Goal: Task Accomplishment & Management: Manage account settings

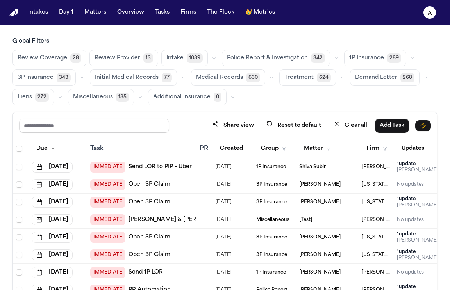
scroll to position [0, 0]
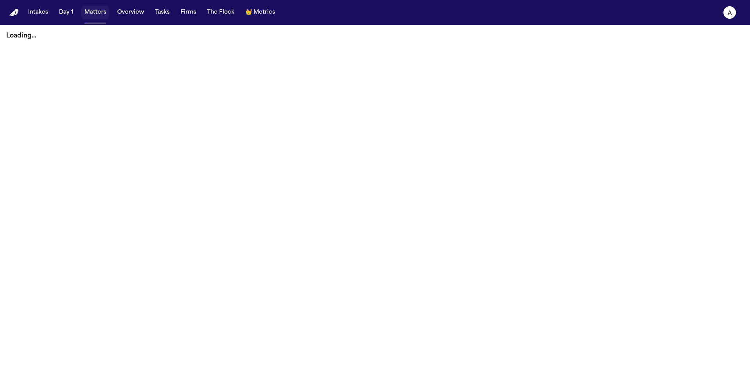
click at [96, 14] on button "Matters" at bounding box center [95, 12] width 28 height 14
click at [96, 11] on button "Matters" at bounding box center [95, 12] width 28 height 14
click at [129, 12] on button "Overview" at bounding box center [130, 12] width 33 height 14
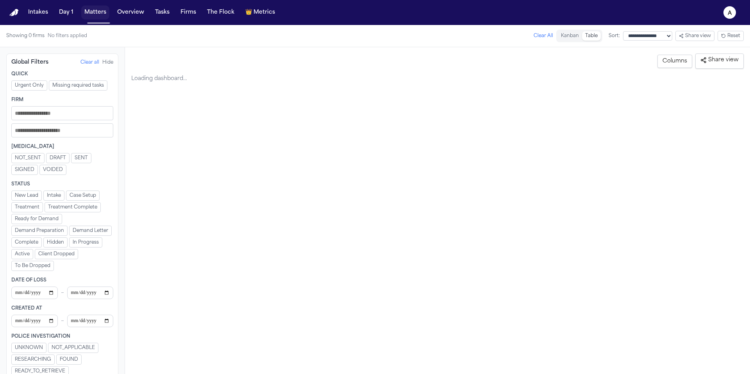
click at [94, 14] on button "Matters" at bounding box center [95, 12] width 28 height 14
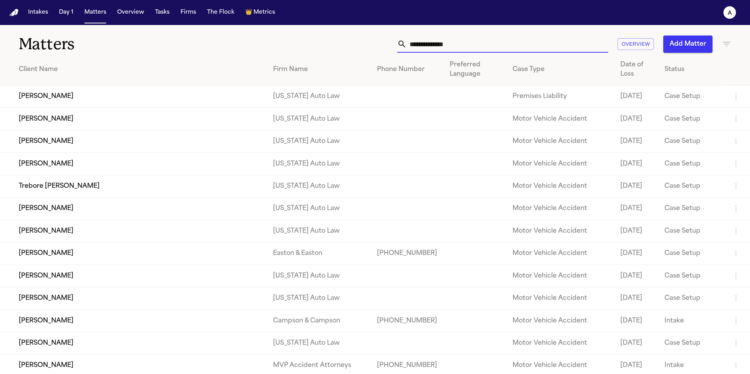
click at [496, 44] on input "text" at bounding box center [506, 44] width 201 height 17
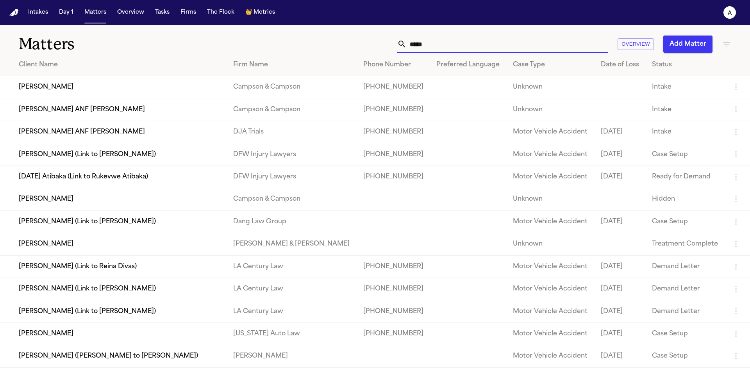
drag, startPoint x: 460, startPoint y: 50, endPoint x: 326, endPoint y: 40, distance: 134.7
click at [326, 40] on div "***** Overview Add Matter" at bounding box center [478, 44] width 505 height 17
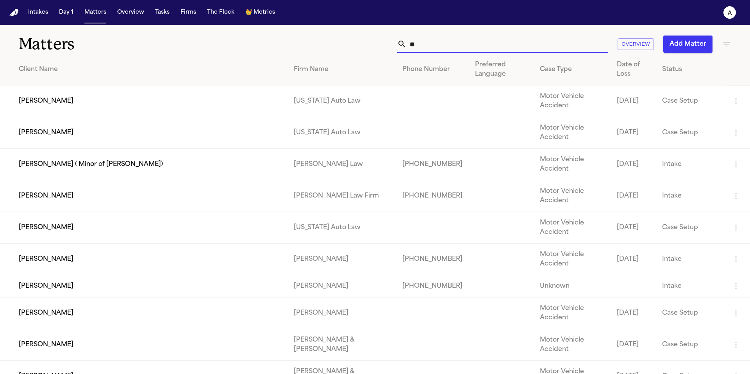
type input "*"
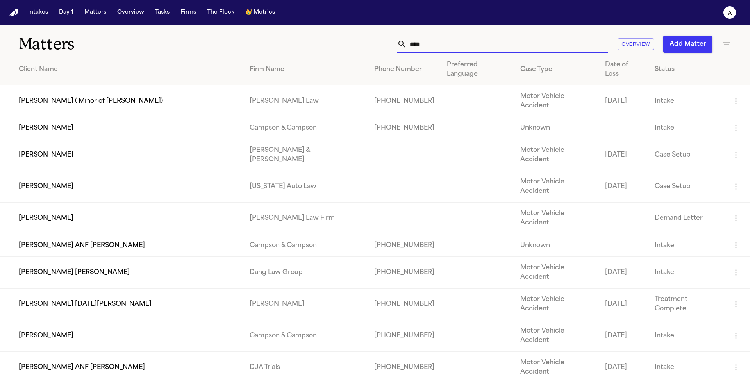
type input "*****"
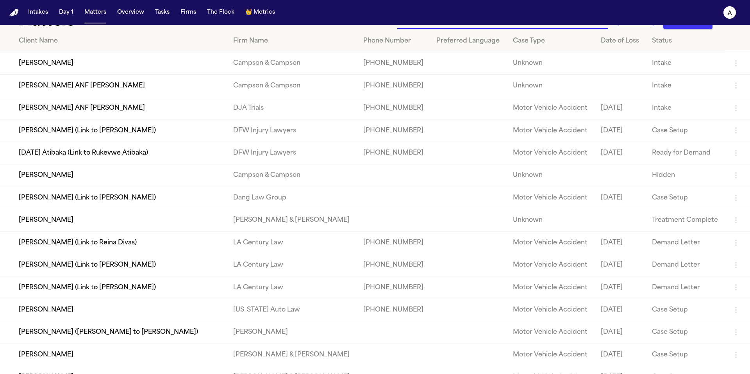
scroll to position [26, 0]
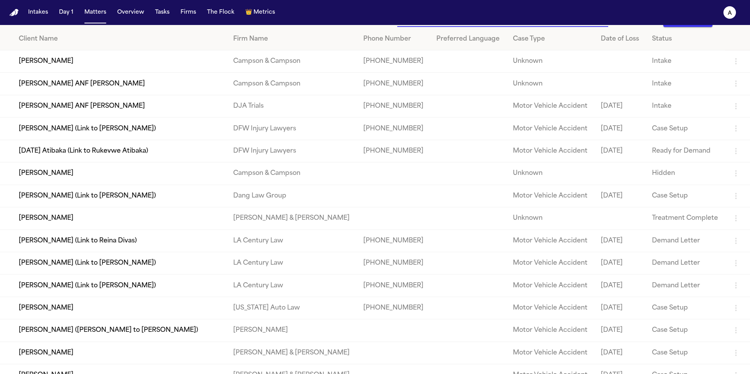
click at [65, 221] on td "[PERSON_NAME]" at bounding box center [113, 218] width 227 height 22
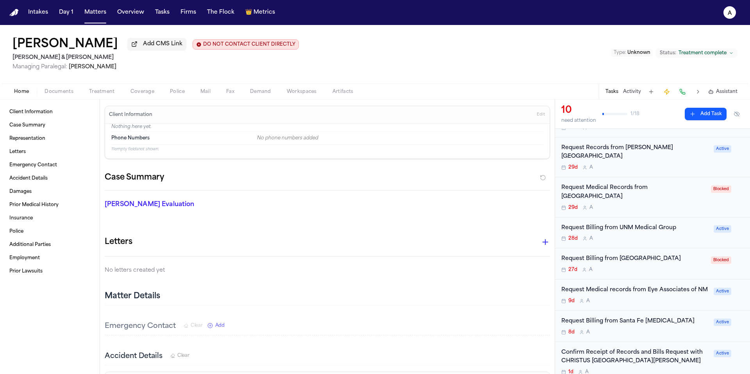
scroll to position [174, 0]
click at [696, 330] on div "8d A" at bounding box center [635, 333] width 148 height 6
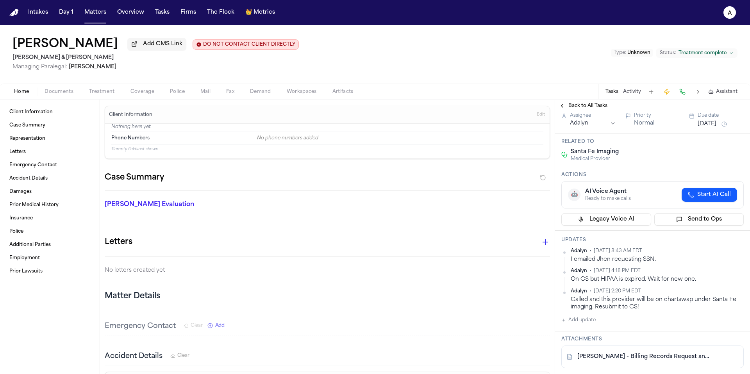
scroll to position [38, 0]
click at [591, 319] on button "Add update" at bounding box center [578, 319] width 34 height 9
click at [599, 319] on textarea "Add your update" at bounding box center [657, 326] width 167 height 16
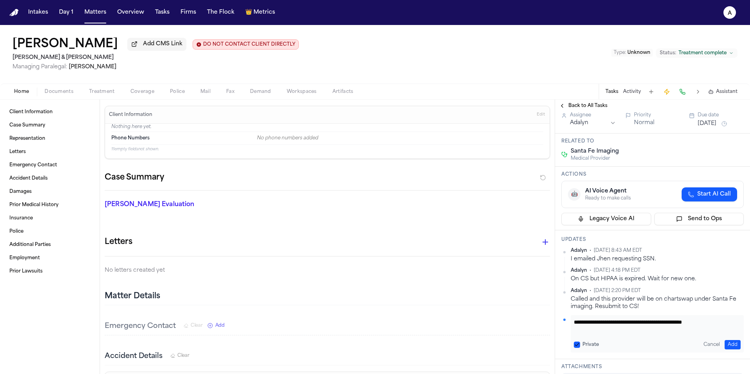
type textarea "**********"
click at [574, 346] on button "Private" at bounding box center [577, 345] width 6 height 6
click at [731, 345] on button "Add" at bounding box center [732, 344] width 16 height 9
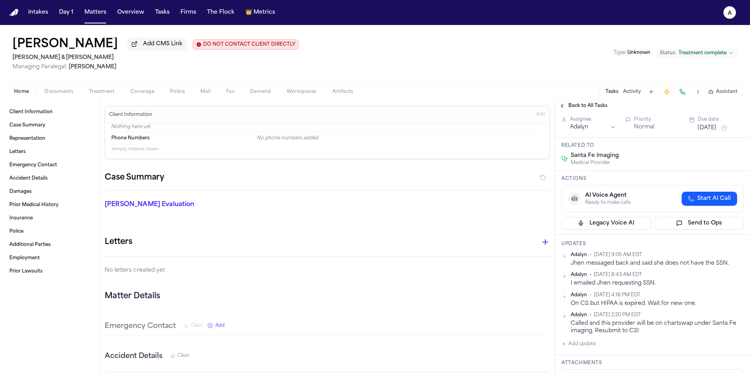
scroll to position [28, 0]
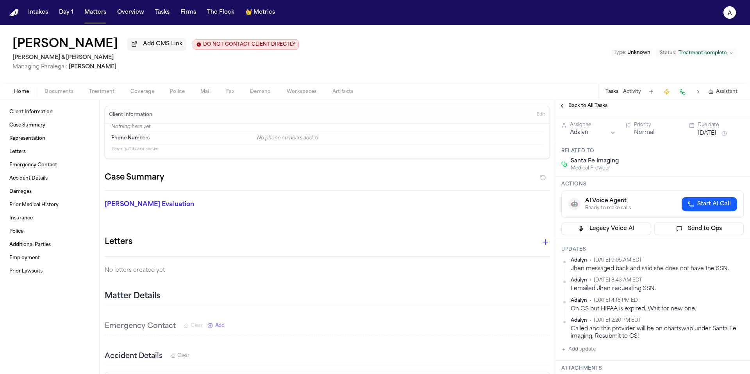
click at [704, 135] on button "[DATE]" at bounding box center [706, 134] width 19 height 8
click at [713, 227] on button "25" at bounding box center [713, 228] width 12 height 12
click at [562, 288] on div "Adalyn • Sep 15, 2025 8:43 AM EDT I emailed Jhen requesting SSN." at bounding box center [652, 284] width 182 height 15
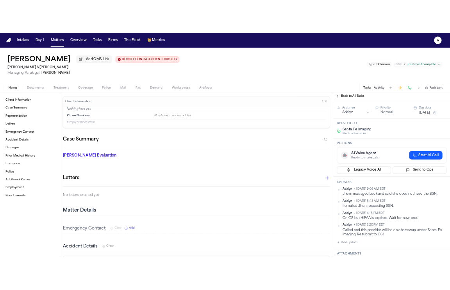
scroll to position [0, 0]
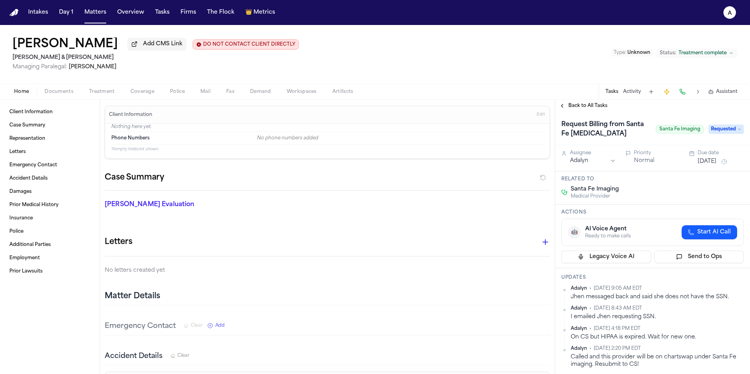
click at [663, 205] on div "Related to Santa Fe Imaging Medical Provider" at bounding box center [652, 187] width 195 height 33
drag, startPoint x: 628, startPoint y: 136, endPoint x: 609, endPoint y: 127, distance: 21.7
click at [609, 127] on h1 "Request Billing from Santa Fe Radiology" at bounding box center [605, 129] width 94 height 22
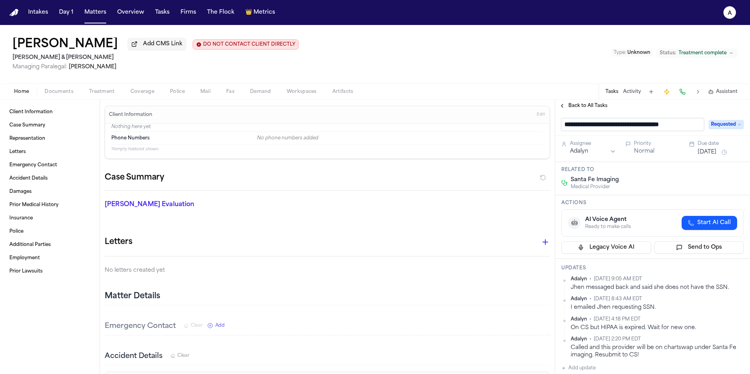
drag, startPoint x: 614, startPoint y: 127, endPoint x: 736, endPoint y: 125, distance: 121.8
click at [736, 125] on div "**********" at bounding box center [652, 124] width 182 height 12
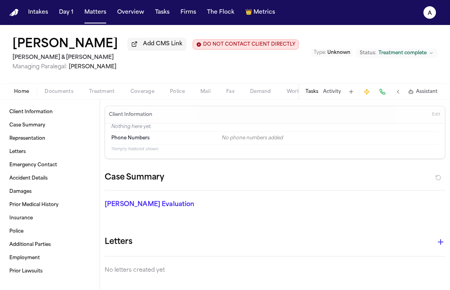
click at [99, 20] on nav "Intakes Day 1 Matters Overview Tasks Firms The Flock 👑 Metrics A" at bounding box center [225, 12] width 450 height 25
click at [98, 18] on button "Matters" at bounding box center [95, 12] width 28 height 14
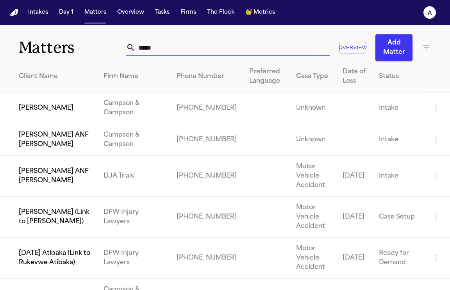
click at [234, 44] on input "*****" at bounding box center [232, 47] width 194 height 17
drag, startPoint x: 234, startPoint y: 44, endPoint x: 76, endPoint y: 41, distance: 158.2
click at [76, 41] on div "Matters ***** Overview Add Matter" at bounding box center [225, 43] width 450 height 36
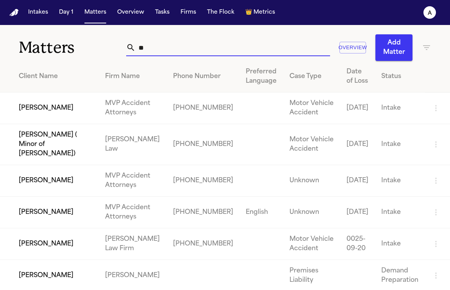
type input "*"
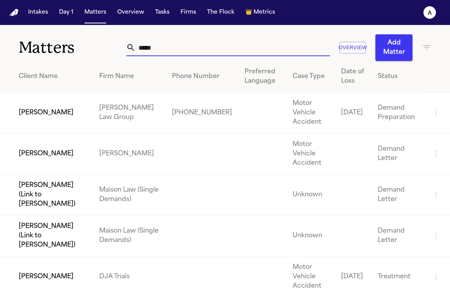
type input "*****"
click at [60, 257] on td "[PERSON_NAME]" at bounding box center [46, 277] width 93 height 41
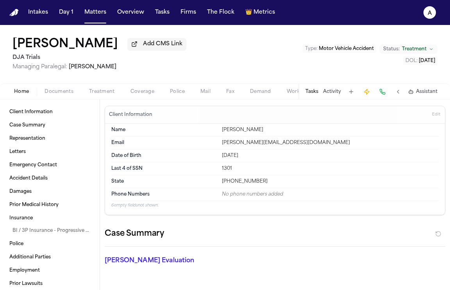
click at [310, 92] on button "Tasks" at bounding box center [311, 92] width 13 height 6
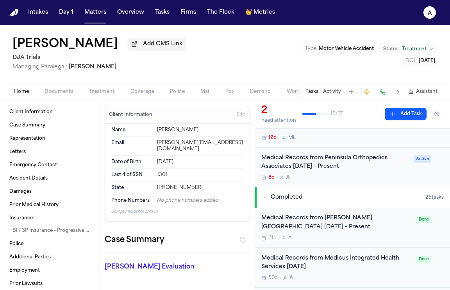
scroll to position [79, 0]
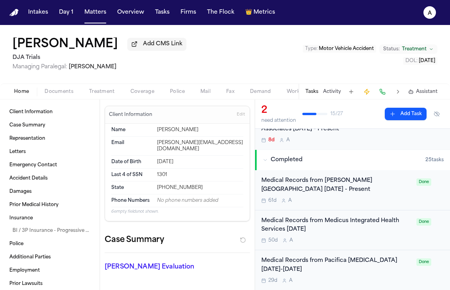
click at [377, 237] on div "Medical Records from Medicus Integrated Health Services 02/04/25 50d A" at bounding box center [336, 230] width 150 height 27
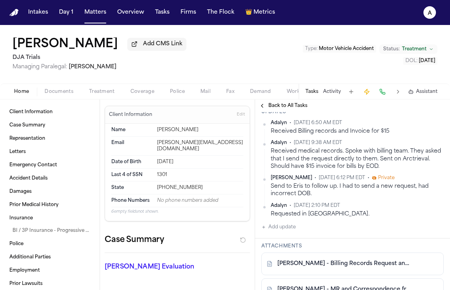
scroll to position [155, 0]
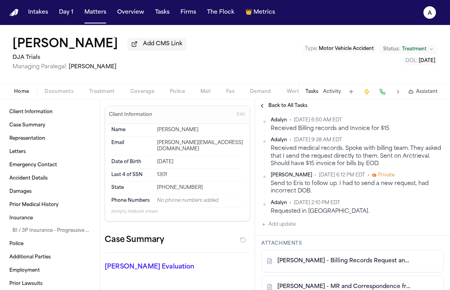
click at [292, 227] on button "Add update" at bounding box center [278, 224] width 34 height 9
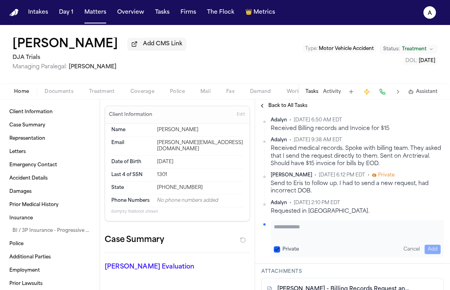
click at [299, 227] on textarea "Add your update" at bounding box center [357, 231] width 167 height 16
type textarea "**********"
click at [276, 251] on button "Private" at bounding box center [277, 249] width 6 height 6
click at [425, 248] on button "Add" at bounding box center [432, 249] width 16 height 9
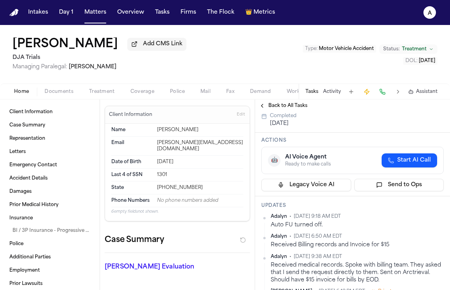
scroll to position [0, 0]
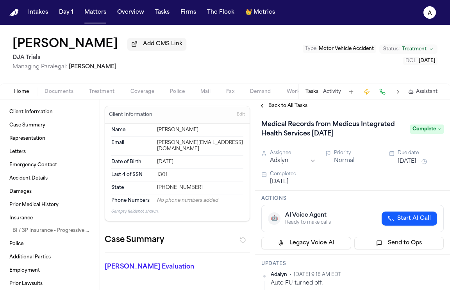
click at [68, 93] on span "Documents" at bounding box center [59, 92] width 29 height 6
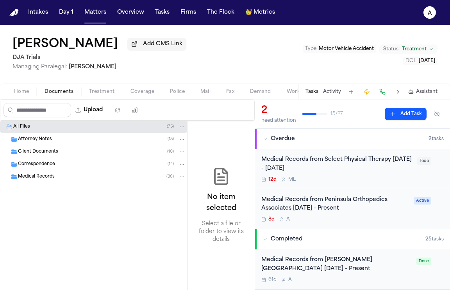
click at [101, 155] on div "Client Documents ( 10 )" at bounding box center [102, 151] width 168 height 7
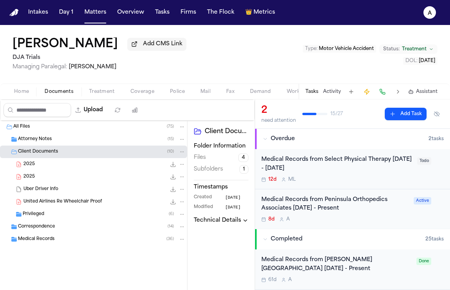
click at [87, 241] on div "Medical Records ( 36 )" at bounding box center [102, 239] width 168 height 7
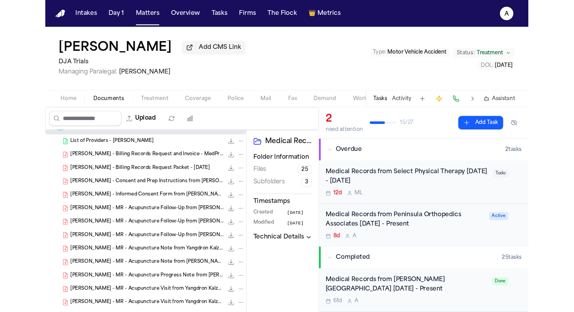
scroll to position [122, 0]
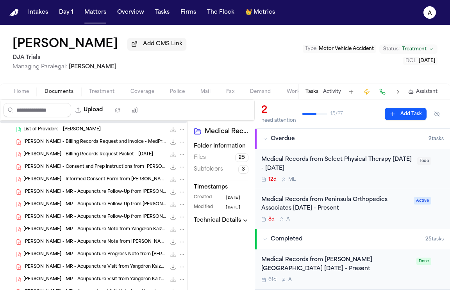
click at [98, 148] on div "S. Manneh - Billing Records Request and Invoice - MedPractice and Medicus - 7.2…" at bounding box center [93, 142] width 187 height 12
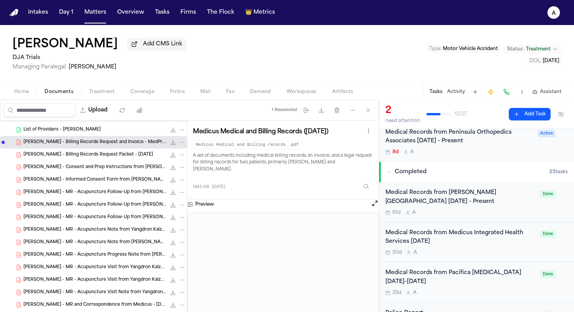
scroll to position [68, 0]
click at [488, 245] on div "Medical Records from Medicus Integrated Health Services [DATE]" at bounding box center [460, 237] width 150 height 18
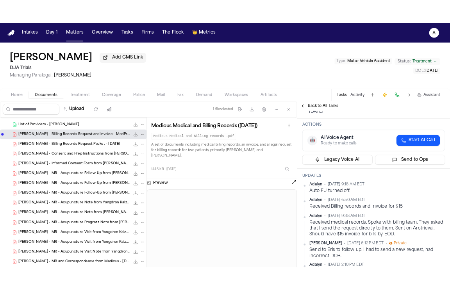
scroll to position [68, 0]
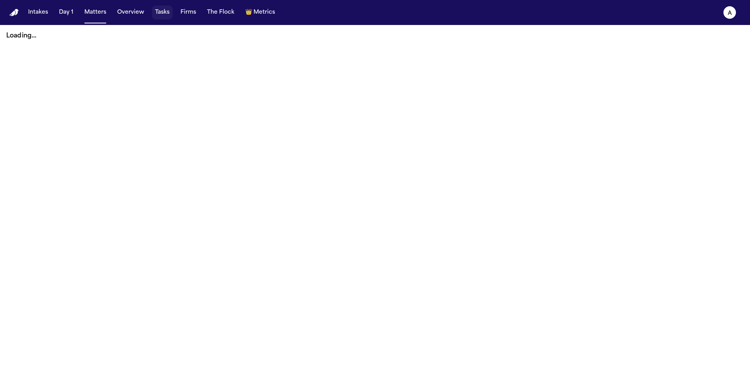
click at [164, 14] on button "Tasks" at bounding box center [162, 12] width 21 height 14
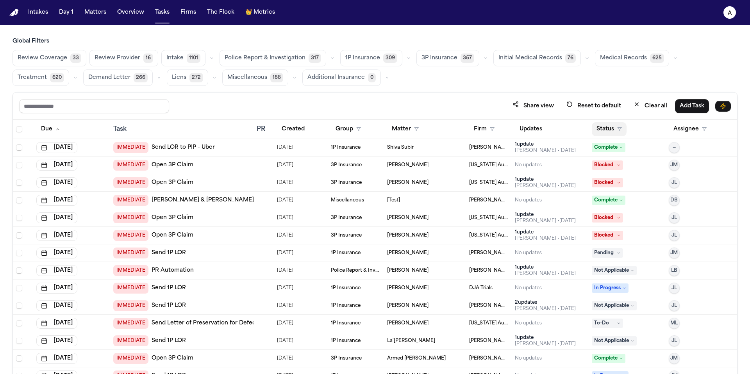
click at [604, 127] on button "Status" at bounding box center [609, 129] width 35 height 14
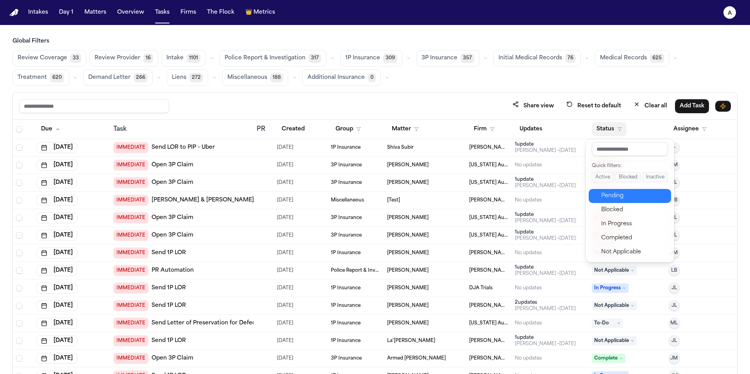
click at [618, 190] on button "Pending" at bounding box center [629, 196] width 82 height 14
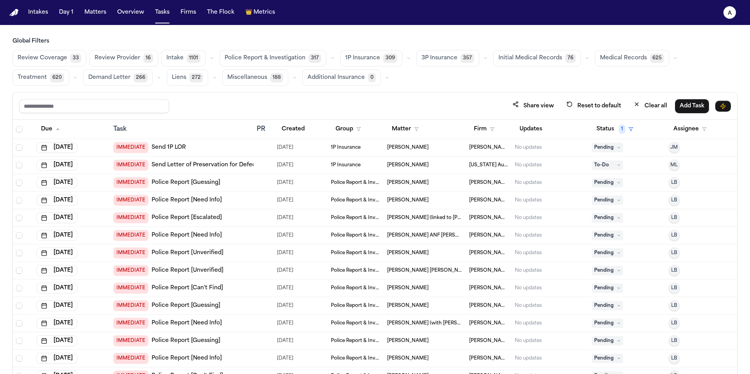
click at [536, 144] on div "No updates" at bounding box center [528, 147] width 27 height 6
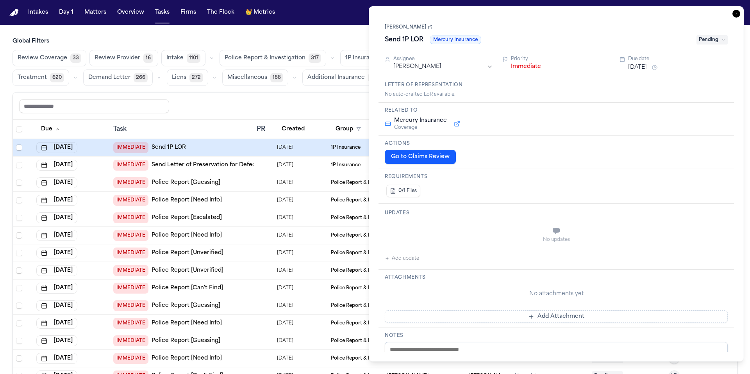
click at [352, 105] on div "Share view Reset to default Clear all Add Task" at bounding box center [374, 106] width 711 height 14
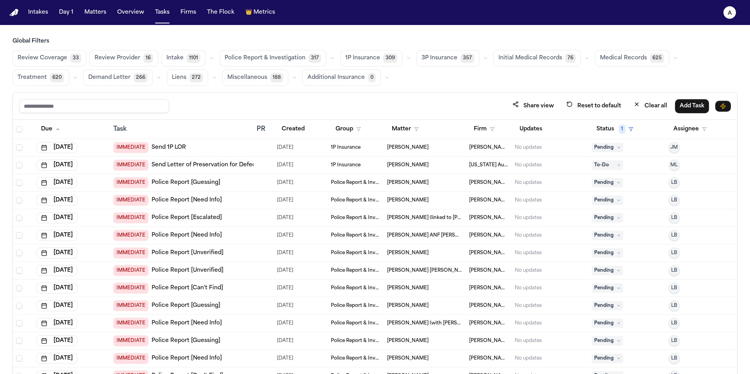
click at [604, 57] on span "Medical Records" at bounding box center [623, 58] width 47 height 8
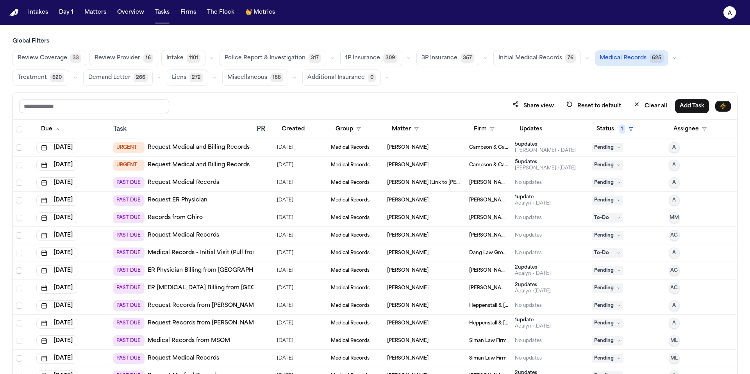
click at [451, 144] on div "[PERSON_NAME]" at bounding box center [425, 147] width 76 height 6
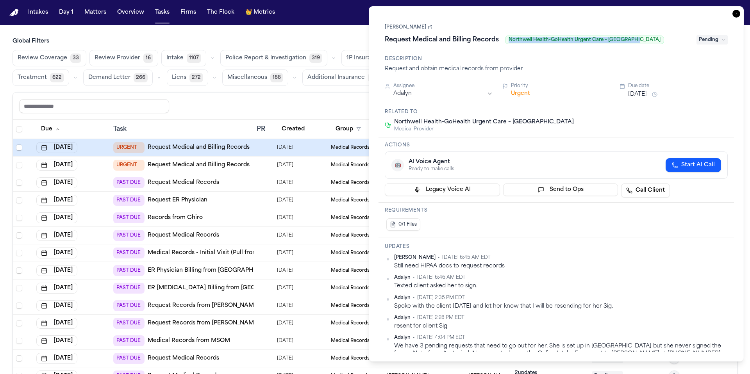
drag, startPoint x: 507, startPoint y: 41, endPoint x: 634, endPoint y: 41, distance: 126.5
click at [634, 41] on span "Northwell Health-GoHealth Urgent Care – [GEOGRAPHIC_DATA]" at bounding box center [584, 40] width 159 height 9
click at [623, 40] on span "Northwell Health-GoHealth Urgent Care – [GEOGRAPHIC_DATA]" at bounding box center [584, 40] width 159 height 9
click at [416, 28] on link "[PERSON_NAME]" at bounding box center [409, 27] width 48 height 6
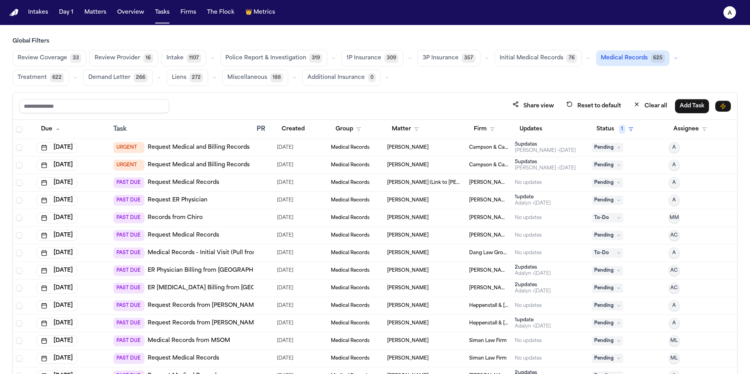
click at [243, 219] on div "PAST DUE Records from Chiro" at bounding box center [181, 217] width 137 height 11
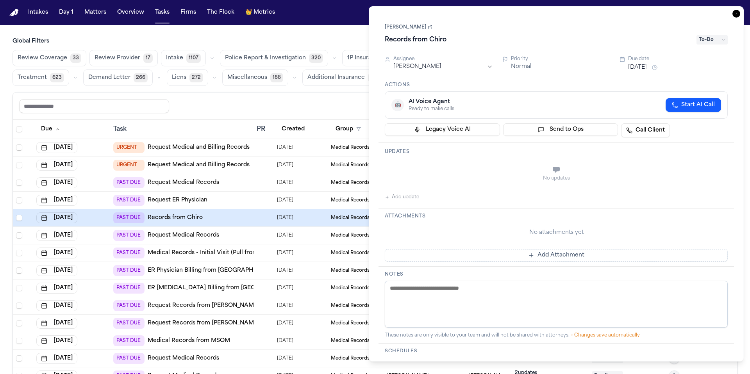
click at [357, 46] on div "Global Filters Review Coverage 33 Review Provider 17 Intake 1107 Police Report …" at bounding box center [374, 61] width 725 height 48
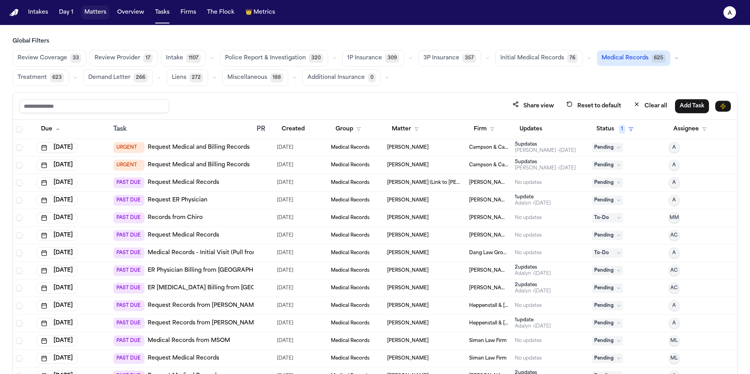
click at [91, 16] on button "Matters" at bounding box center [95, 12] width 28 height 14
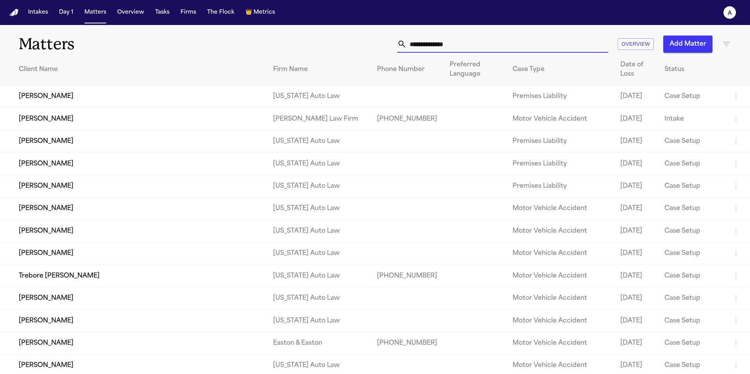
click at [503, 45] on input "text" at bounding box center [506, 44] width 201 height 17
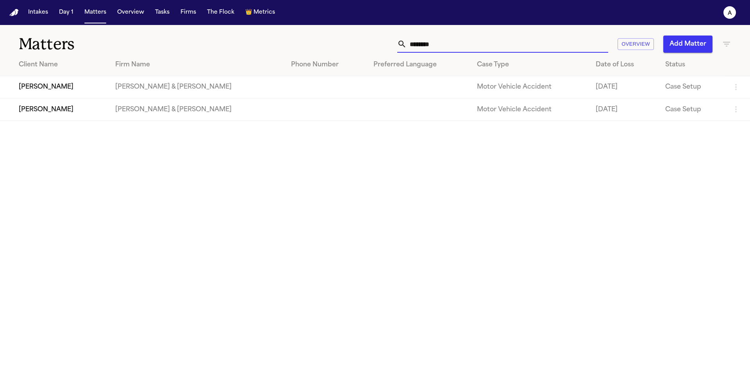
type input "********"
click at [698, 42] on button "Add Matter" at bounding box center [687, 44] width 49 height 17
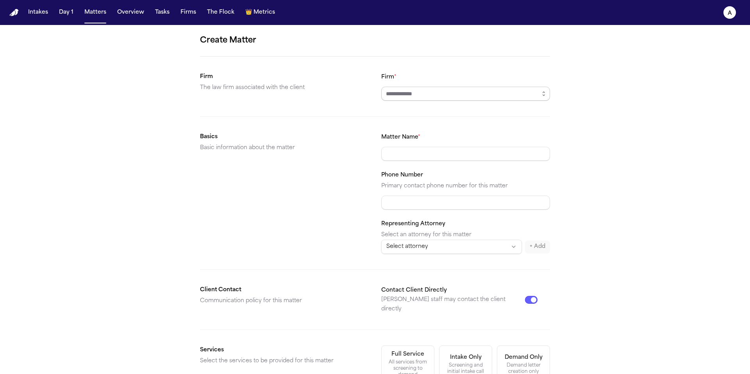
click at [437, 89] on input "Firm *" at bounding box center [465, 94] width 169 height 14
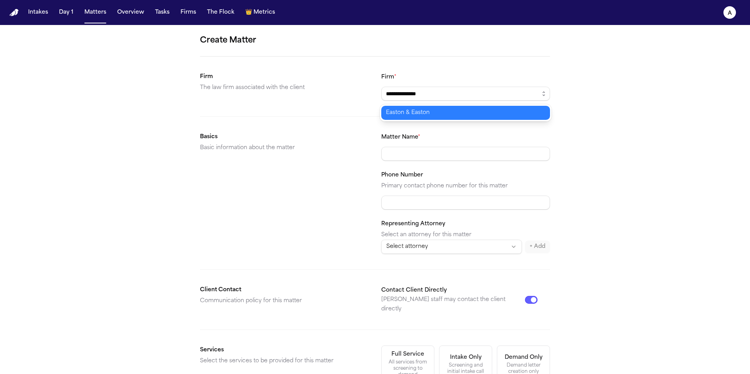
click at [438, 107] on body "**********" at bounding box center [375, 187] width 750 height 374
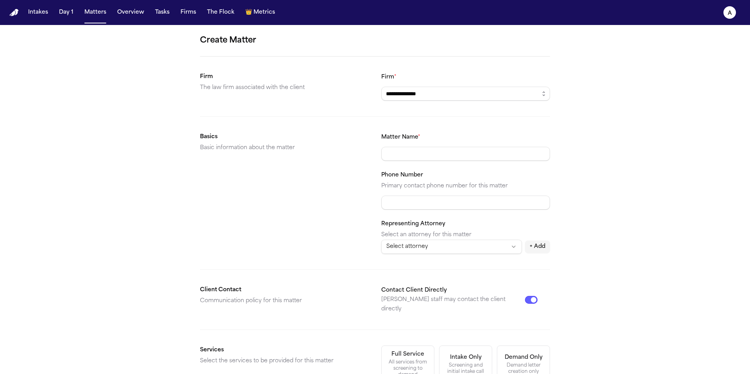
type input "**********"
click at [431, 153] on input "Matter Name *" at bounding box center [465, 154] width 169 height 14
type input "**********"
click at [164, 11] on button "Tasks" at bounding box center [162, 12] width 21 height 14
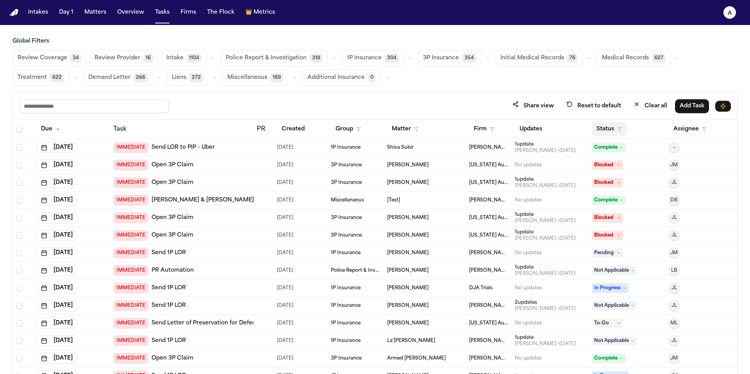
click at [609, 130] on button "Status" at bounding box center [609, 129] width 35 height 14
click at [686, 130] on button "Assignee" at bounding box center [689, 129] width 43 height 14
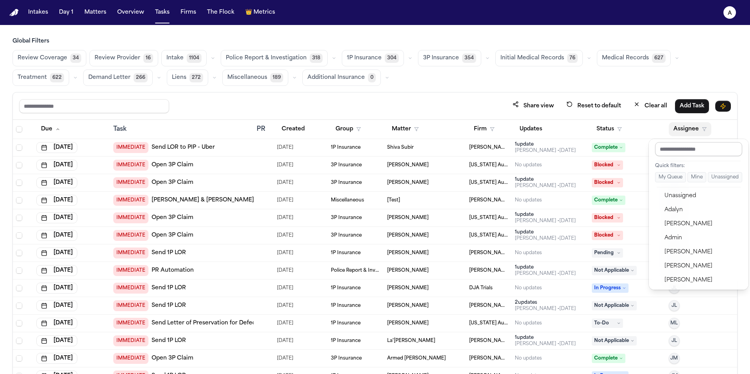
click at [688, 149] on input "text" at bounding box center [698, 149] width 87 height 14
click at [686, 225] on div "Ada Martinez" at bounding box center [702, 223] width 76 height 9
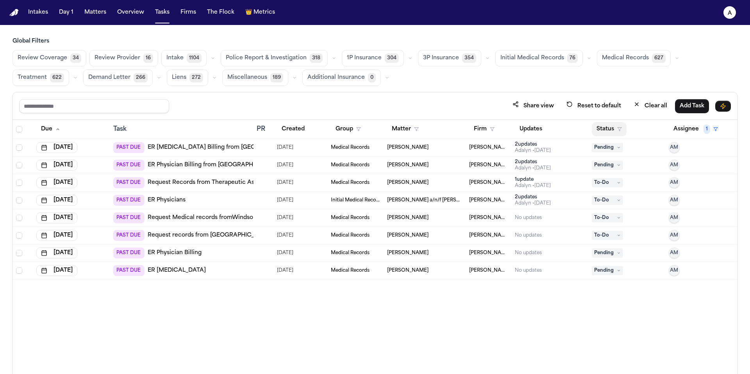
click at [604, 134] on button "Status" at bounding box center [609, 129] width 35 height 14
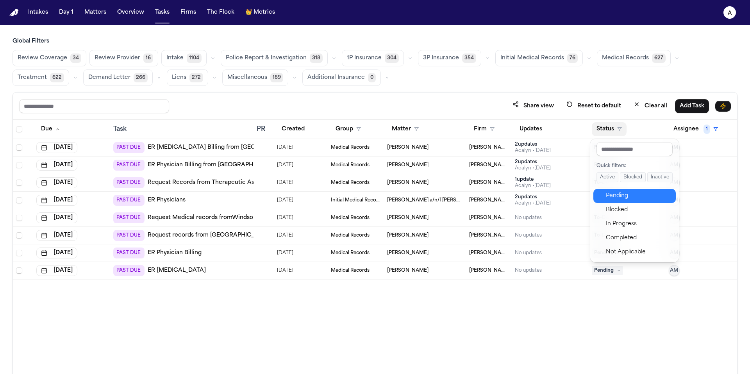
click at [637, 194] on div "Pending" at bounding box center [638, 195] width 65 height 9
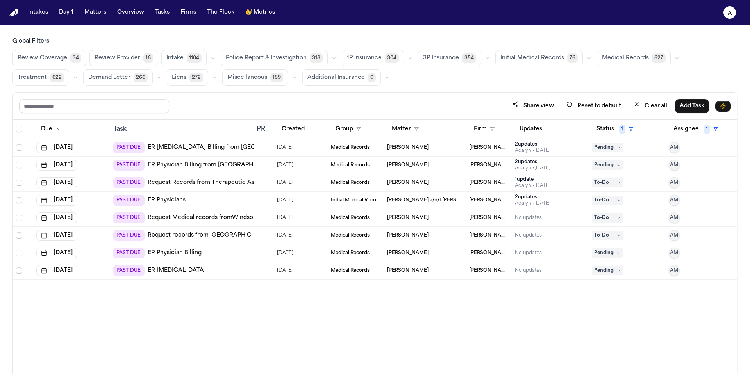
click at [619, 149] on icon at bounding box center [619, 148] width 4 height 4
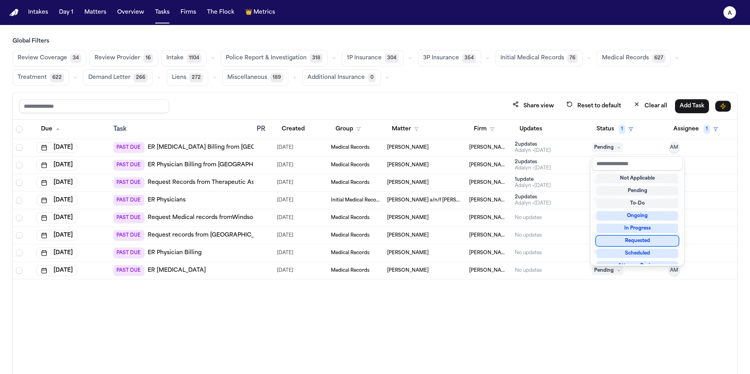
click at [642, 243] on div "Requested" at bounding box center [637, 240] width 82 height 9
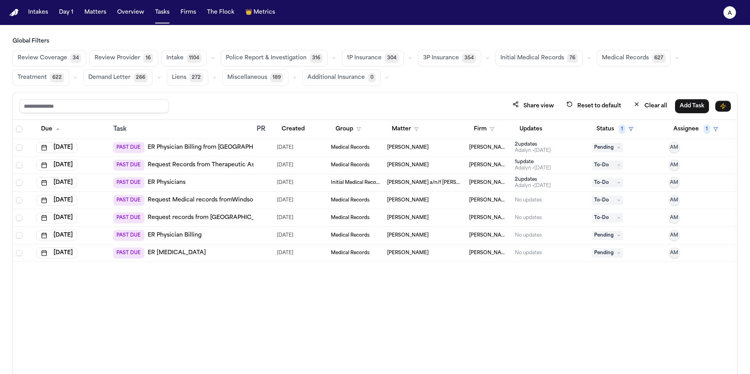
click at [611, 290] on div "Due Task PR Created Group Matter Firm Updates Status 1 Assignee 1 Aug 5, 2025 P…" at bounding box center [375, 264] width 724 height 288
click at [618, 129] on button "Status 1" at bounding box center [615, 129] width 46 height 14
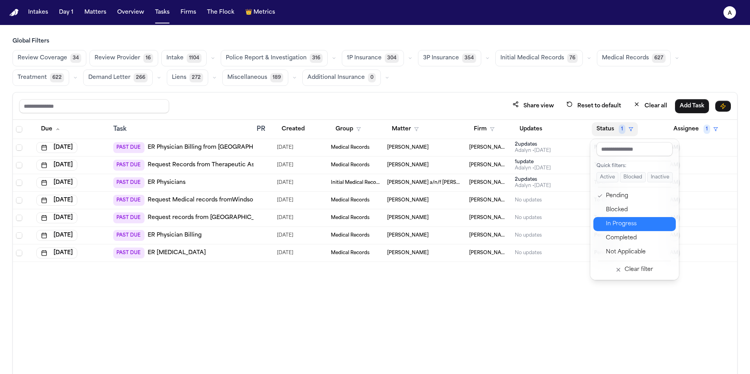
click at [632, 222] on div "In Progress" at bounding box center [638, 223] width 65 height 9
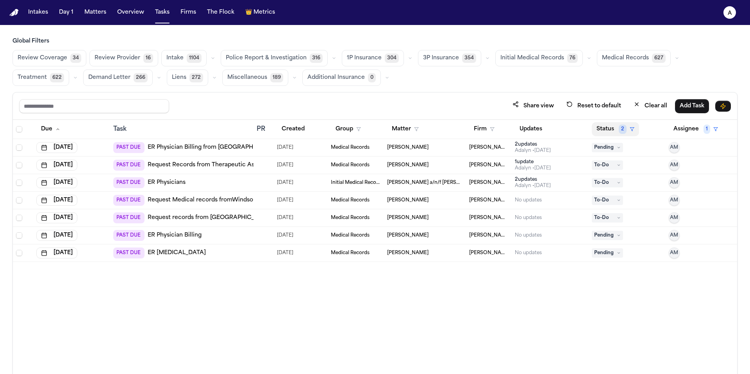
click at [609, 128] on button "Status 2" at bounding box center [615, 129] width 47 height 14
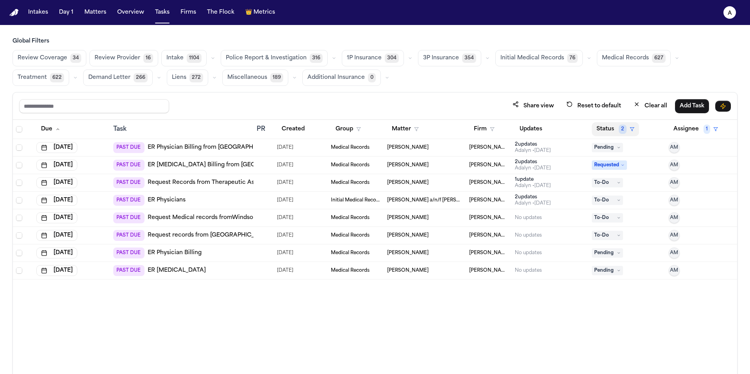
click at [617, 126] on button "Status 2" at bounding box center [615, 129] width 47 height 14
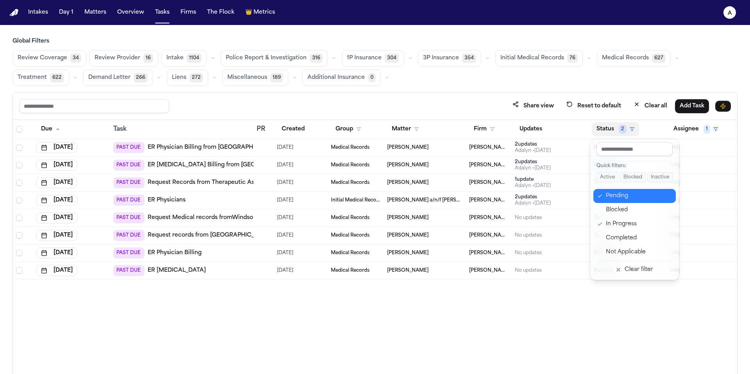
click at [620, 198] on div "Pending" at bounding box center [638, 195] width 65 height 9
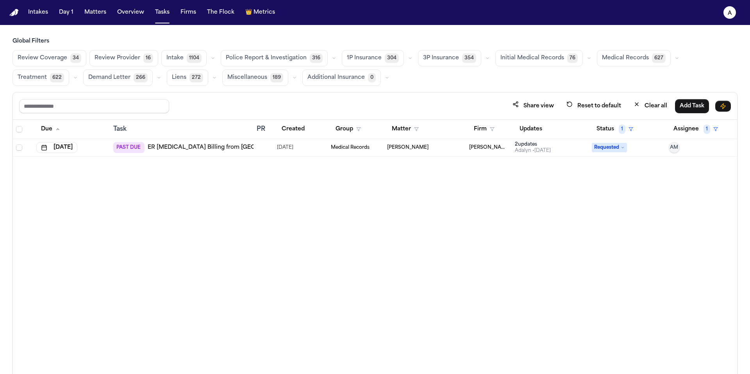
click at [624, 147] on icon at bounding box center [622, 148] width 4 height 4
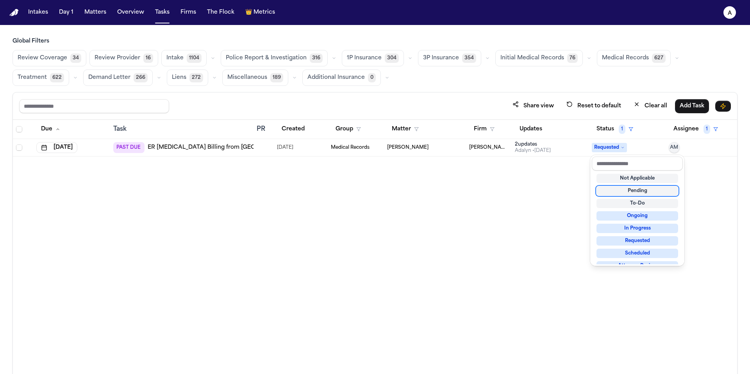
click at [643, 194] on div "Pending" at bounding box center [637, 190] width 82 height 9
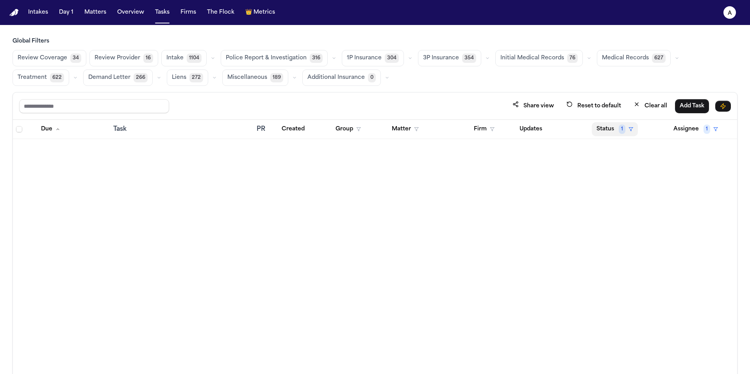
click at [617, 128] on button "Status 1" at bounding box center [615, 129] width 46 height 14
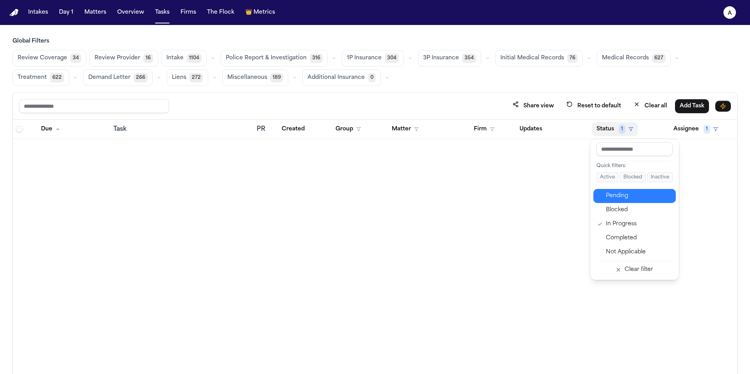
click at [628, 193] on div "Pending" at bounding box center [638, 195] width 65 height 9
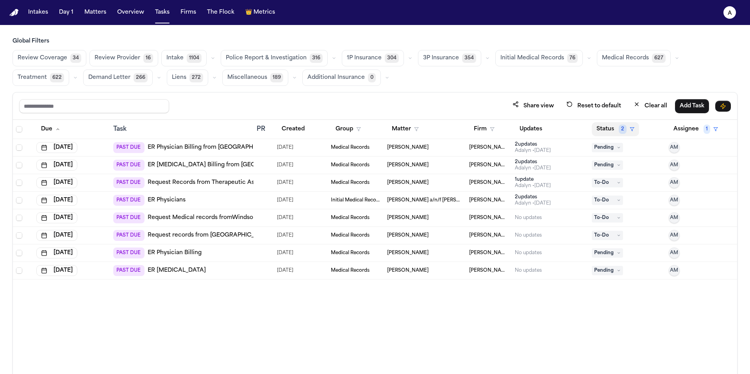
click at [612, 131] on button "Status 2" at bounding box center [615, 129] width 47 height 14
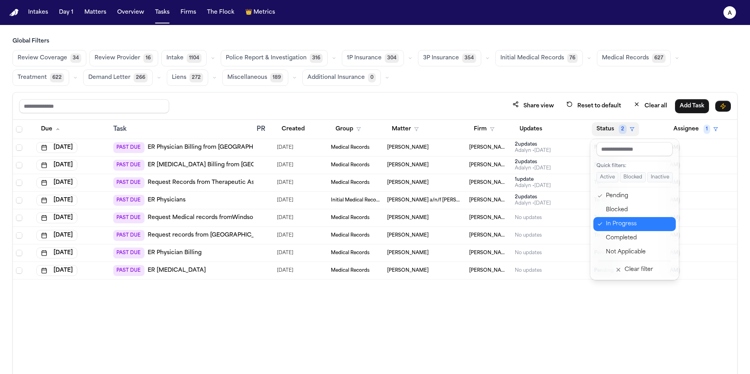
click at [644, 223] on div "In Progress" at bounding box center [638, 223] width 65 height 9
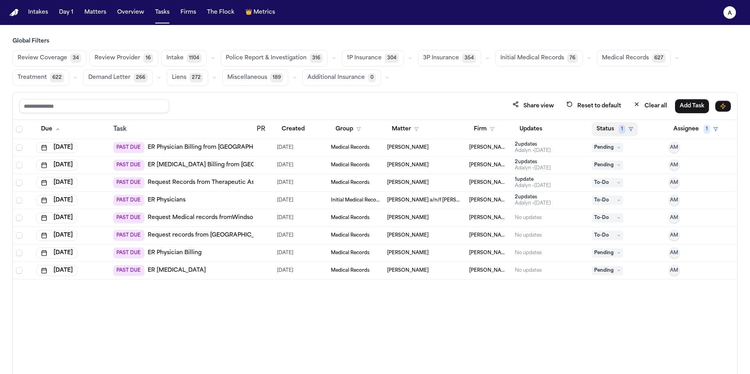
click at [610, 128] on button "Status 1" at bounding box center [615, 129] width 46 height 14
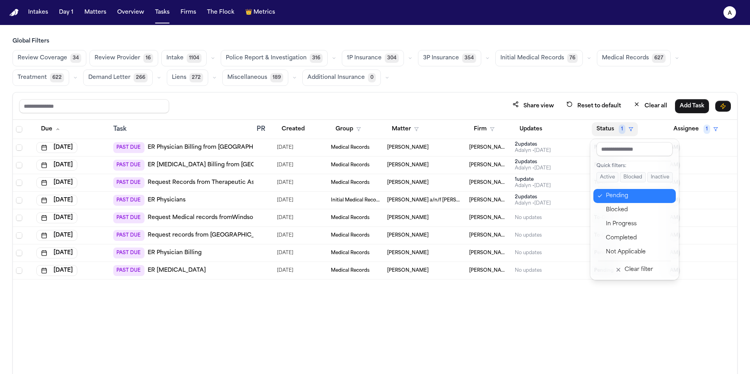
click at [632, 195] on div "Pending" at bounding box center [638, 195] width 65 height 9
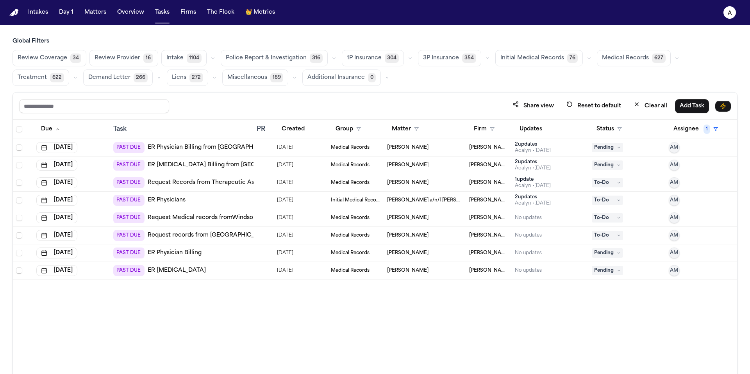
click at [636, 339] on div "Due Task PR Created Group Matter Firm Updates Status Assignee 1 Aug 5, 2025 PAS…" at bounding box center [375, 264] width 724 height 288
click at [704, 130] on span "1" at bounding box center [706, 129] width 7 height 9
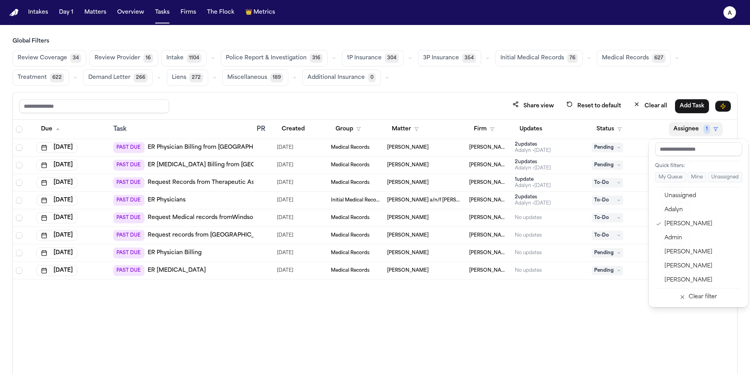
click at [110, 9] on div "Intakes Day 1 Matters Overview Tasks Firms The Flock 👑 Metrics A Global Filters…" at bounding box center [375, 187] width 750 height 374
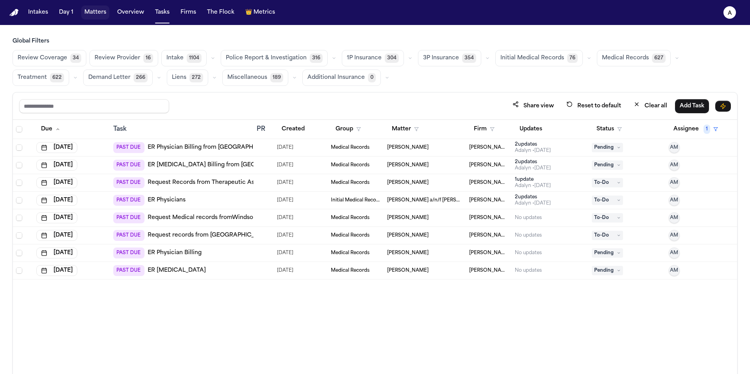
click at [94, 12] on button "Matters" at bounding box center [95, 12] width 28 height 14
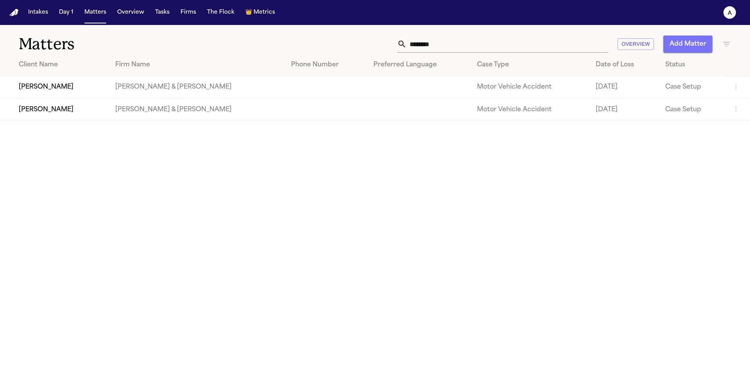
click at [698, 43] on button "Add Matter" at bounding box center [687, 44] width 49 height 17
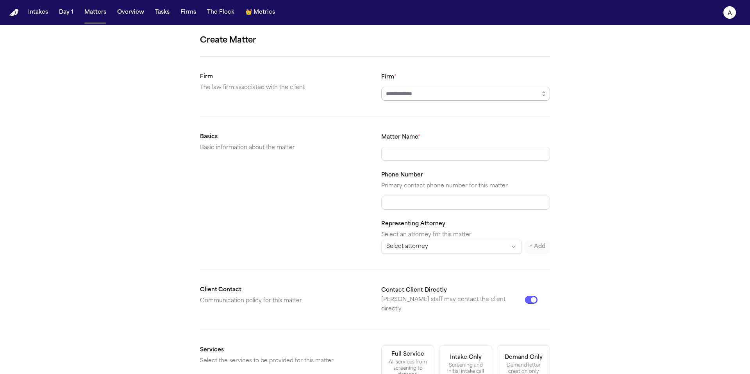
click at [504, 96] on input "Firm *" at bounding box center [465, 94] width 169 height 14
type input "*******"
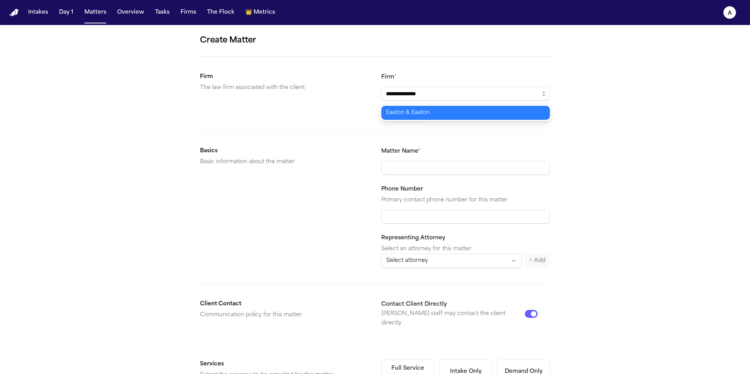
click at [441, 116] on body "**********" at bounding box center [375, 187] width 750 height 374
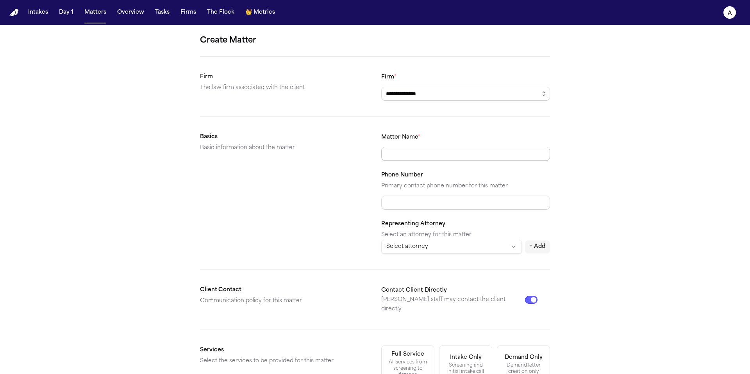
type input "**********"
click at [442, 156] on input "Matter Name *" at bounding box center [465, 154] width 169 height 14
click at [440, 205] on input "Phone Number" at bounding box center [465, 203] width 169 height 14
click at [444, 155] on input "******" at bounding box center [465, 154] width 169 height 14
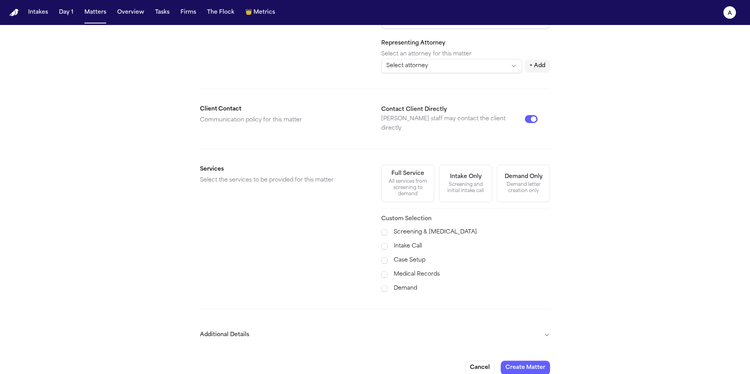
scroll to position [184, 0]
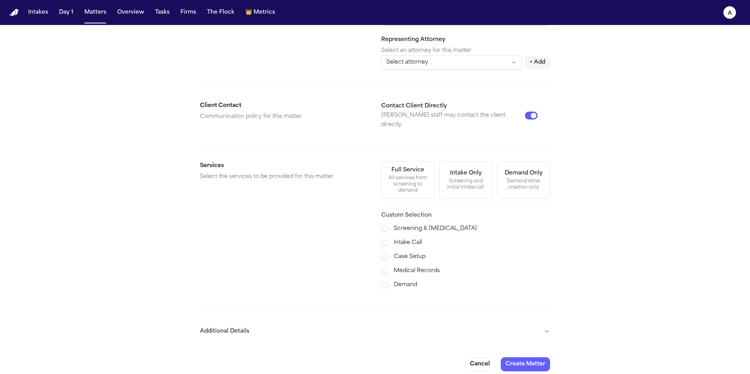
type input "**********"
click at [383, 268] on span at bounding box center [384, 271] width 6 height 6
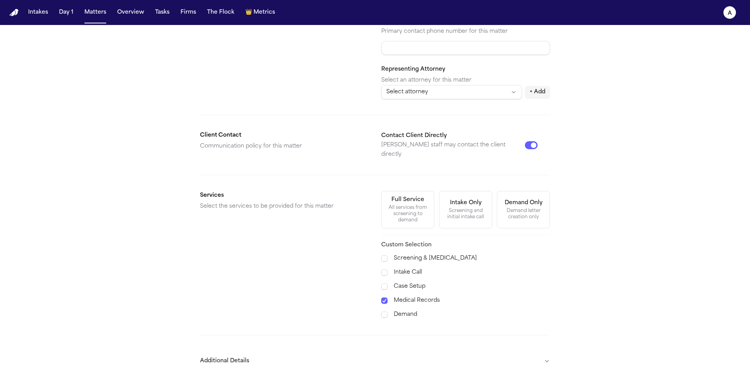
scroll to position [0, 0]
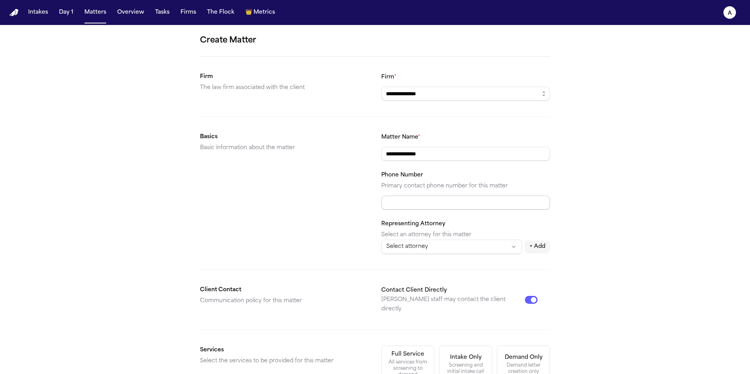
click at [460, 207] on input "Phone Number" at bounding box center [465, 203] width 169 height 14
type input "**********"
click at [648, 207] on div "**********" at bounding box center [375, 295] width 750 height 540
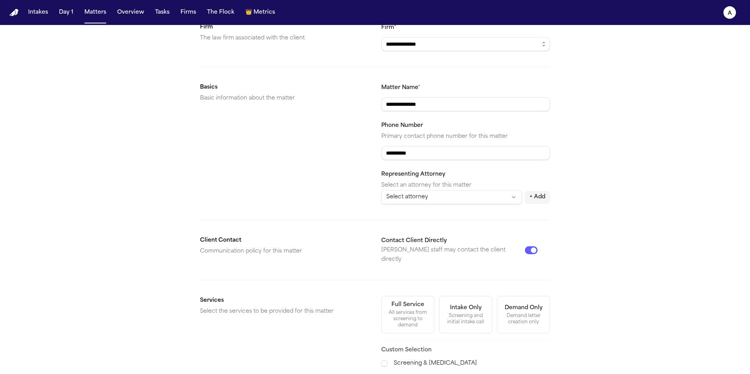
scroll to position [60, 0]
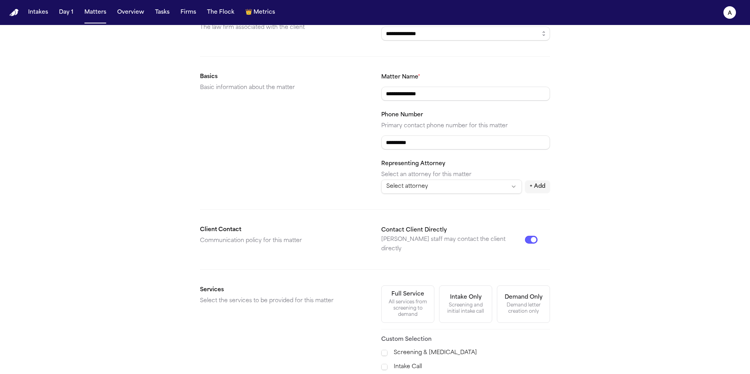
click at [495, 189] on html "**********" at bounding box center [375, 187] width 750 height 374
select select "********"
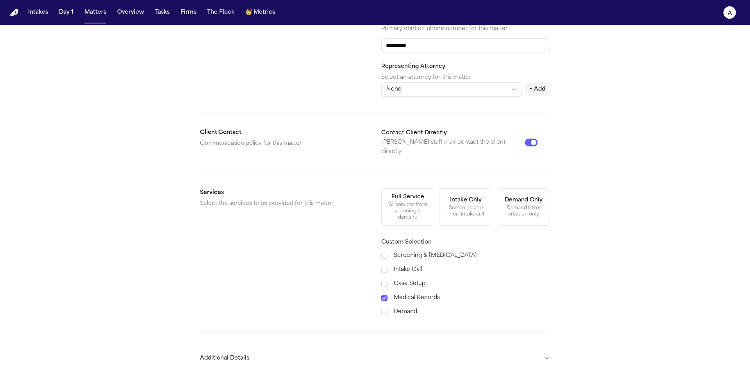
scroll to position [184, 0]
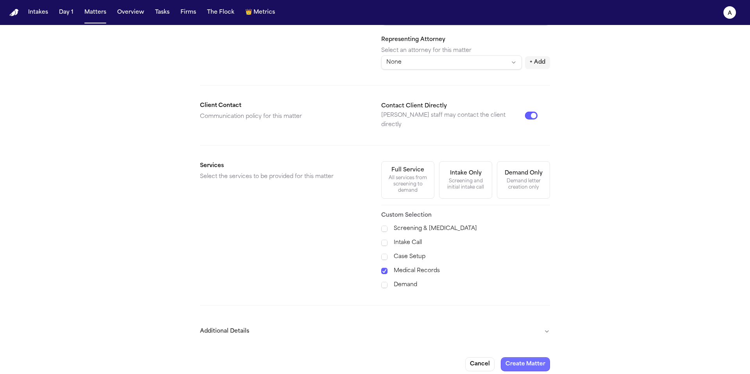
click at [534, 357] on button "Create Matter" at bounding box center [525, 364] width 49 height 14
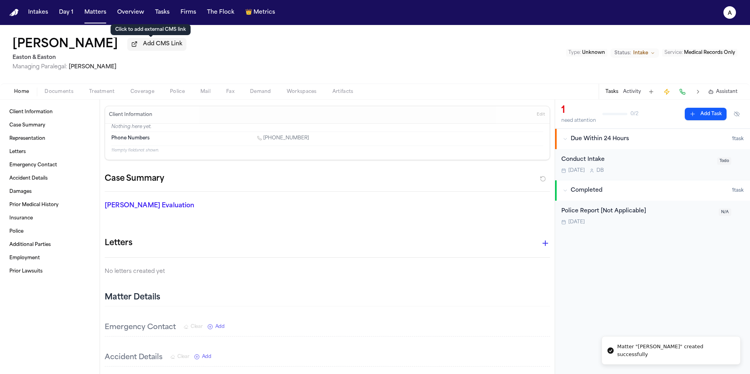
click at [160, 48] on span "Add CMS Link" at bounding box center [162, 44] width 39 height 8
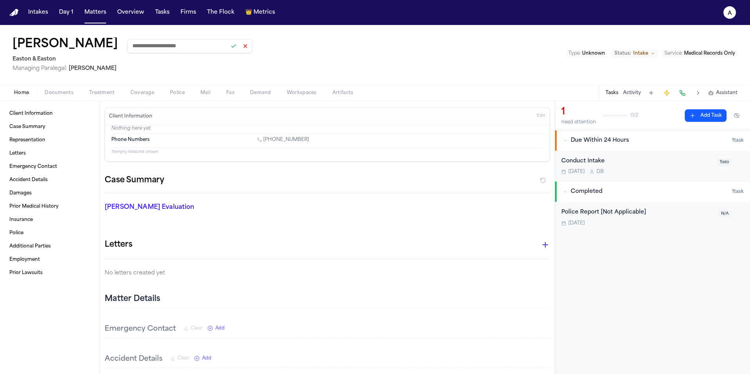
paste input "**********"
type input "**********"
click at [228, 49] on button at bounding box center [233, 46] width 11 height 11
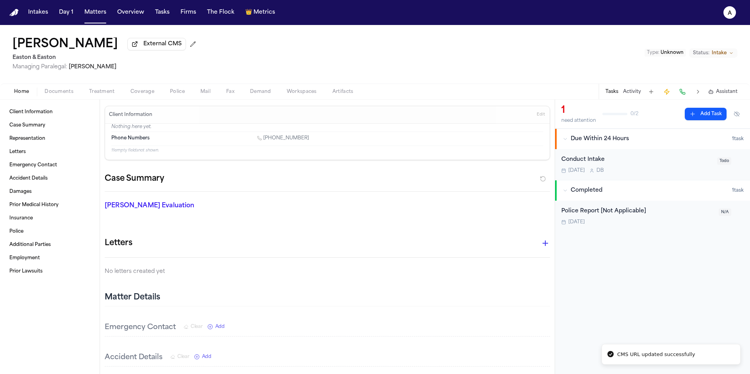
click at [298, 65] on div "Manuel Martinez External CMS Easton & Easton Managing Paralegal: Thea Feeney Ty…" at bounding box center [375, 54] width 750 height 59
click at [731, 53] on icon "Change status from Intake" at bounding box center [731, 53] width 5 height 5
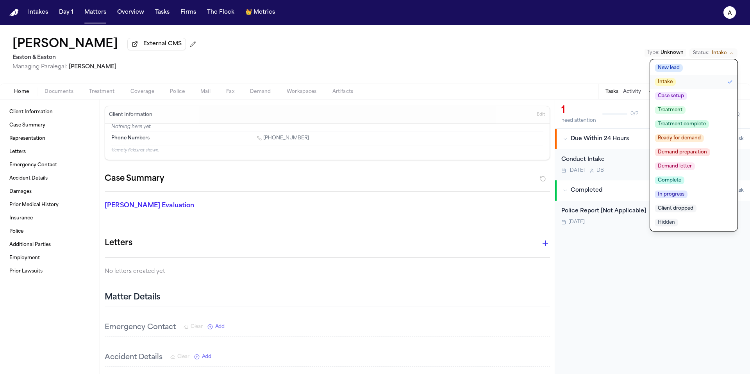
click at [688, 111] on button "Treatment" at bounding box center [693, 110] width 87 height 14
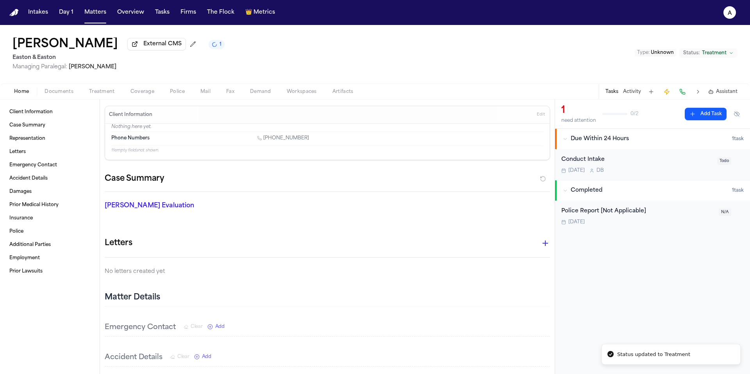
click at [705, 113] on button "Add Task" at bounding box center [705, 114] width 42 height 12
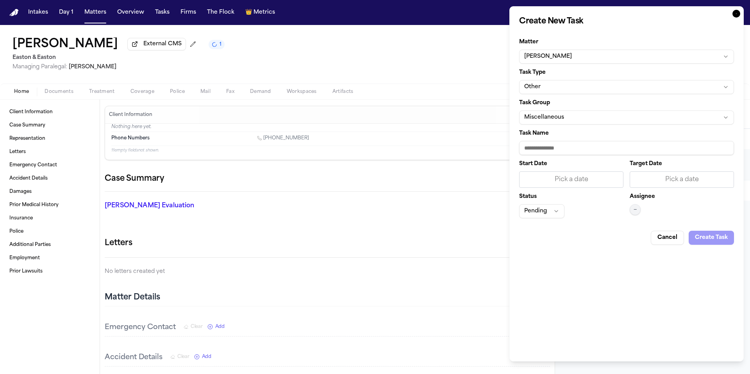
click at [611, 111] on button "Miscellaneous" at bounding box center [626, 117] width 215 height 14
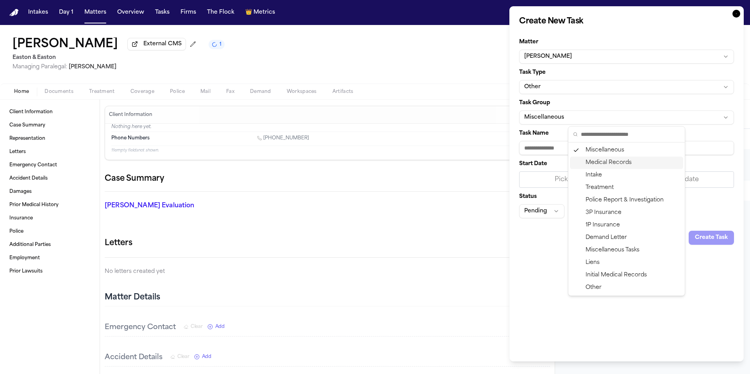
click at [619, 157] on div "Medical Records" at bounding box center [626, 163] width 113 height 12
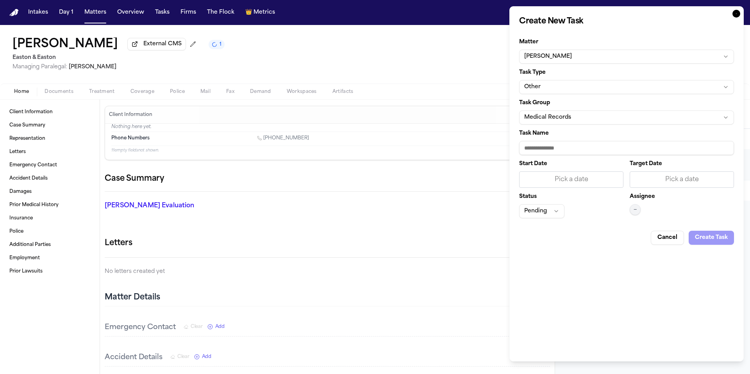
click at [578, 150] on input "Task Name" at bounding box center [626, 148] width 215 height 14
click at [617, 146] on input "**********" at bounding box center [626, 148] width 215 height 14
type input "**********"
click at [581, 176] on div "Pick a date" at bounding box center [571, 179] width 94 height 9
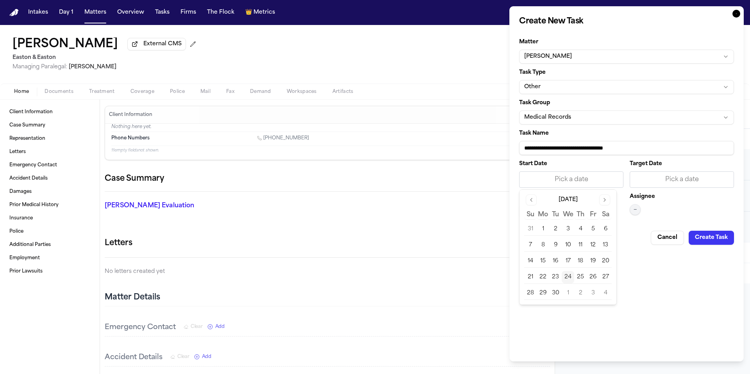
click at [568, 279] on button "24" at bounding box center [567, 277] width 12 height 12
click at [618, 255] on div "**********" at bounding box center [626, 183] width 234 height 355
click at [667, 179] on div "Pick a date" at bounding box center [681, 179] width 94 height 9
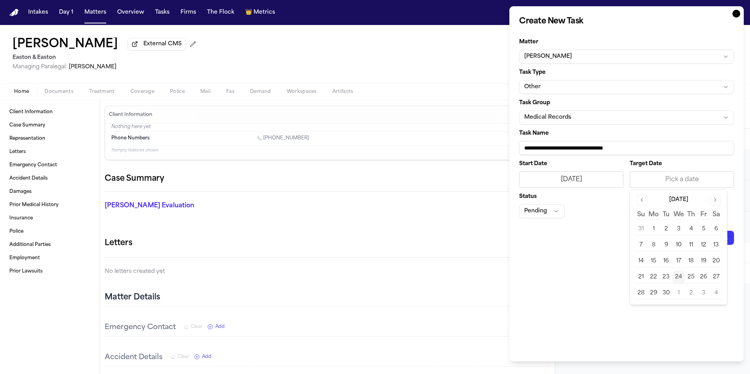
click at [677, 277] on button "24" at bounding box center [678, 277] width 12 height 12
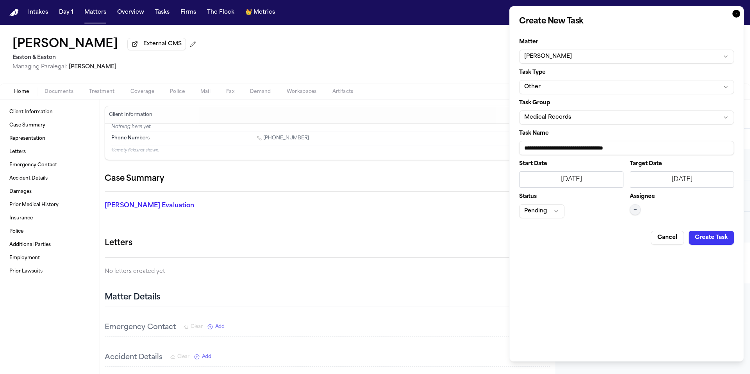
click at [633, 210] on span "—" at bounding box center [634, 210] width 3 height 6
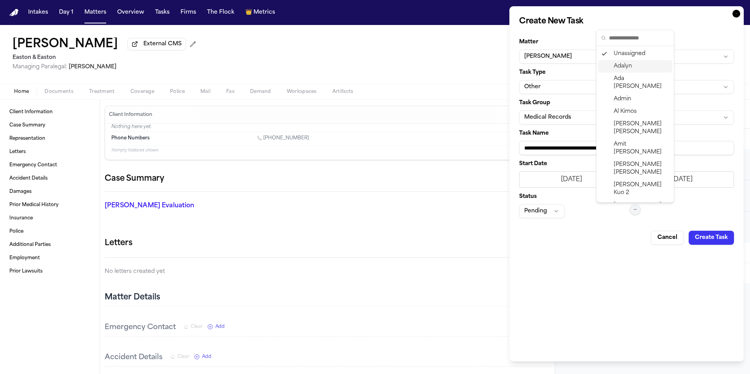
click at [631, 66] on span "Adalyn" at bounding box center [622, 66] width 18 height 8
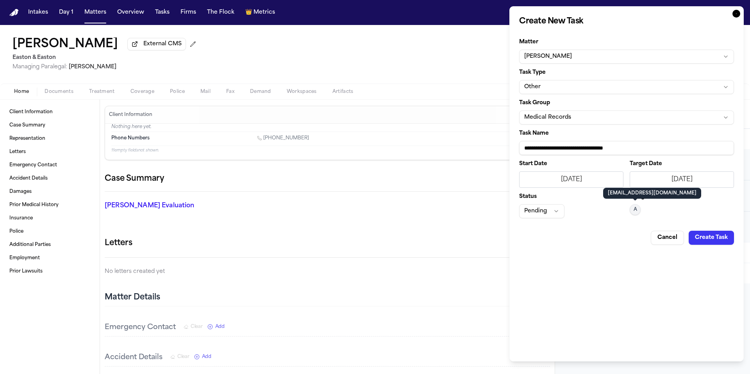
click at [554, 208] on button "Pending" at bounding box center [541, 211] width 45 height 14
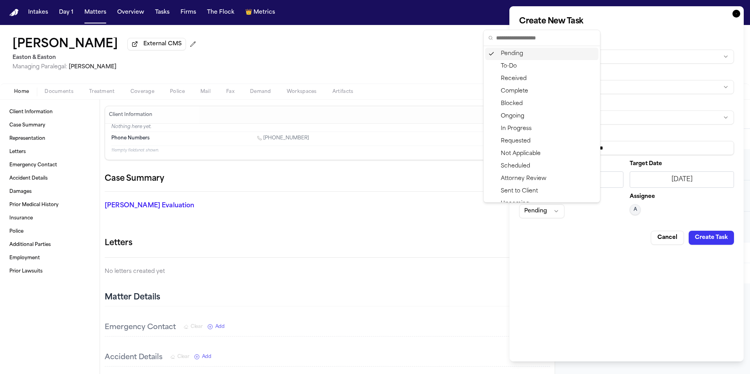
click at [570, 273] on body "Intakes Day 1 Matters Overview Tasks Firms The Flock 👑 Metrics A Manuel Martine…" at bounding box center [375, 187] width 750 height 374
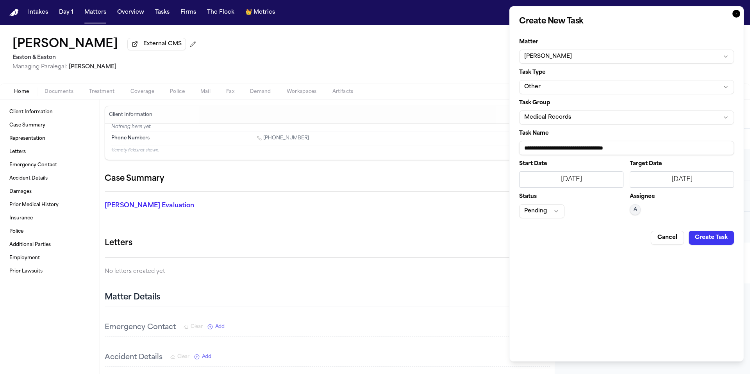
click at [722, 242] on button "Create Task" at bounding box center [710, 238] width 45 height 14
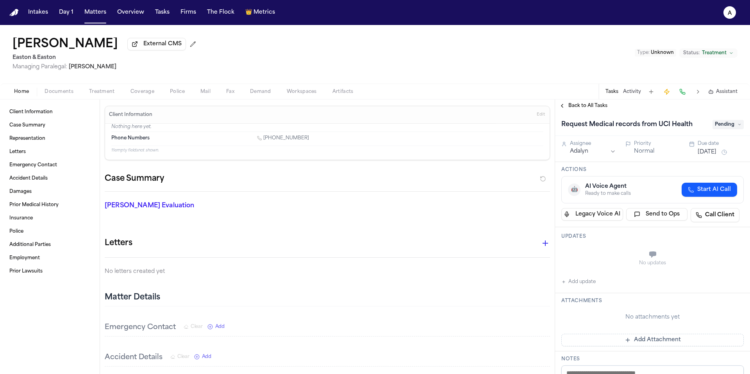
click at [585, 285] on button "Add update" at bounding box center [578, 281] width 34 height 9
click at [617, 253] on textarea "Add your update" at bounding box center [657, 256] width 167 height 16
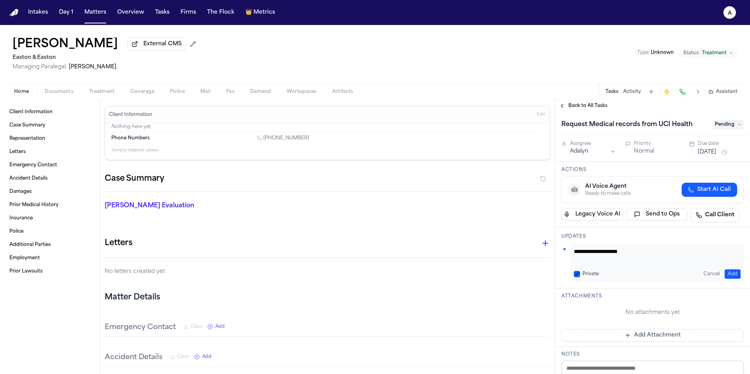
type textarea "**********"
click at [575, 273] on button "Private" at bounding box center [577, 274] width 6 height 6
click at [727, 271] on button "Add" at bounding box center [732, 273] width 16 height 9
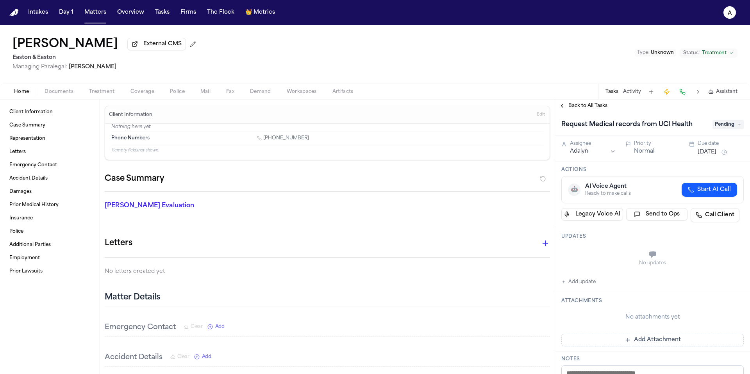
click at [704, 150] on button "Sep 24, 2025" at bounding box center [706, 152] width 19 height 8
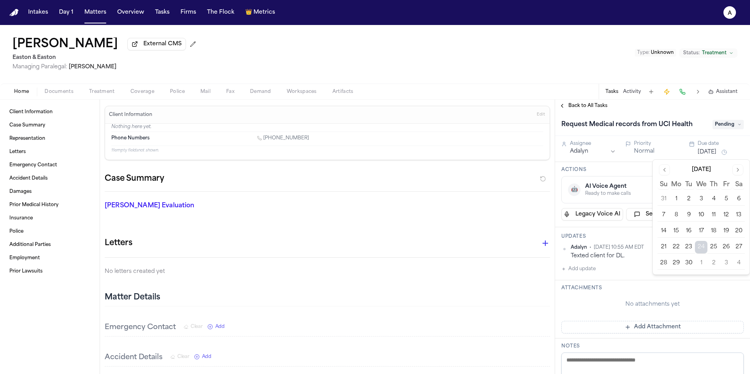
click at [715, 250] on button "25" at bounding box center [713, 247] width 12 height 12
click at [642, 271] on div "Adalyn • Sep 24, 2025 10:55 AM EDT Texted client for DL. Add update" at bounding box center [652, 258] width 182 height 29
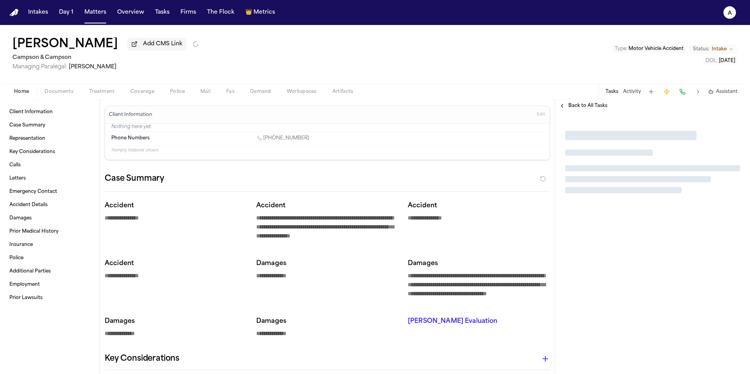
type textarea "*"
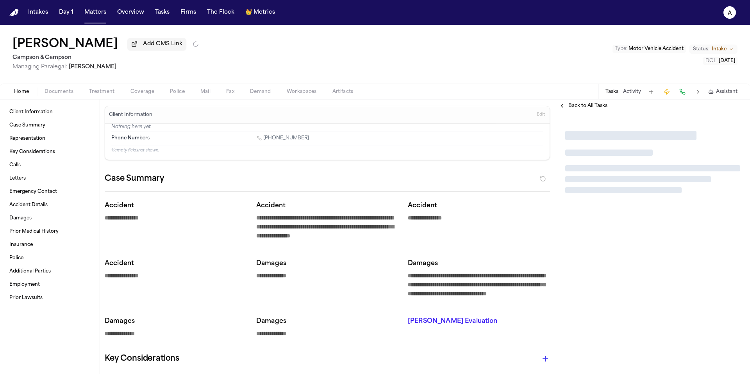
type textarea "*"
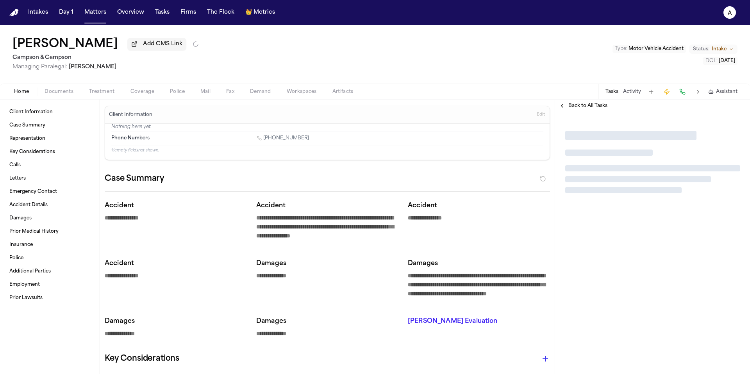
type textarea "*"
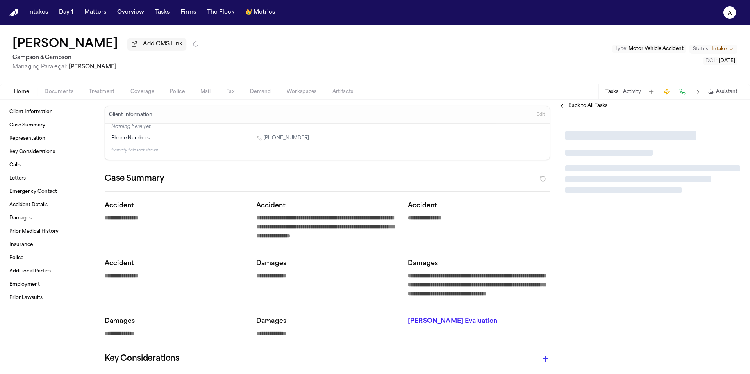
type textarea "*"
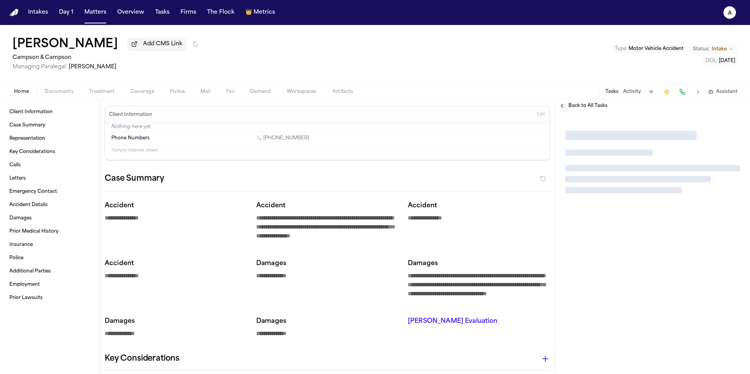
type textarea "*"
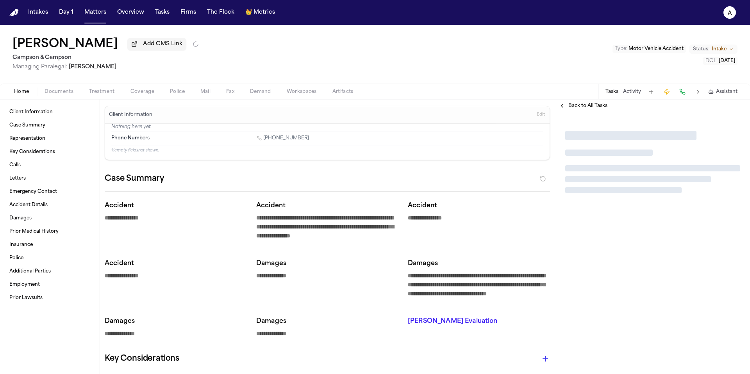
type textarea "*"
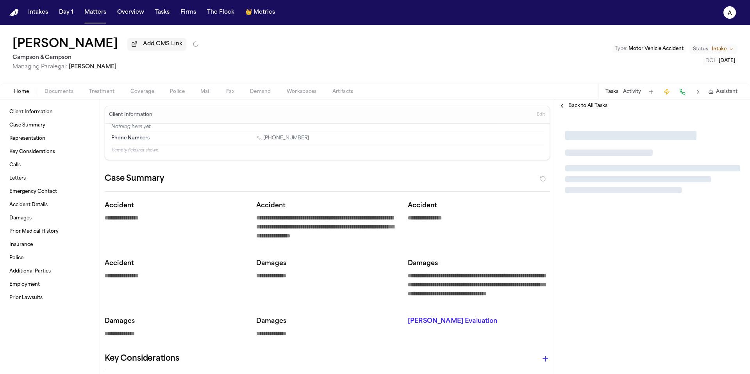
type textarea "*"
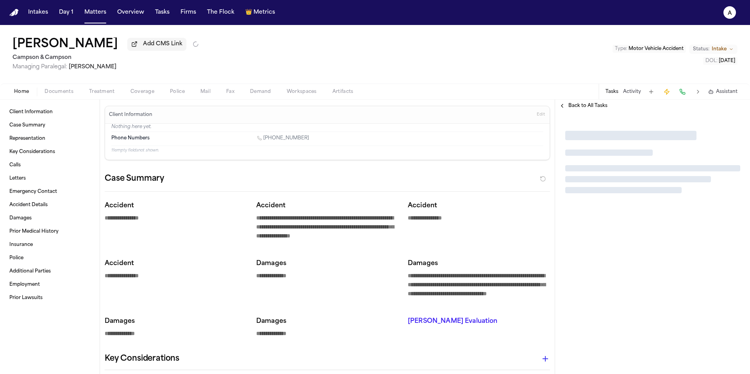
type textarea "*"
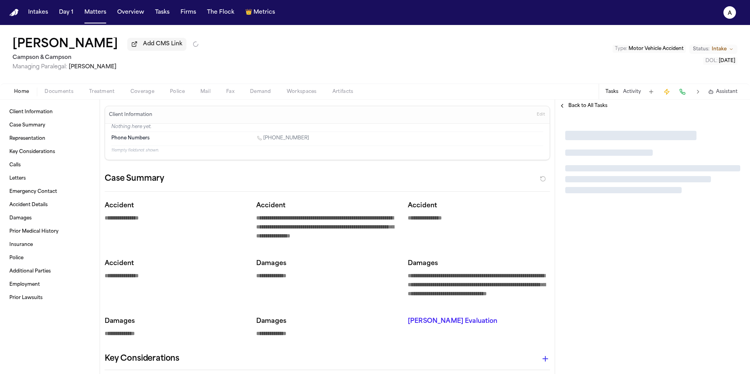
type textarea "*"
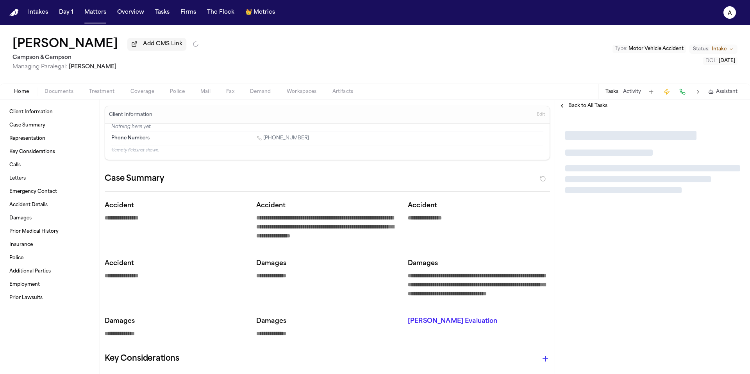
type textarea "*"
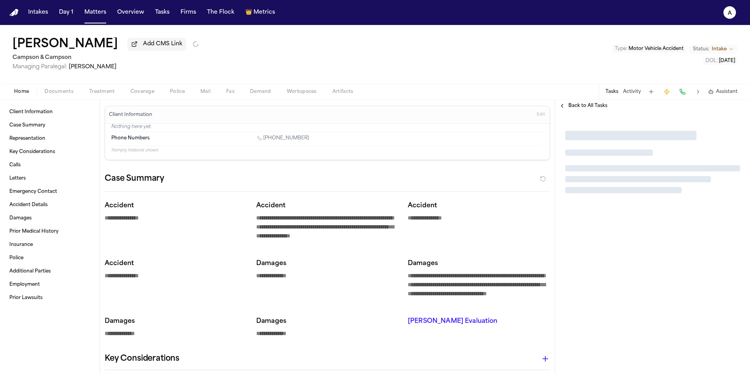
type textarea "*"
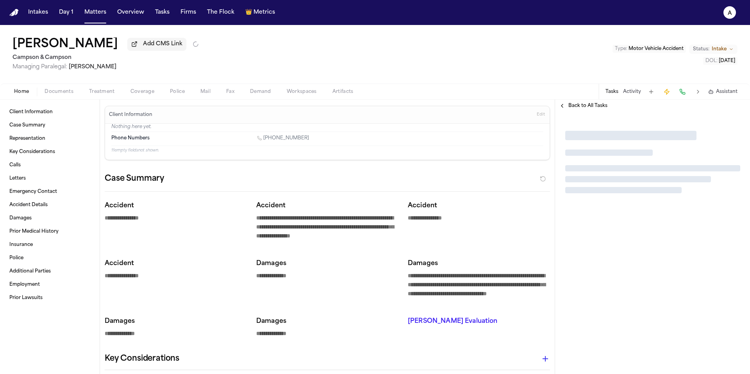
type textarea "*"
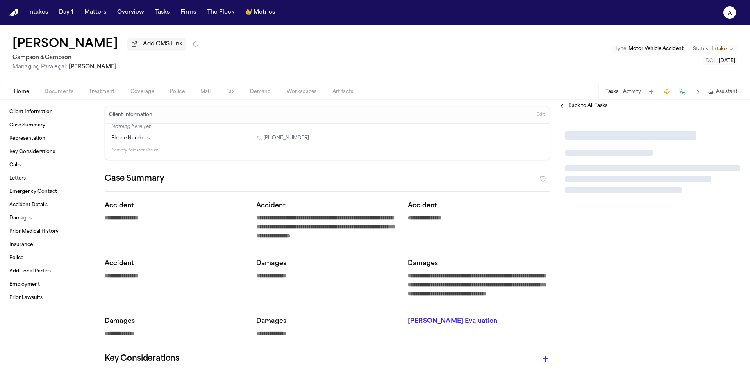
type textarea "*"
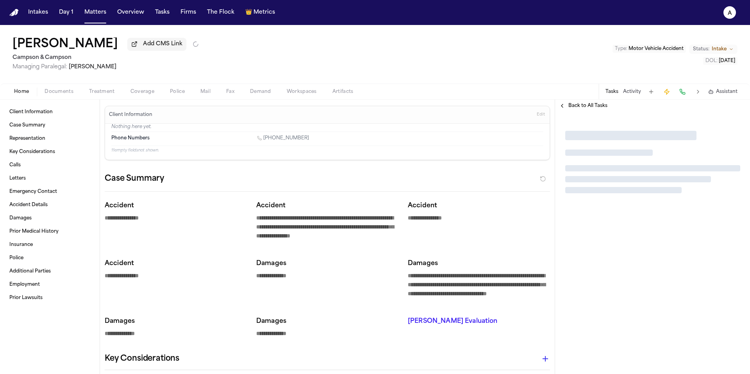
type textarea "*"
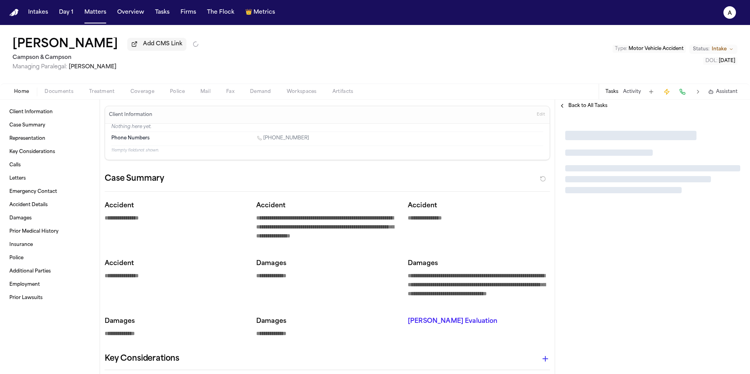
type textarea "*"
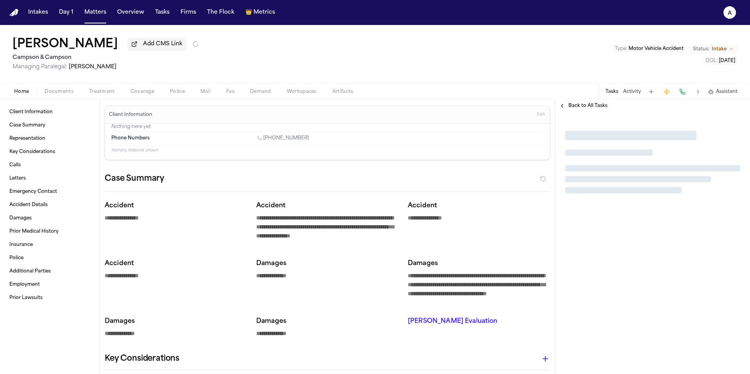
type textarea "*"
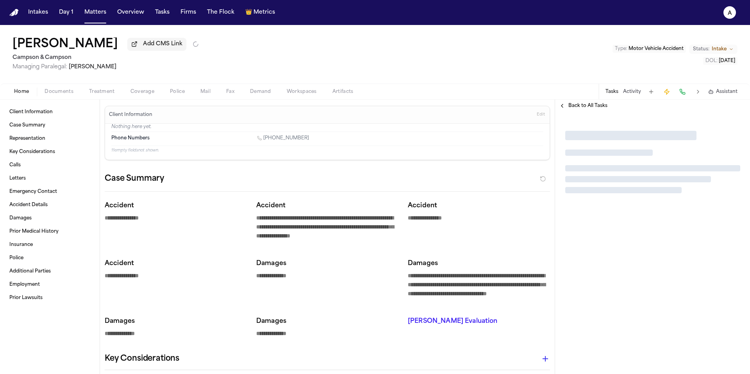
type textarea "*"
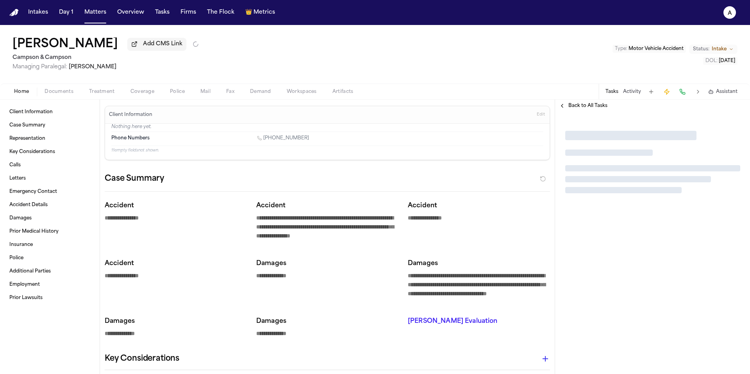
type textarea "*"
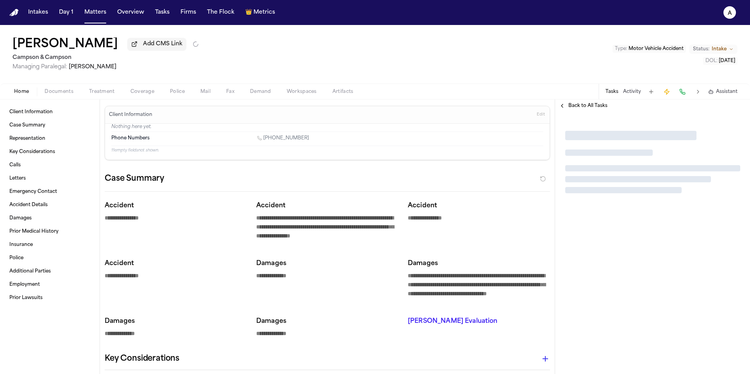
type textarea "*"
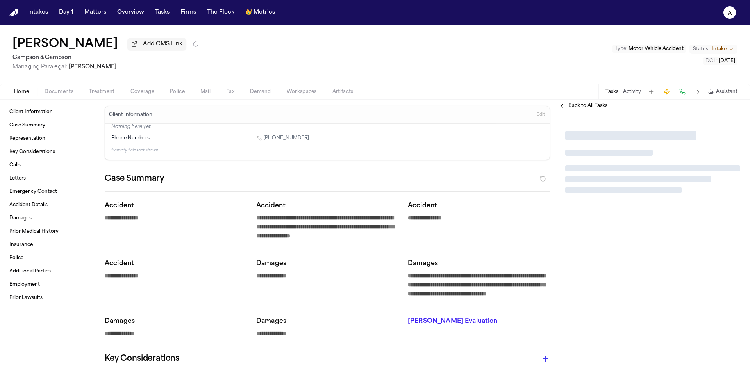
type textarea "*"
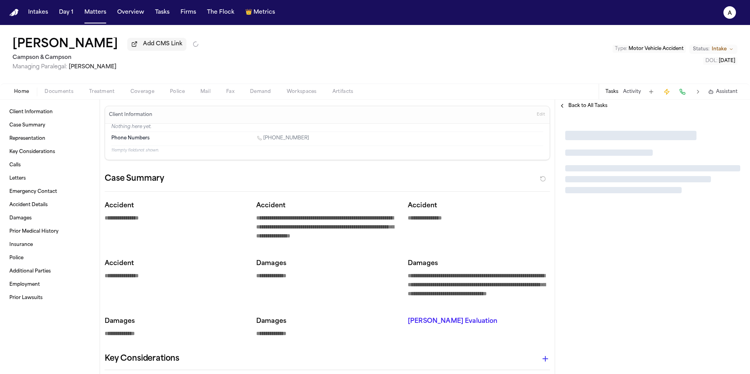
type textarea "*"
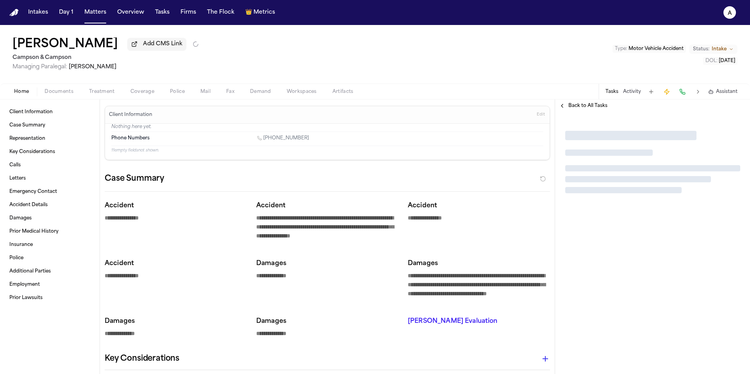
type textarea "*"
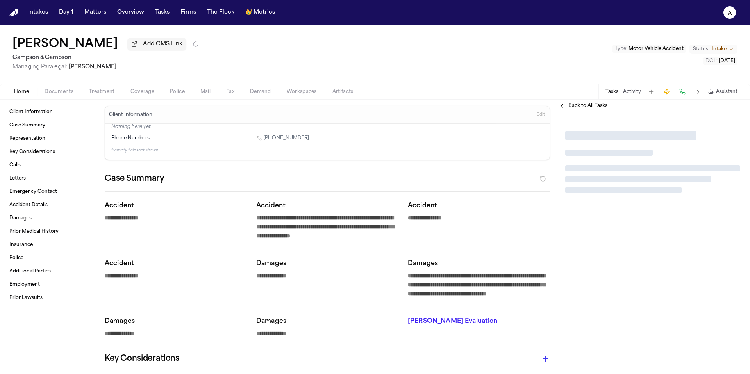
type textarea "*"
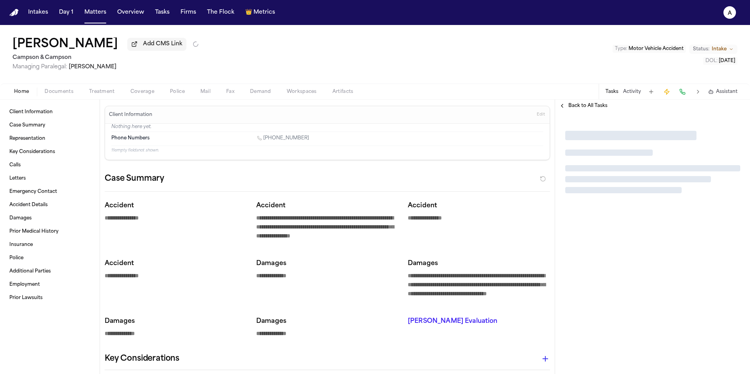
type textarea "*"
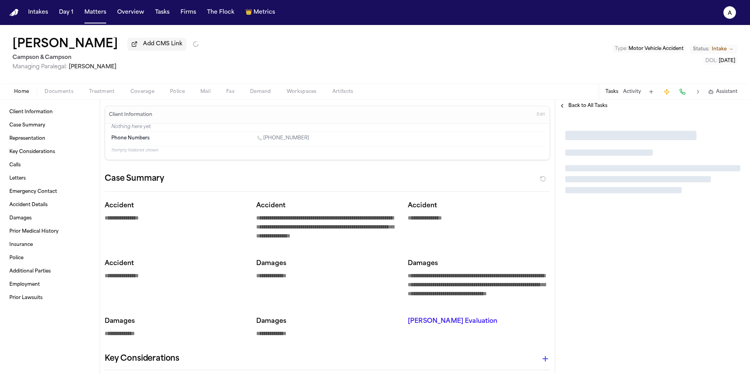
type textarea "*"
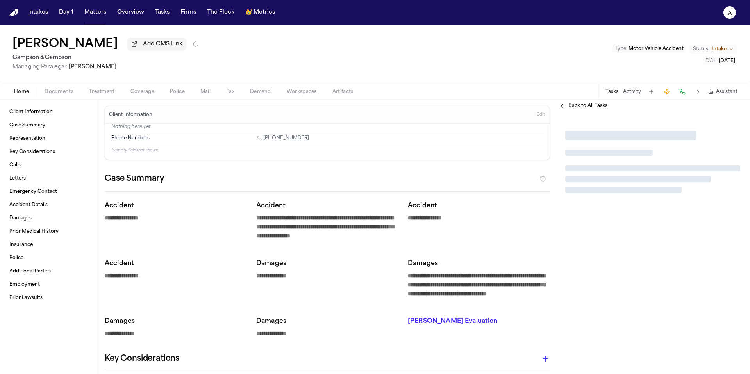
type textarea "*"
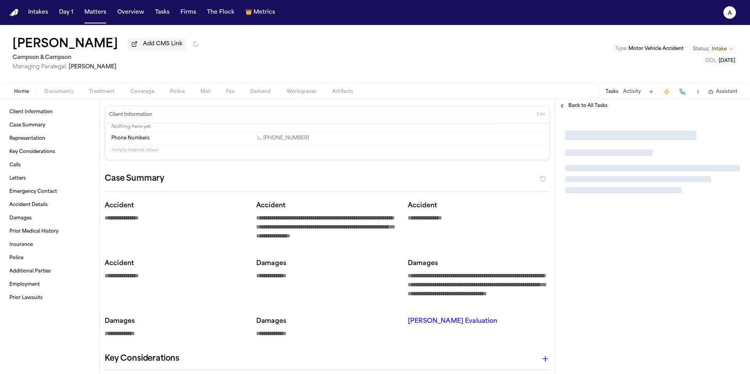
type textarea "*"
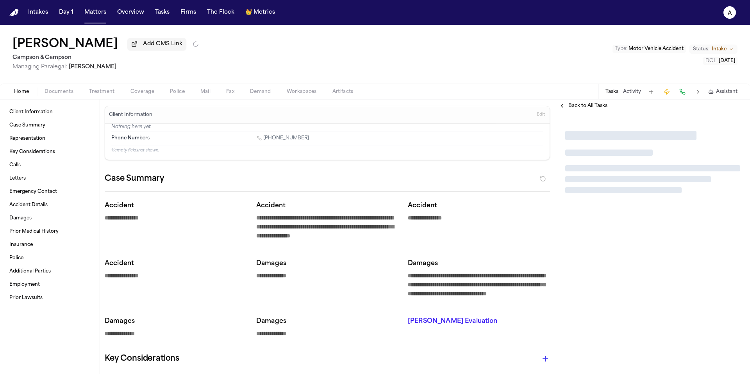
type textarea "*"
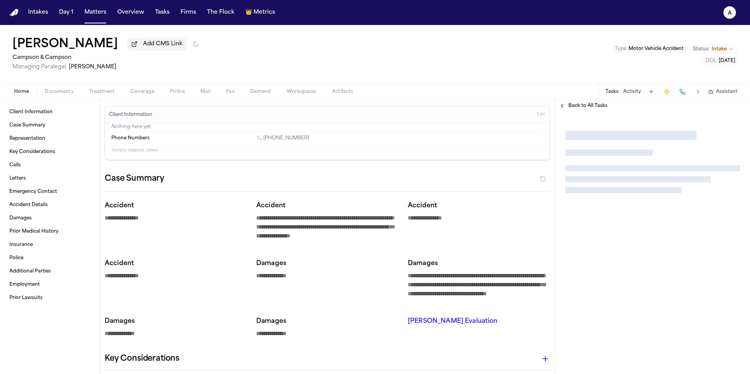
type textarea "*"
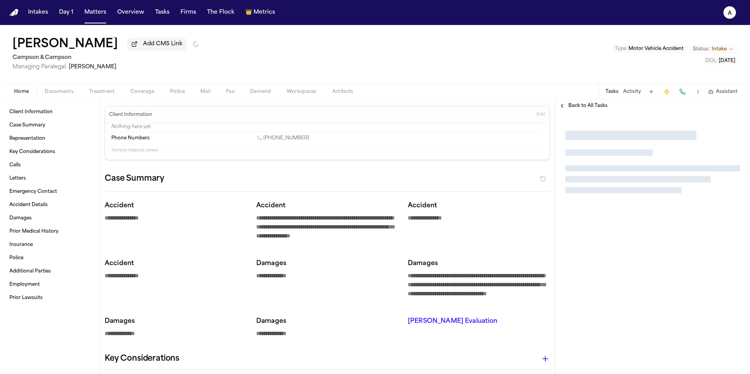
type textarea "*"
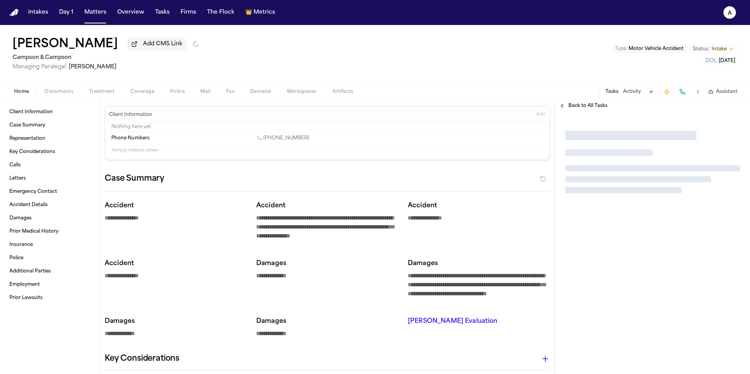
type textarea "*"
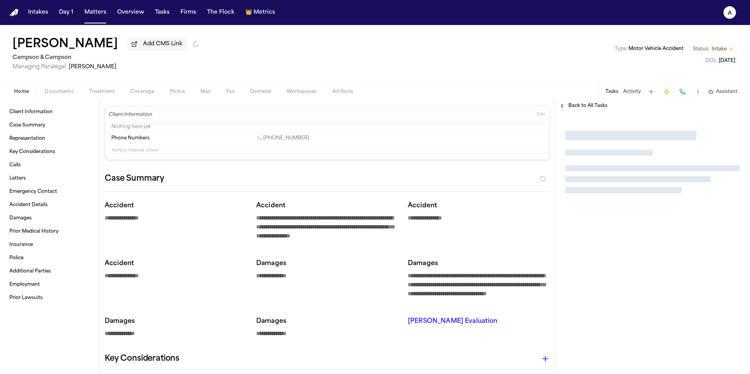
type textarea "*"
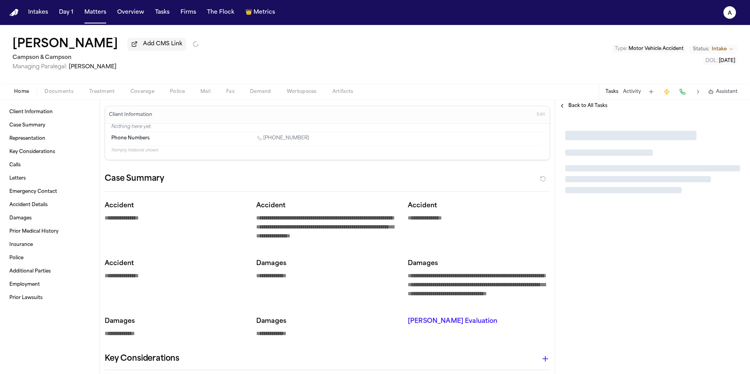
type textarea "*"
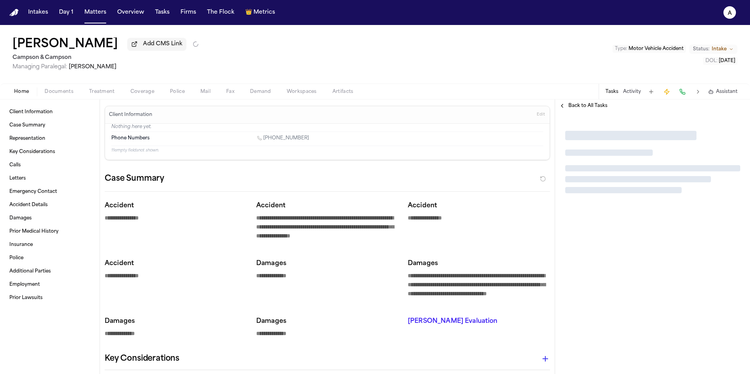
type textarea "*"
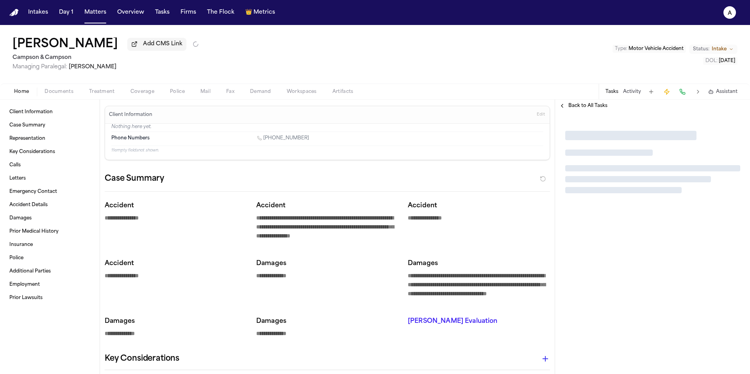
type textarea "*"
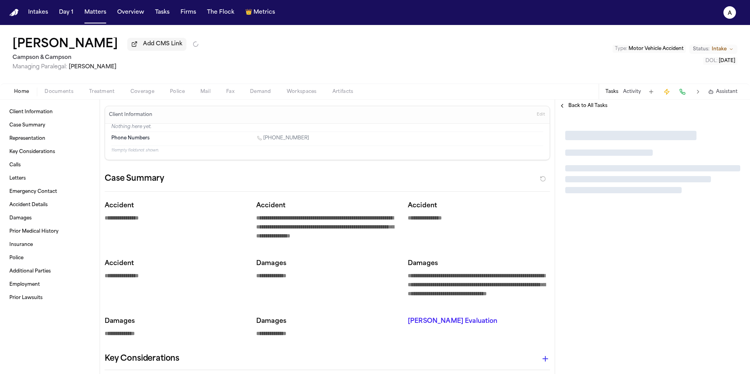
type textarea "*"
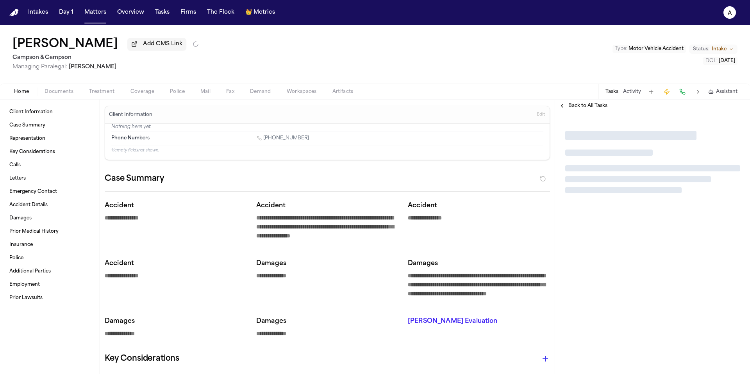
type textarea "*"
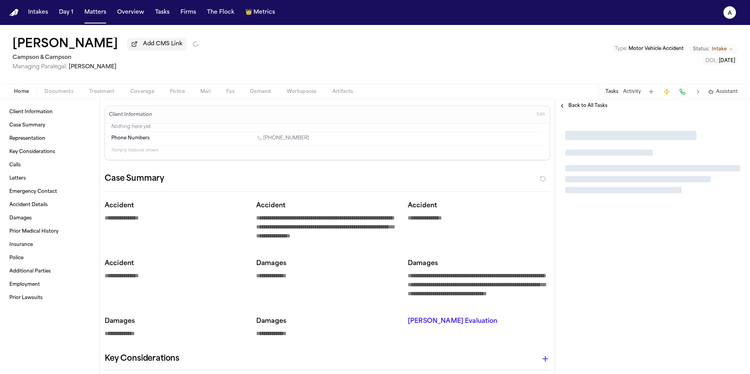
type textarea "*"
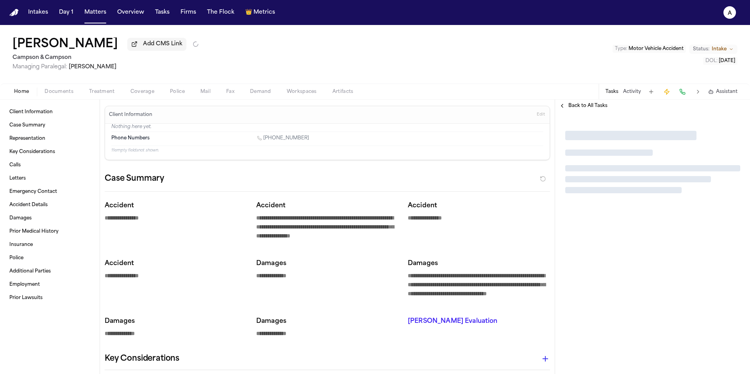
type textarea "*"
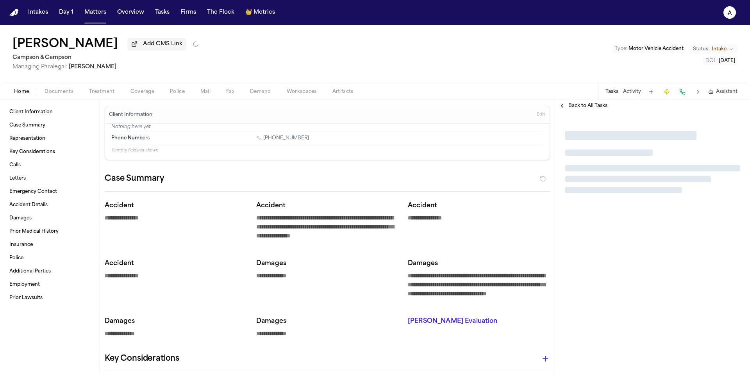
type textarea "*"
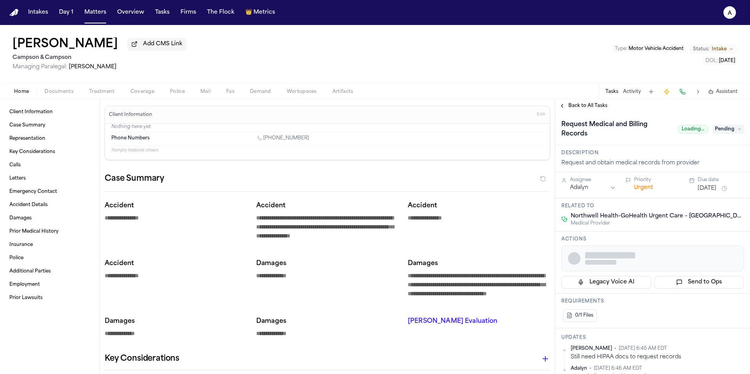
click at [616, 93] on button "Tasks" at bounding box center [611, 92] width 13 height 6
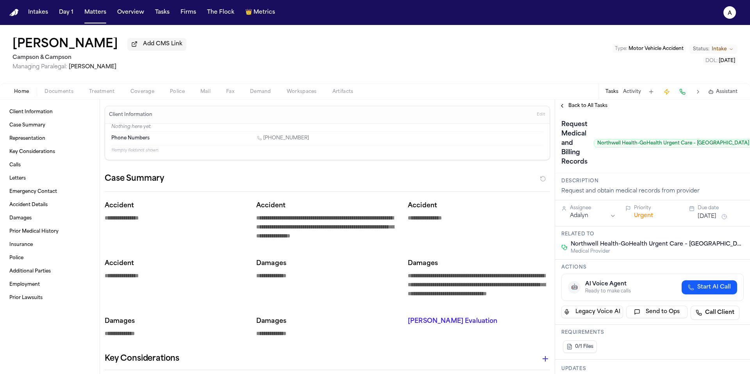
click at [102, 95] on span "Treatment" at bounding box center [102, 92] width 26 height 6
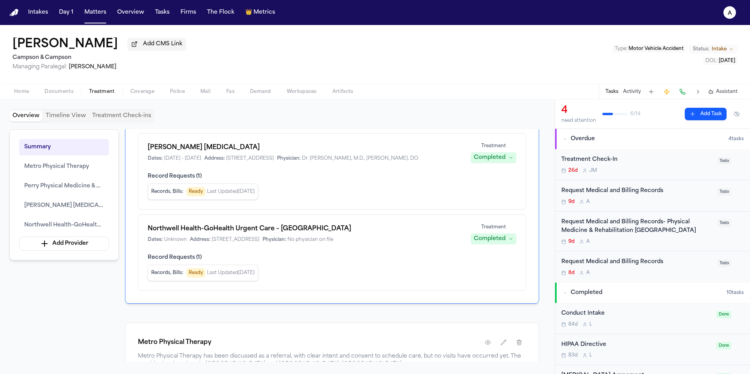
scroll to position [211, 0]
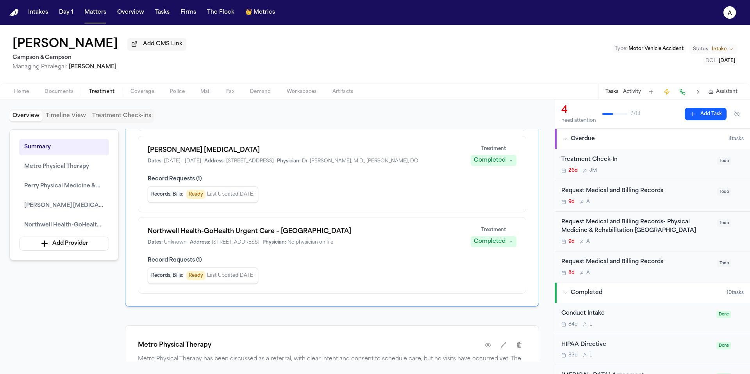
click at [667, 196] on div "Request Medical and Billing Records" at bounding box center [636, 191] width 151 height 9
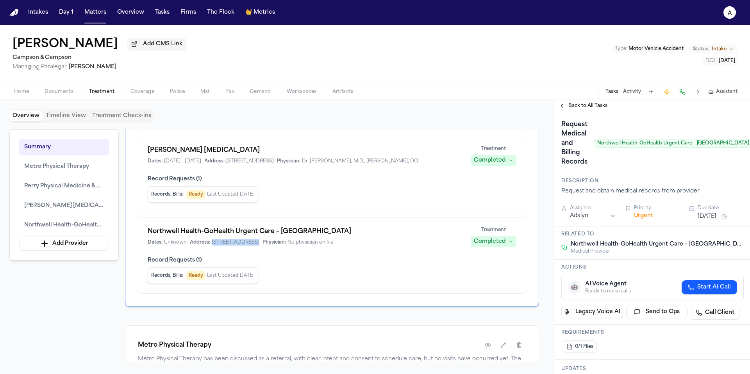
drag, startPoint x: 211, startPoint y: 253, endPoint x: 315, endPoint y: 253, distance: 104.3
click at [315, 246] on div "Dates: Unknown Address: 801 Broadway, Suite 100, Amityville, NY 11701 Physician…" at bounding box center [305, 242] width 314 height 6
copy span "801 Broadway, Suite 100, Amityville, NY 11701"
drag, startPoint x: 741, startPoint y: 60, endPoint x: 700, endPoint y: 61, distance: 41.0
click at [700, 61] on div "Shenequa Wright Add CMS Link Campson & Campson Managing Paralegal: Jacqueline M…" at bounding box center [375, 54] width 750 height 59
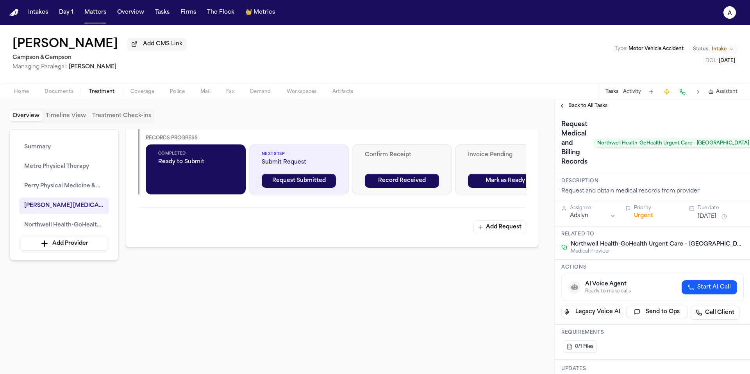
scroll to position [1315, 0]
click at [506, 223] on button "Add Request" at bounding box center [499, 227] width 53 height 14
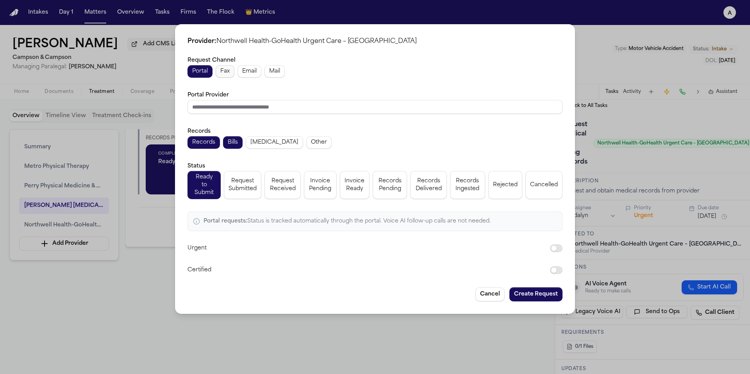
click at [224, 75] on span "Fax" at bounding box center [224, 72] width 9 height 8
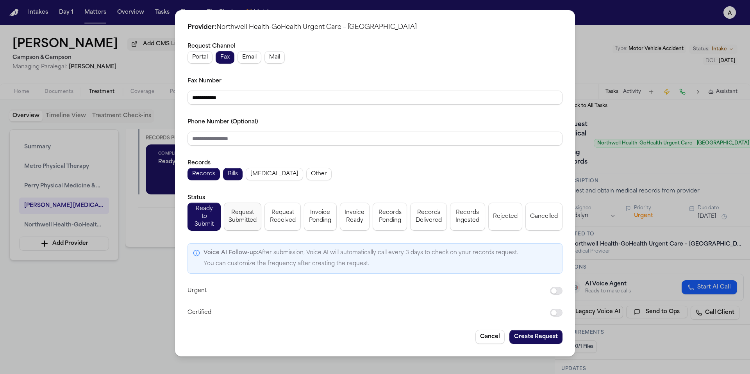
click at [248, 220] on span "Request Submitted" at bounding box center [242, 217] width 28 height 16
click at [542, 331] on button "Create Request" at bounding box center [535, 337] width 53 height 14
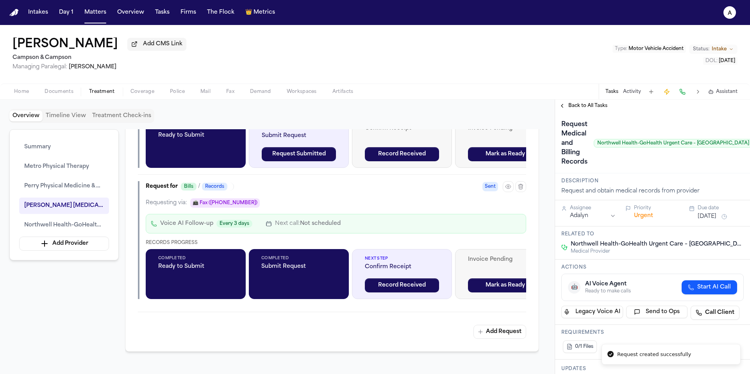
scroll to position [1341, 0]
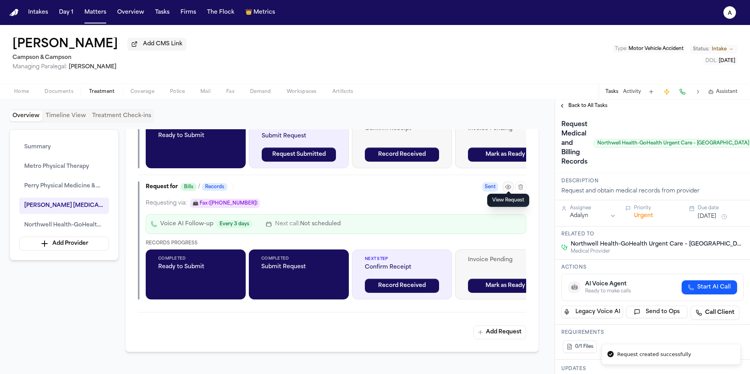
click at [508, 184] on icon "button" at bounding box center [508, 187] width 6 height 6
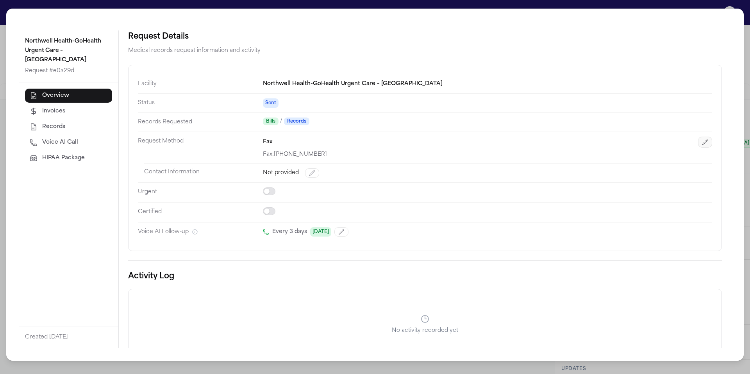
click at [702, 141] on icon "button" at bounding box center [705, 142] width 6 height 6
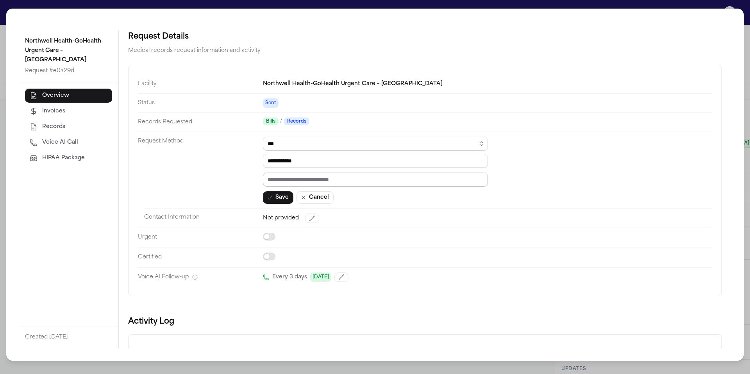
click at [307, 178] on input "text" at bounding box center [375, 180] width 225 height 14
paste input "**********"
drag, startPoint x: 407, startPoint y: 185, endPoint x: 142, endPoint y: 186, distance: 265.5
click at [142, 186] on dl "**********" at bounding box center [425, 181] width 574 height 212
drag, startPoint x: 393, startPoint y: 184, endPoint x: 211, endPoint y: 179, distance: 181.6
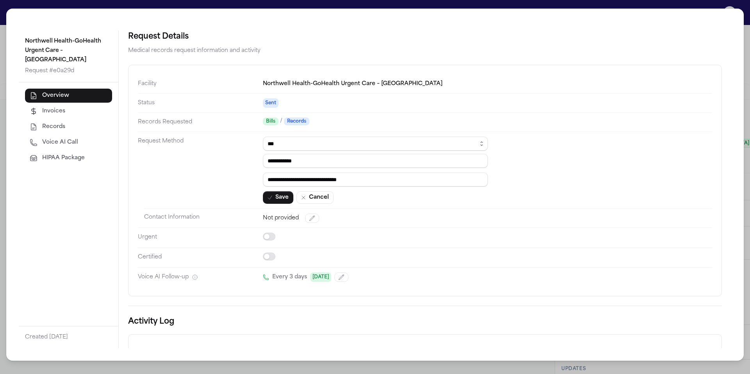
click at [211, 179] on dl "**********" at bounding box center [425, 181] width 574 height 212
paste input "*********"
click at [279, 200] on button "Save" at bounding box center [278, 197] width 30 height 12
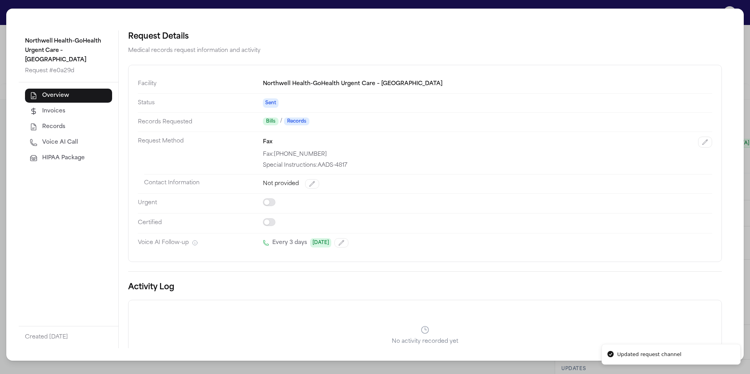
click at [745, 20] on div "Northwell Health-GoHealth Urgent Care – Amityville Request # e0a29d Overview In…" at bounding box center [375, 187] width 750 height 374
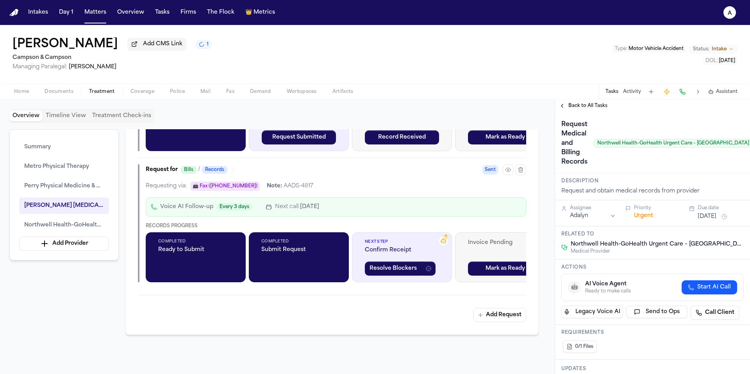
scroll to position [1358, 0]
drag, startPoint x: 311, startPoint y: 180, endPoint x: 253, endPoint y: 179, distance: 58.6
click at [253, 182] on div "Requesting via: 📠 Fax (+16313512596) Note: AADS-4817" at bounding box center [336, 186] width 380 height 9
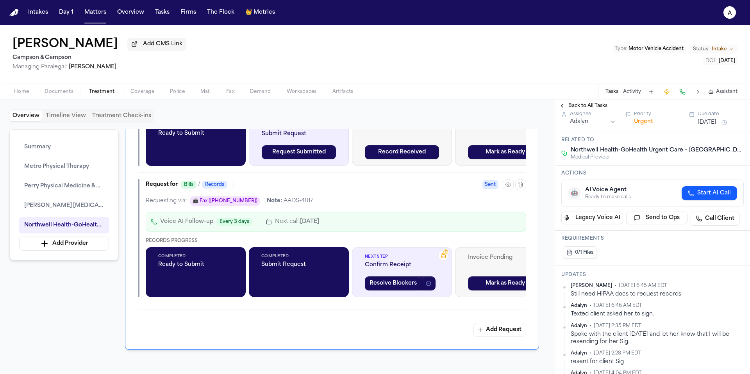
scroll to position [1336, 0]
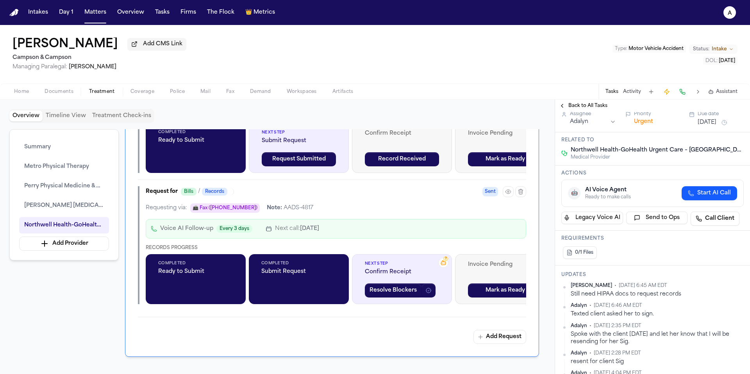
drag, startPoint x: 306, startPoint y: 203, endPoint x: 271, endPoint y: 203, distance: 35.5
click at [271, 203] on div "Requesting via: 📠 Fax (+16313512596) Note: AADS-4817" at bounding box center [336, 207] width 380 height 9
click at [522, 189] on icon "button" at bounding box center [520, 192] width 6 height 6
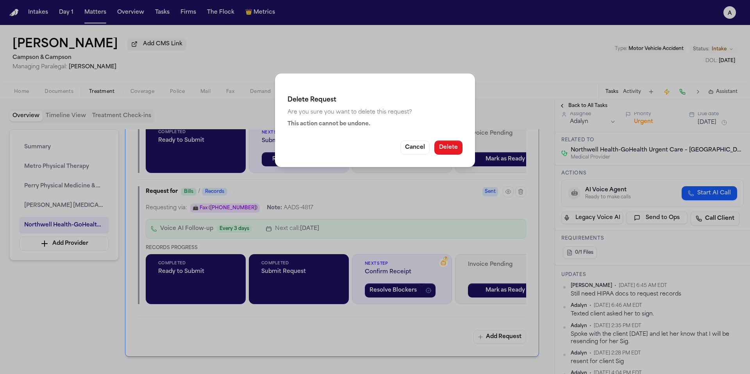
click at [452, 146] on button "Delete" at bounding box center [448, 148] width 28 height 14
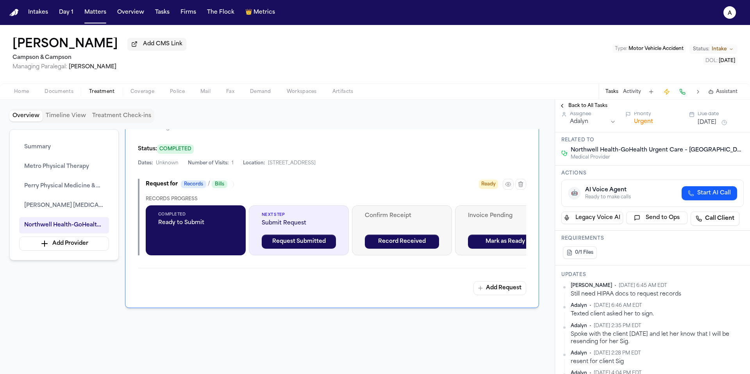
scroll to position [1175, 0]
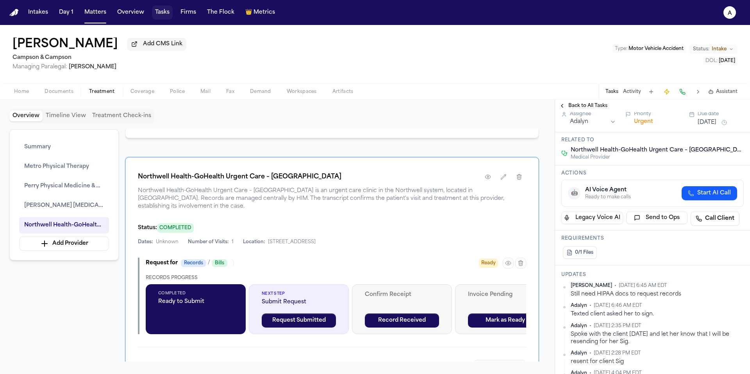
click at [165, 15] on button "Tasks" at bounding box center [162, 12] width 21 height 14
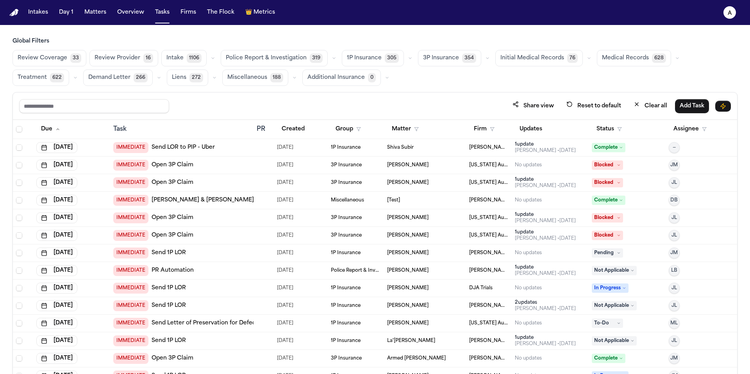
click at [545, 52] on button "Initial Medical Records 76" at bounding box center [538, 58] width 87 height 16
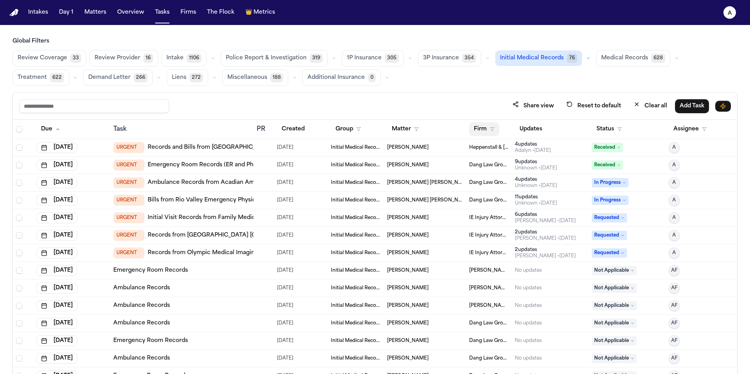
click at [485, 129] on button "Firm" at bounding box center [484, 129] width 30 height 14
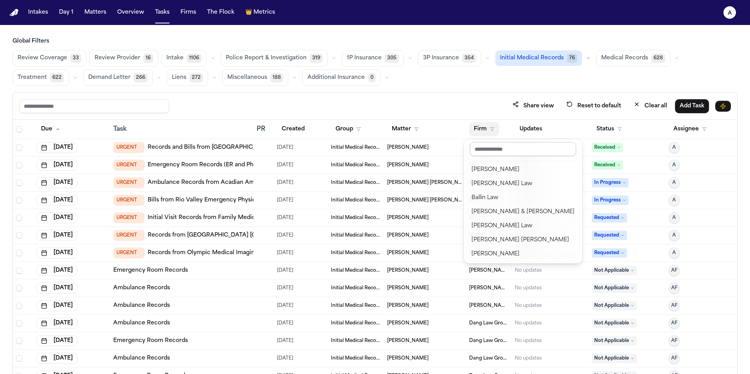
click at [508, 155] on input "text" at bounding box center [523, 149] width 106 height 14
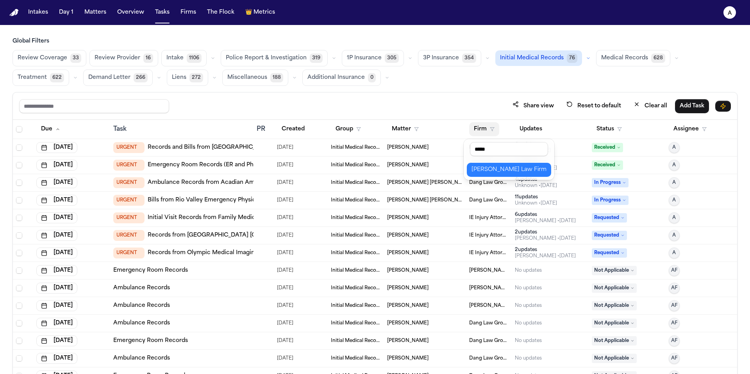
click at [515, 175] on button "Martello Law Firm" at bounding box center [509, 170] width 84 height 14
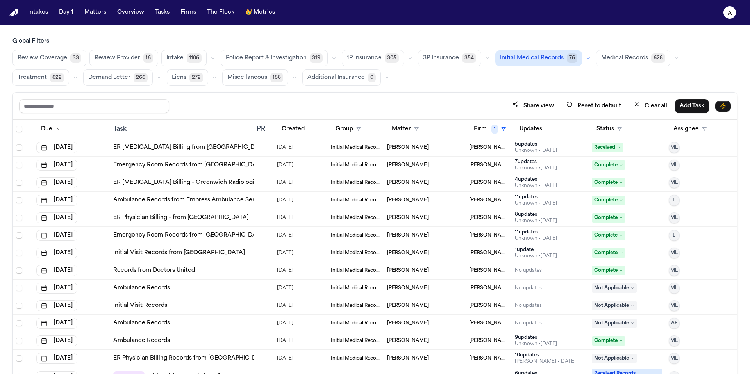
click at [604, 129] on button "Status" at bounding box center [609, 129] width 35 height 14
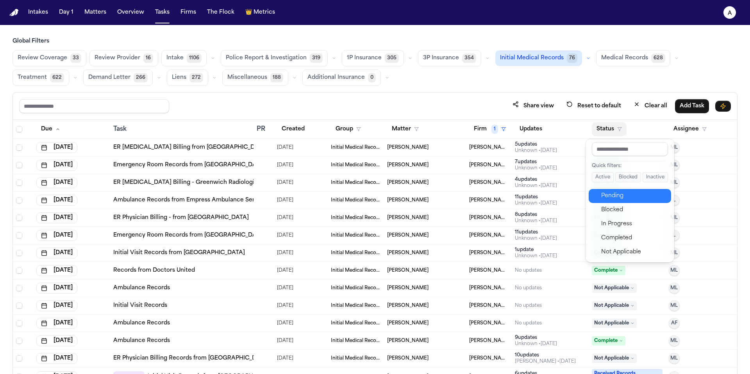
click at [612, 191] on div "Pending" at bounding box center [633, 195] width 65 height 9
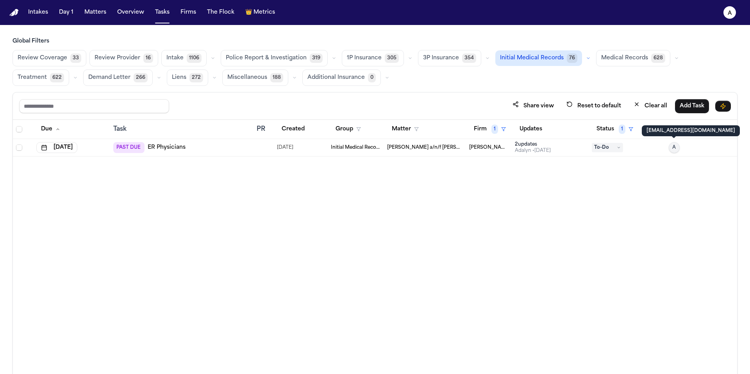
click at [677, 148] on button "A" at bounding box center [673, 147] width 11 height 11
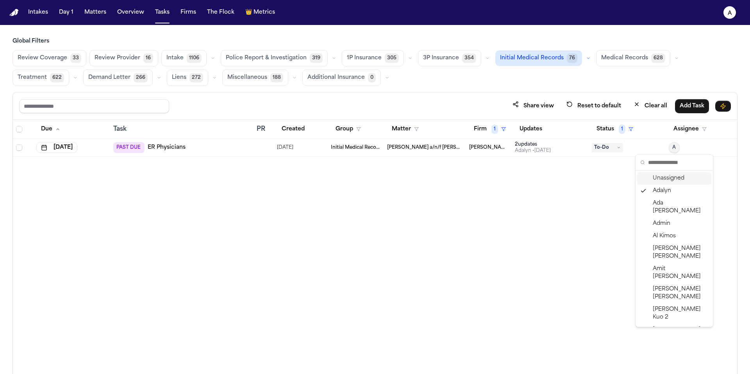
click at [678, 165] on input "text" at bounding box center [678, 163] width 60 height 16
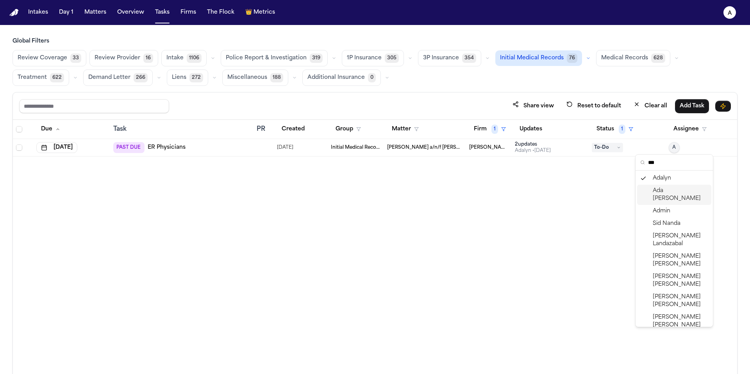
click at [682, 191] on span "Ada Martinez" at bounding box center [679, 195] width 55 height 16
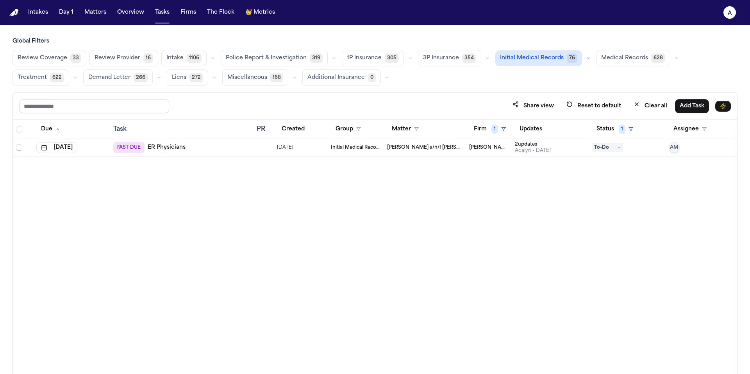
click at [592, 214] on div "Due Task PR Created Group Matter Firm 1 Updates Status 1 Assignee Aug 20, 2025 …" at bounding box center [375, 264] width 724 height 288
click at [77, 152] on button "Aug 20, 2025" at bounding box center [56, 147] width 41 height 11
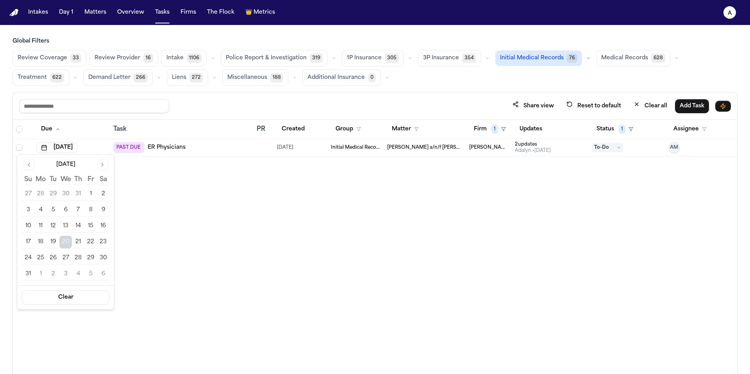
click at [105, 165] on button "Go to next month" at bounding box center [102, 164] width 11 height 11
click at [104, 165] on button "Go to next month" at bounding box center [102, 164] width 11 height 11
click at [26, 164] on button "Go to previous month" at bounding box center [28, 164] width 11 height 11
click at [68, 212] on button "10" at bounding box center [65, 210] width 12 height 12
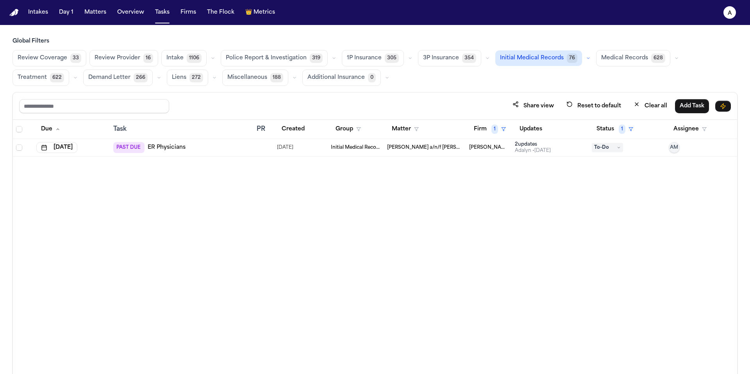
click at [326, 175] on div "Due Task PR Created Group Matter Firm 1 Updates Status 1 Assignee Sep 10, 2025 …" at bounding box center [375, 264] width 724 height 288
click at [620, 57] on span "Medical Records" at bounding box center [624, 58] width 47 height 8
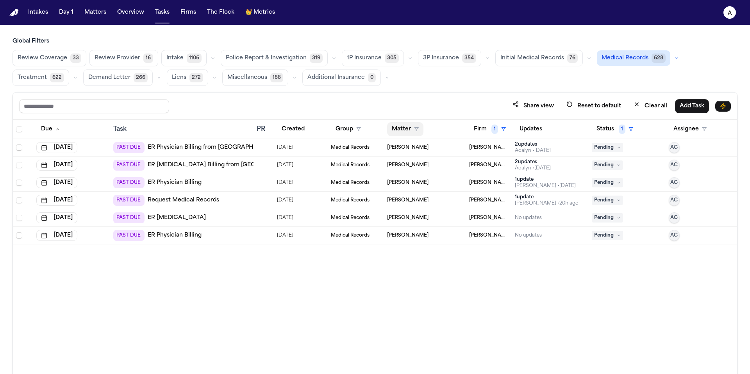
click at [407, 125] on button "Matter" at bounding box center [405, 129] width 36 height 14
click at [428, 151] on input "text" at bounding box center [425, 149] width 66 height 14
click at [484, 126] on table "Due Task PR Created Group Matter Firm 1 Updates Status 1 Assignee Aug 5, 2025 P…" at bounding box center [375, 182] width 724 height 125
click at [609, 134] on button "Status 1" at bounding box center [615, 129] width 46 height 14
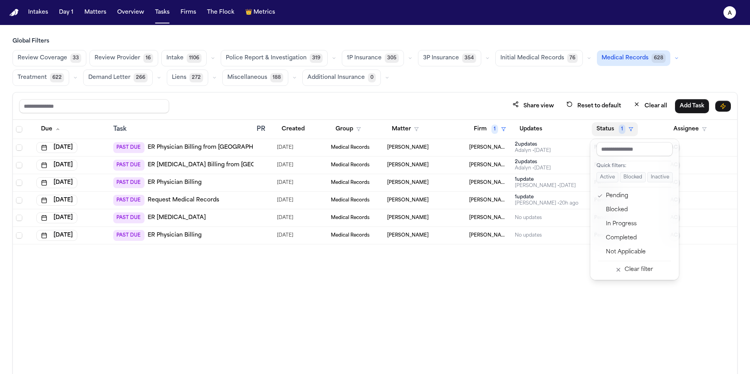
click at [559, 293] on div "Due Task PR Created Group Matter Firm 1 Updates Status 1 Assignee Aug 5, 2025 P…" at bounding box center [375, 264] width 724 height 288
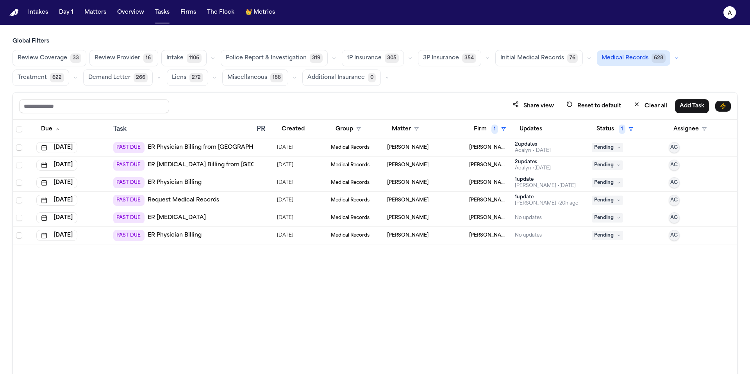
click at [555, 235] on div "No updates" at bounding box center [550, 235] width 71 height 6
click at [285, 315] on div "Due Task PR Created Group Matter Firm 1 Updates Status 1 Assignee Aug 5, 2025 P…" at bounding box center [375, 264] width 724 height 288
click at [673, 235] on span "AC" at bounding box center [673, 235] width 7 height 6
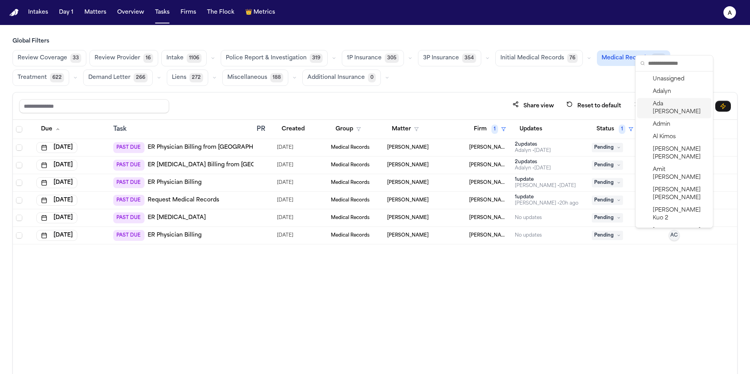
click at [669, 105] on span "Ada Martinez" at bounding box center [679, 108] width 55 height 16
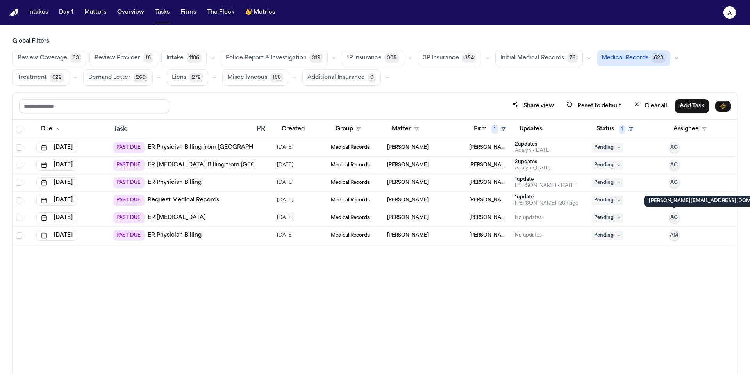
click at [675, 221] on span "AC" at bounding box center [673, 218] width 7 height 6
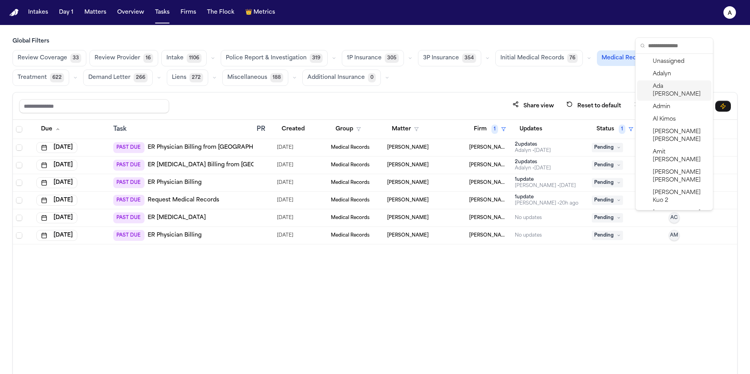
click at [679, 88] on span "Ada Martinez" at bounding box center [679, 91] width 55 height 16
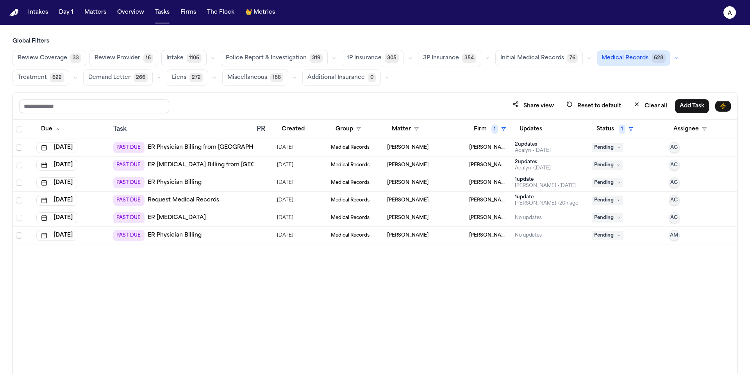
click at [646, 271] on div "Due Task PR Created Group Matter Firm 1 Updates Status 1 Assignee Aug 5, 2025 P…" at bounding box center [375, 264] width 724 height 288
click at [567, 198] on div "1 update" at bounding box center [547, 197] width 64 height 6
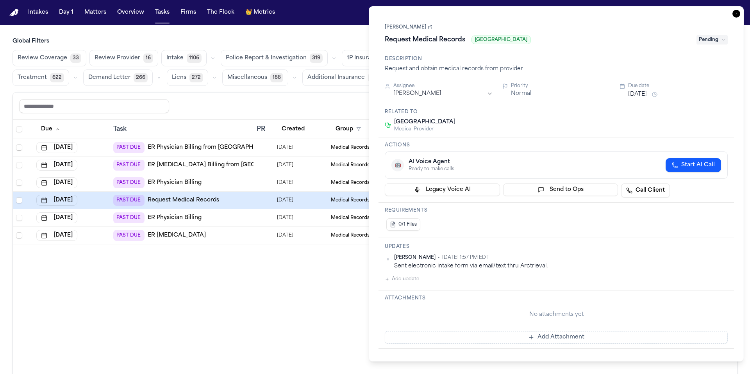
click at [333, 266] on div "Due Task PR Created Group Matter Firm 1 Updates Status 1 Assignee Aug 5, 2025 P…" at bounding box center [375, 264] width 724 height 288
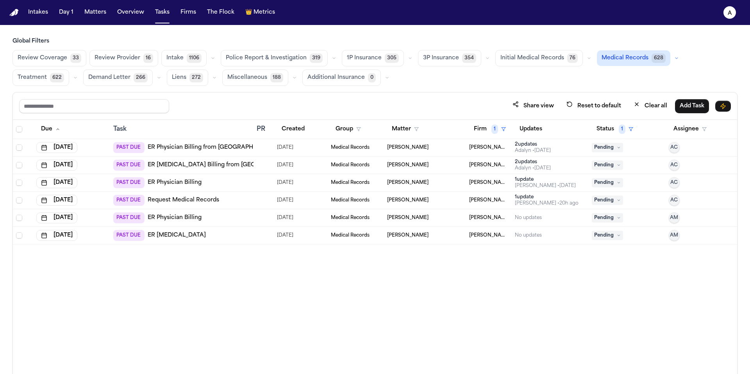
click at [544, 183] on div "Daniela Uribe • 35d ago" at bounding box center [545, 186] width 61 height 6
click at [358, 271] on div "Due Task PR Created Group Matter Firm 1 Updates Status 1 Assignee Aug 5, 2025 P…" at bounding box center [375, 264] width 724 height 288
click at [551, 198] on div "1 update" at bounding box center [547, 197] width 64 height 6
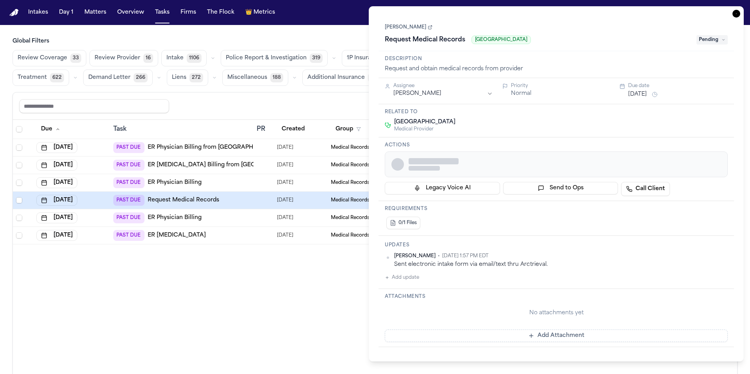
click at [553, 186] on button "Send to Ops" at bounding box center [560, 188] width 115 height 12
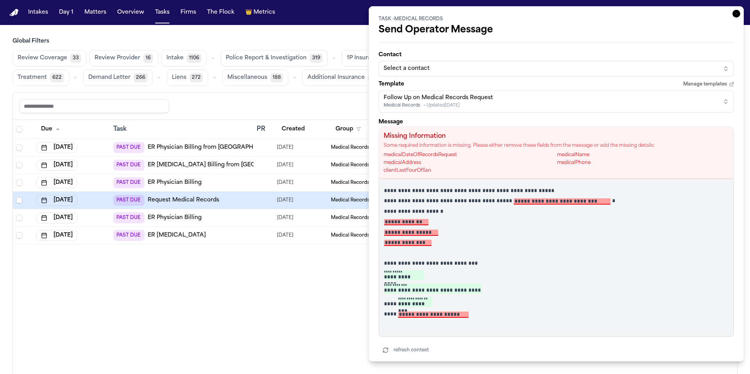
click at [322, 276] on div "Due Task PR Created Group Matter Firm 1 Updates Status 1 Assignee Aug 5, 2025 P…" at bounding box center [375, 264] width 724 height 288
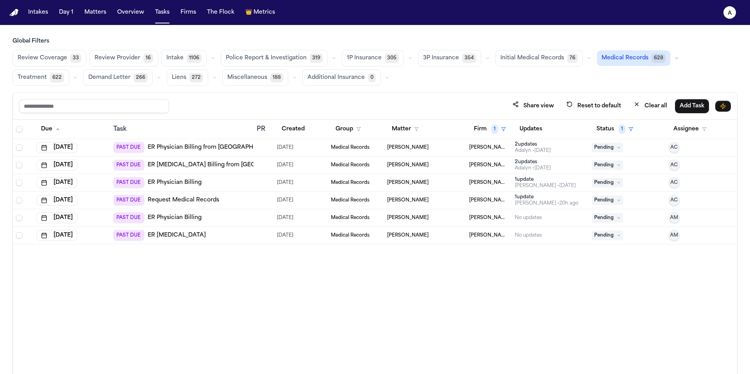
click at [563, 164] on div "2 update s Adalyn • 50d ago" at bounding box center [550, 165] width 71 height 12
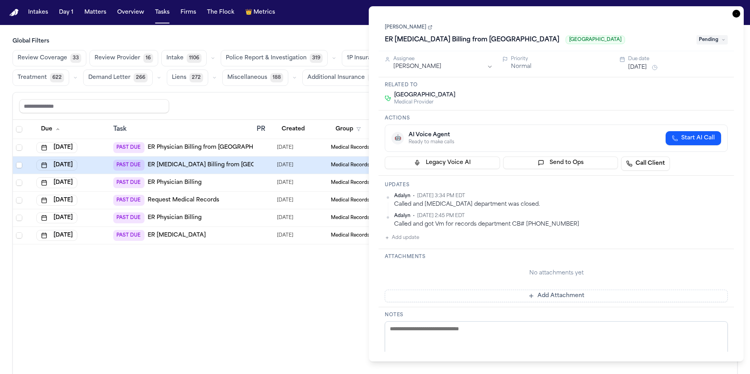
click at [334, 314] on div "Due Task PR Created Group Matter Firm 1 Updates Status 1 Assignee Aug 5, 2025 P…" at bounding box center [375, 264] width 724 height 288
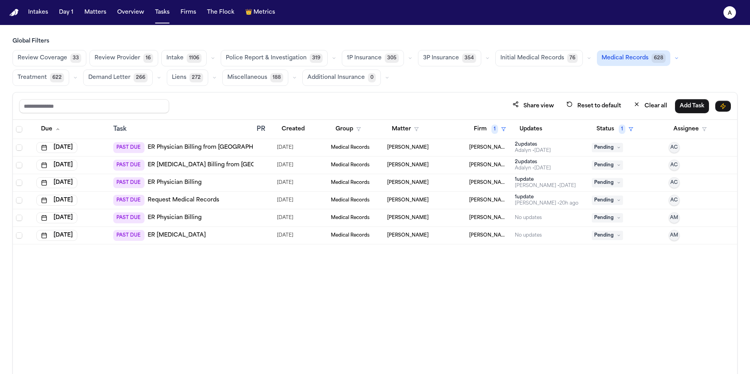
click at [673, 162] on span "AC" at bounding box center [673, 165] width 7 height 6
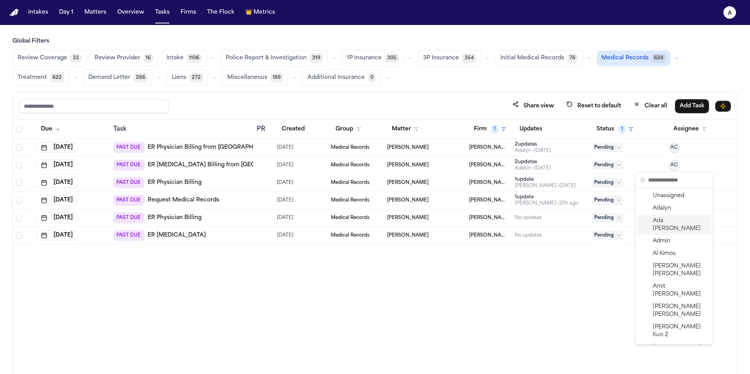
click at [676, 223] on span "Ada Martinez" at bounding box center [679, 225] width 55 height 16
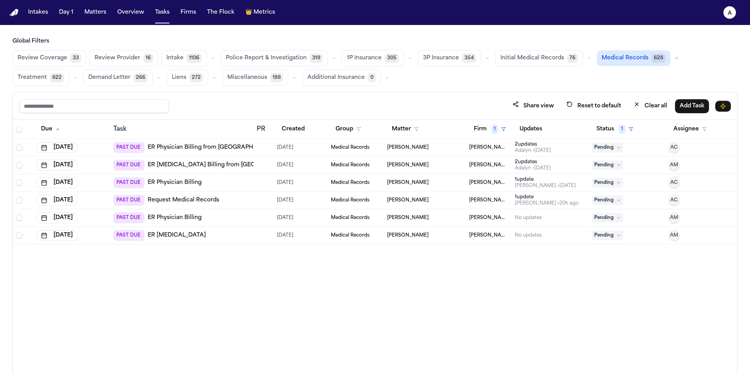
click at [592, 275] on div "Due Task PR Created Group Matter Firm 1 Updates Status 1 Assignee Aug 5, 2025 P…" at bounding box center [375, 264] width 724 height 288
click at [640, 144] on div "Pending" at bounding box center [627, 147] width 71 height 9
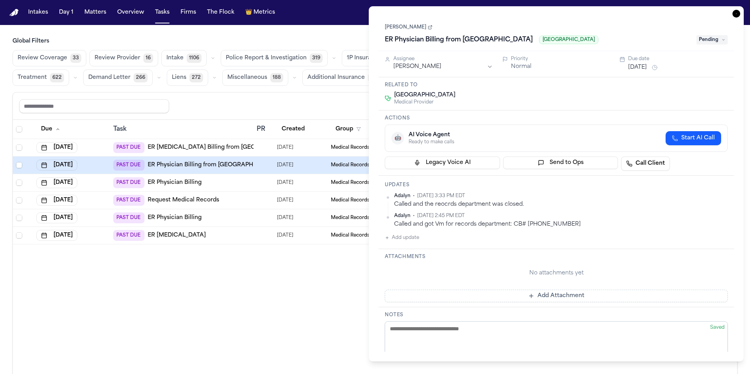
click at [723, 196] on html "Intakes Day 1 Matters Overview Tasks Firms The Flock 👑 Metrics A Global Filters…" at bounding box center [375, 187] width 750 height 374
click at [703, 204] on div "Edit" at bounding box center [702, 208] width 46 height 11
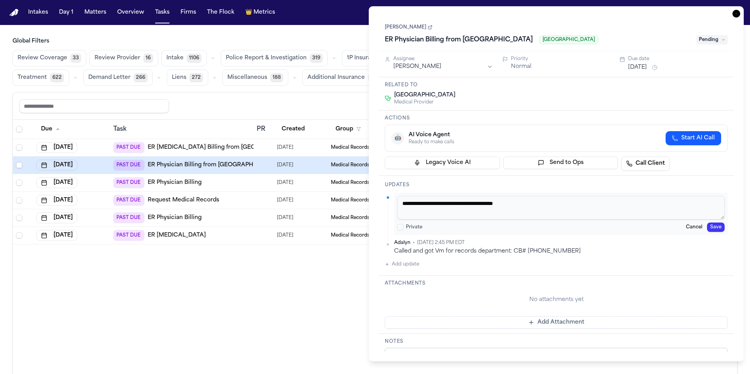
click at [457, 205] on textarea "**********" at bounding box center [560, 207] width 327 height 23
click at [718, 223] on button "Save" at bounding box center [716, 227] width 18 height 9
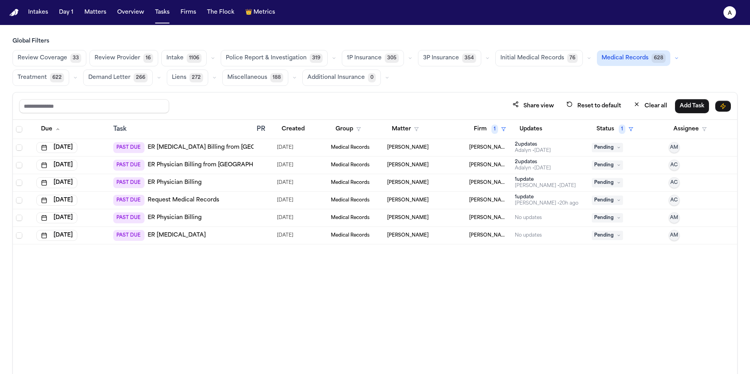
click at [291, 273] on div "Due Task PR Created Group Matter Firm 1 Updates Status 1 Assignee Aug 5, 2025 P…" at bounding box center [375, 264] width 724 height 288
click at [577, 172] on td "2 update s Adalyn • 50d ago" at bounding box center [549, 166] width 77 height 18
click at [318, 269] on div "Due Task PR Created Group Matter Firm 1 Updates Status 1 Assignee Aug 5, 2025 P…" at bounding box center [375, 264] width 724 height 288
click at [674, 165] on span "AC" at bounding box center [673, 165] width 7 height 6
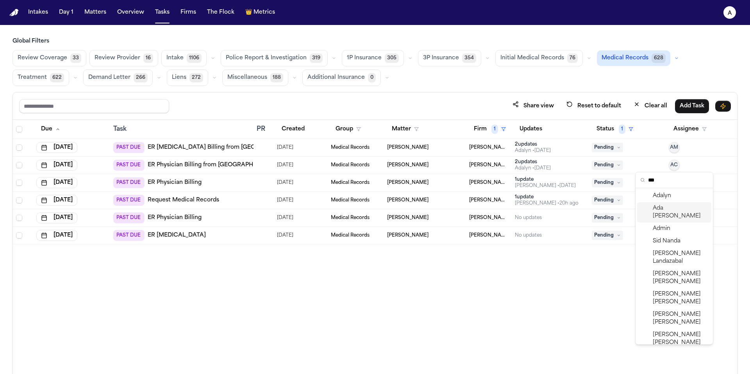
click at [682, 206] on span "Ada Martinez" at bounding box center [679, 213] width 55 height 16
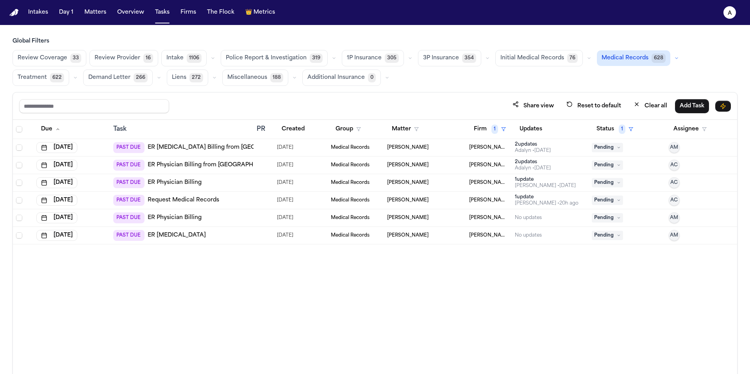
click at [631, 297] on div "Due Task PR Created Group Matter Firm 1 Updates Status 1 Assignee Aug 5, 2025 P…" at bounding box center [375, 264] width 724 height 288
click at [638, 301] on div "Due Task PR Created Group Matter Firm 1 Updates Status 1 Assignee Aug 5, 2025 P…" at bounding box center [375, 264] width 724 height 288
click at [551, 55] on span "Initial Medical Records" at bounding box center [532, 58] width 64 height 8
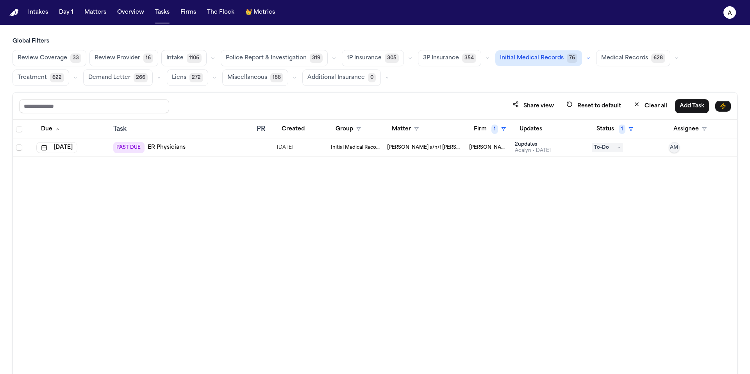
click at [619, 57] on span "Medical Records" at bounding box center [624, 58] width 47 height 8
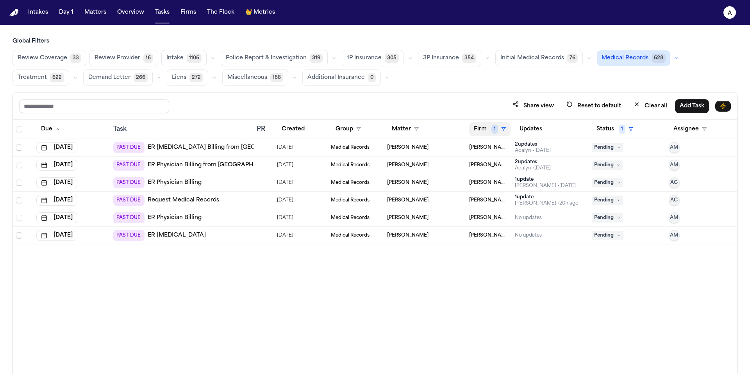
click at [477, 131] on button "Firm 1" at bounding box center [489, 129] width 41 height 14
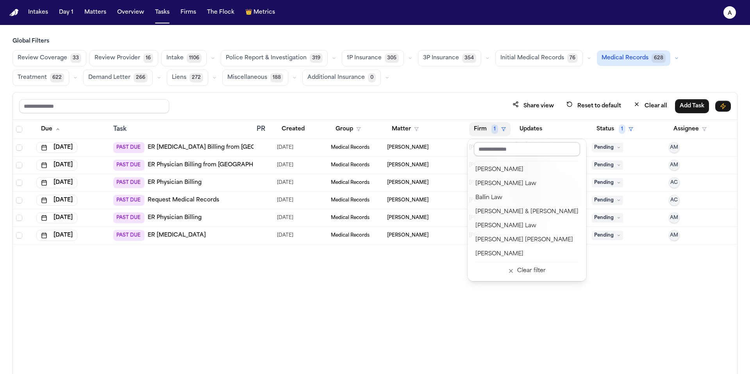
click at [488, 153] on input "text" at bounding box center [527, 149] width 106 height 14
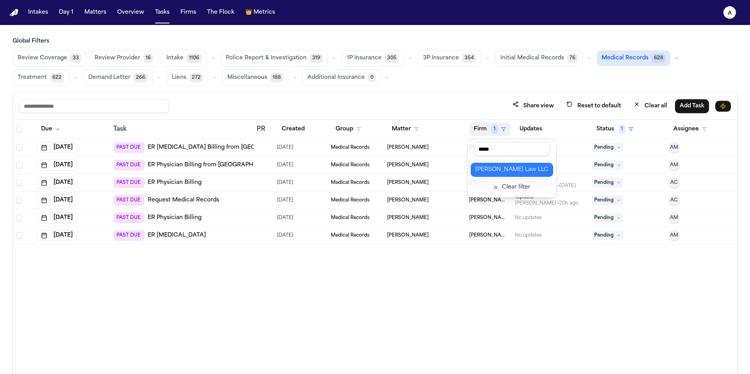
click at [493, 171] on div "Morse Law LLC" at bounding box center [511, 169] width 73 height 9
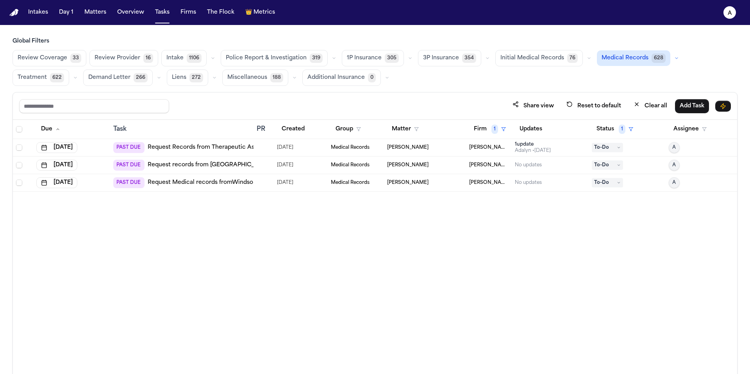
click at [261, 146] on div at bounding box center [260, 147] width 6 height 6
click at [326, 232] on div "Due Task PR Created Group Matter Firm 1 Updates Status 1 Assignee Aug 25, 2025 …" at bounding box center [375, 264] width 724 height 288
click at [314, 165] on div "09/09/2025" at bounding box center [301, 165] width 48 height 11
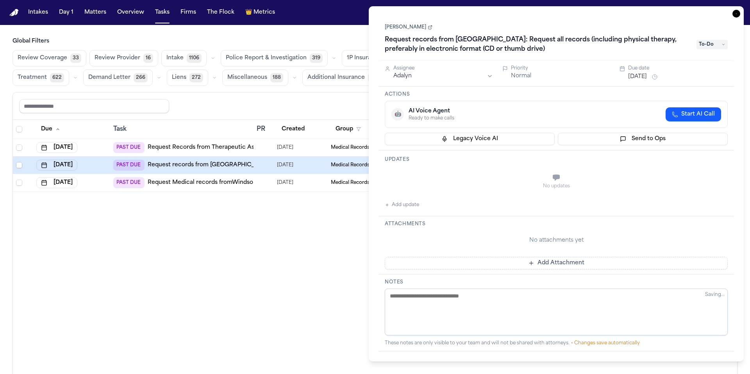
click at [314, 258] on div "Due Task PR Created Group Matter Firm 1 Updates Status 1 Assignee Aug 25, 2025 …" at bounding box center [375, 264] width 724 height 288
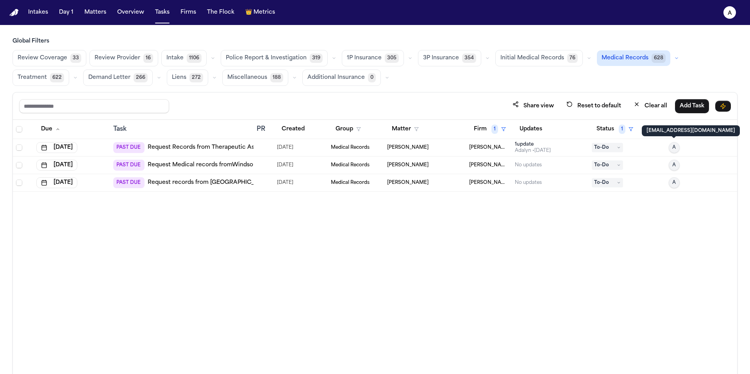
click at [676, 144] on button "A" at bounding box center [673, 147] width 11 height 11
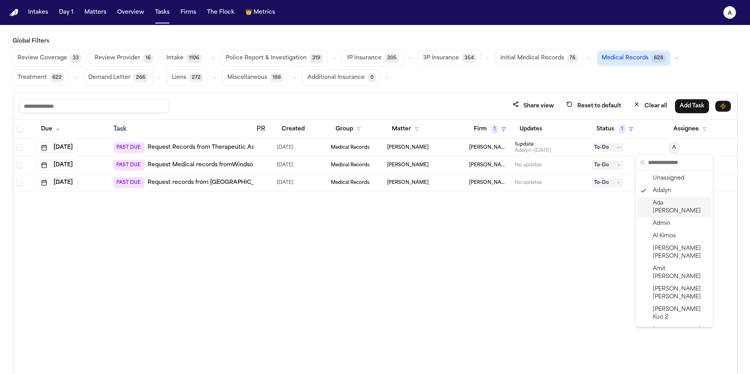
click at [682, 202] on span "Ada Martinez" at bounding box center [679, 208] width 55 height 16
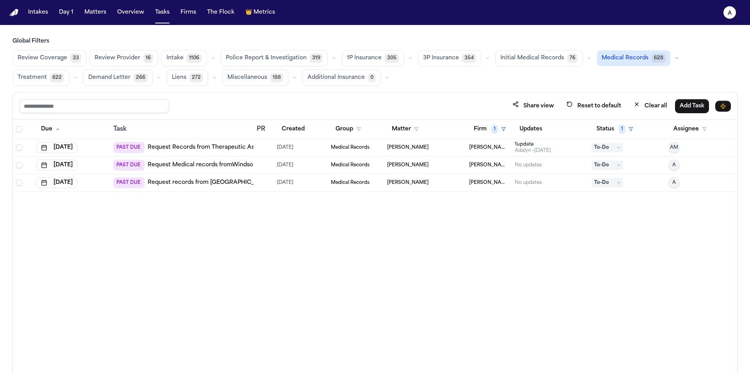
click at [677, 168] on button "A" at bounding box center [673, 165] width 11 height 11
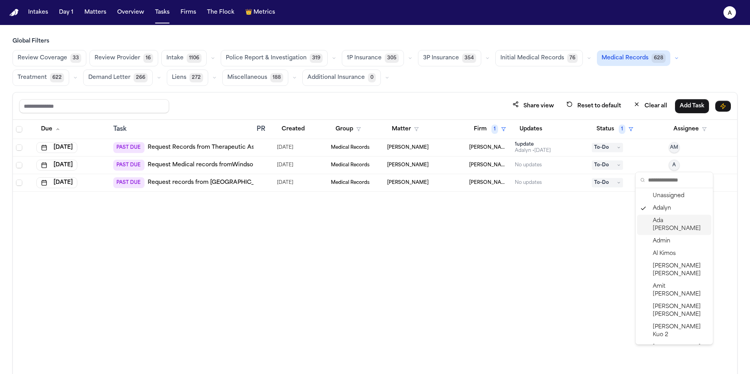
click at [680, 218] on span "Ada Martinez" at bounding box center [679, 225] width 55 height 16
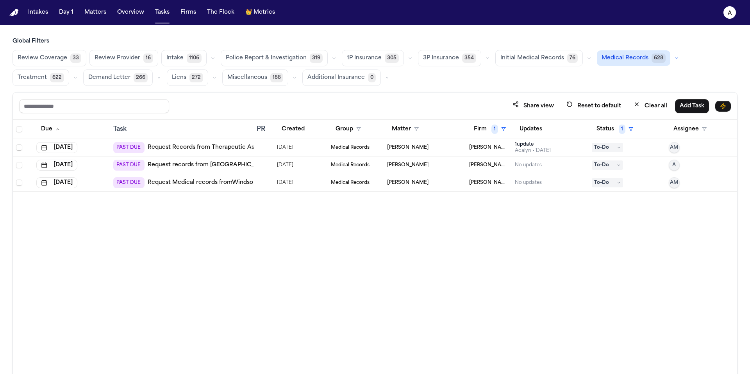
click at [675, 164] on span "A" at bounding box center [674, 165] width 4 height 6
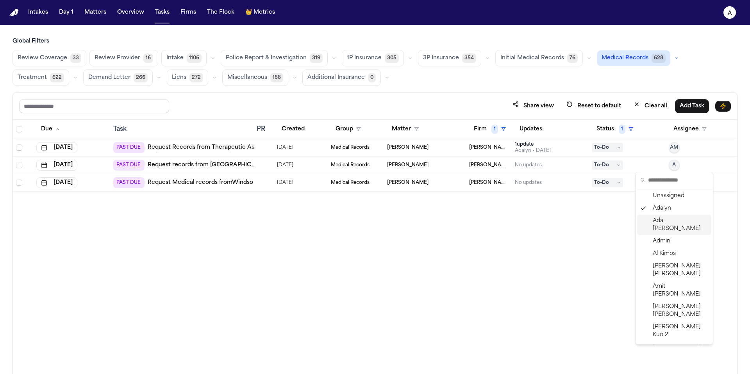
click at [677, 222] on span "Ada Martinez" at bounding box center [679, 225] width 55 height 16
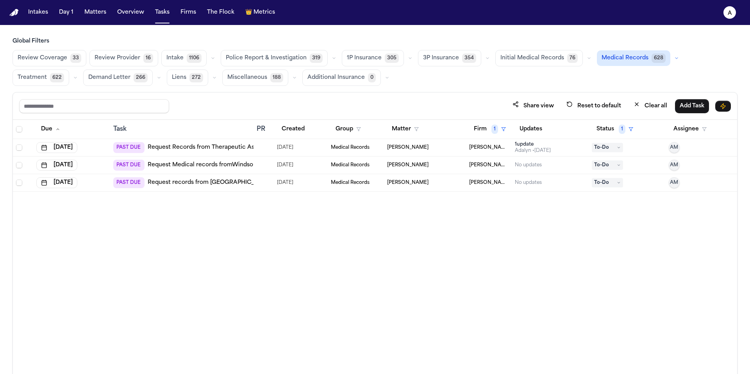
click at [530, 55] on span "Initial Medical Records" at bounding box center [532, 58] width 64 height 8
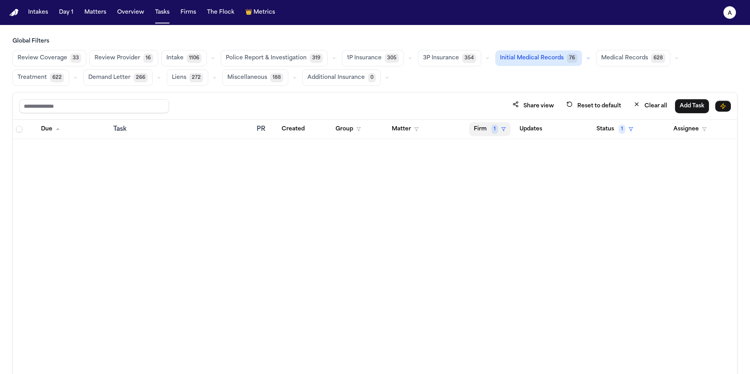
click at [483, 131] on button "Firm 1" at bounding box center [489, 129] width 41 height 14
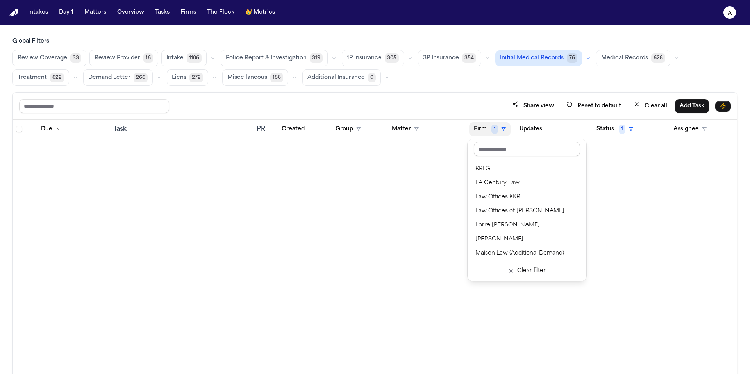
scroll to position [563, 0]
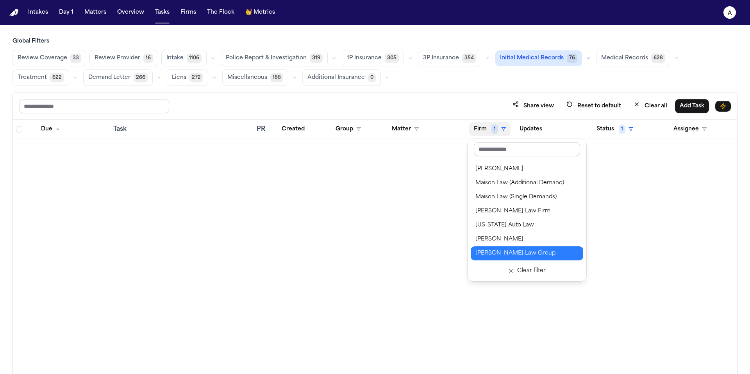
click at [511, 150] on input "text" at bounding box center [527, 149] width 106 height 14
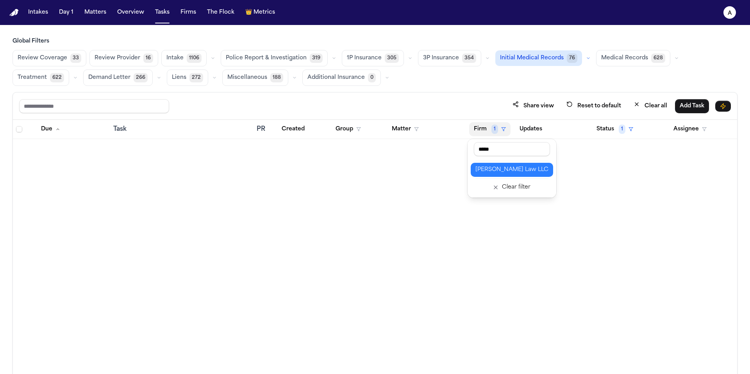
click at [502, 169] on div "Morse Law LLC" at bounding box center [511, 169] width 73 height 9
click at [502, 151] on div "Due Task PR Created Group Matter Firm 1 Updates Status 1 Assignee" at bounding box center [375, 264] width 724 height 288
click at [636, 55] on span "Medical Records" at bounding box center [624, 58] width 47 height 8
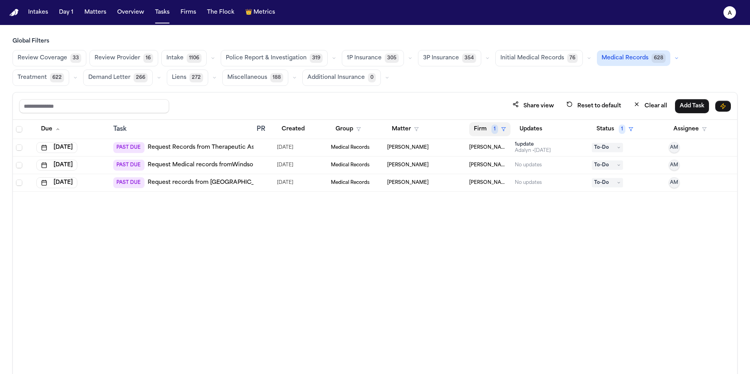
click at [491, 127] on span "1" at bounding box center [494, 129] width 7 height 9
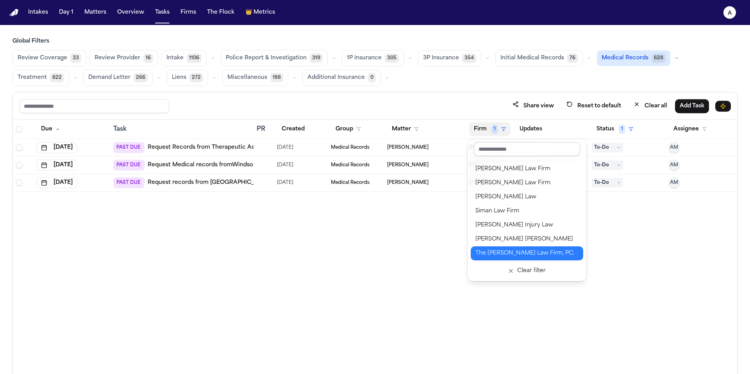
scroll to position [506, 0]
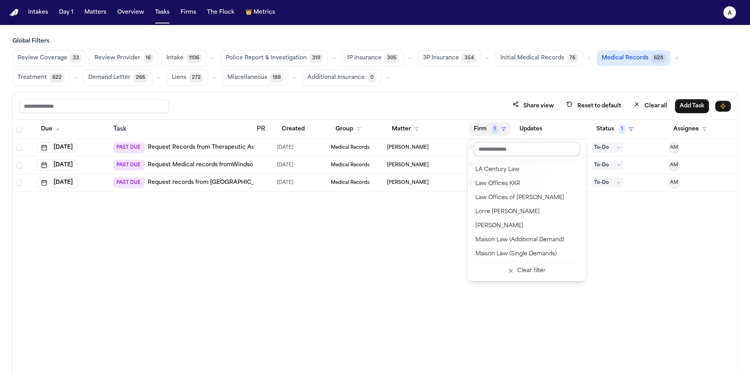
click at [516, 147] on input "text" at bounding box center [527, 149] width 106 height 14
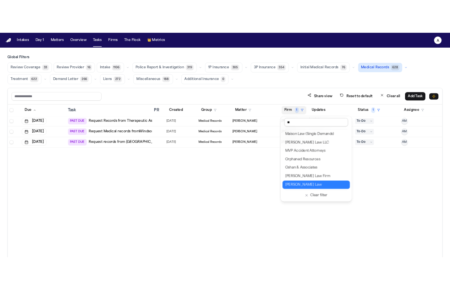
scroll to position [0, 0]
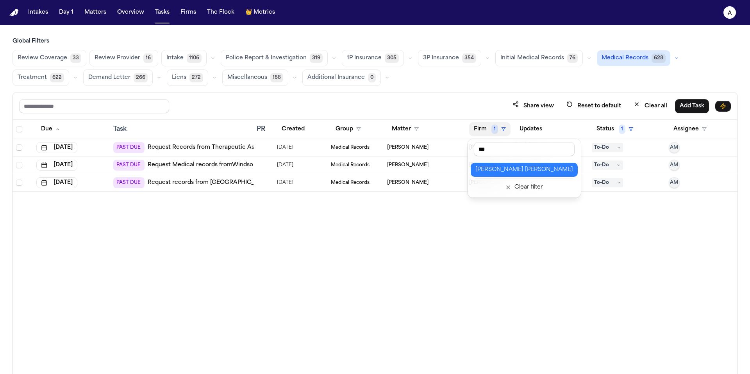
click at [511, 173] on div "Steele Adams Hosman" at bounding box center [524, 169] width 98 height 9
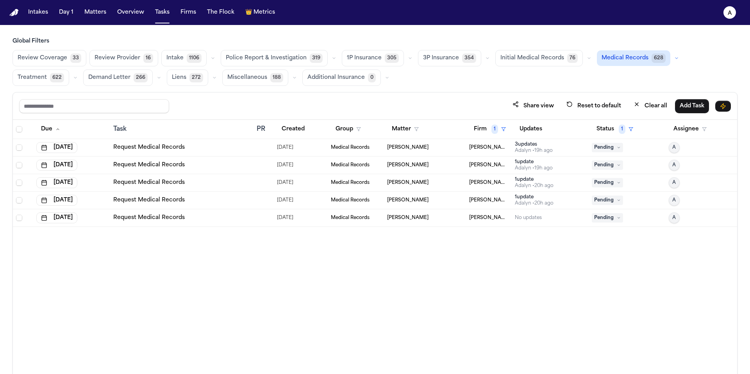
click at [565, 146] on div "3 update s Adalyn • 19h ago" at bounding box center [550, 147] width 71 height 12
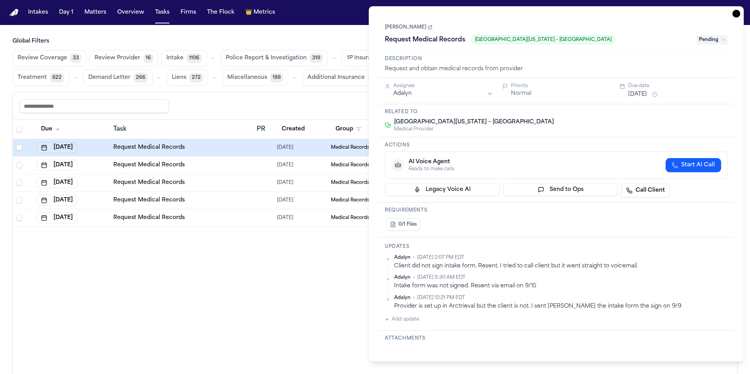
click at [328, 288] on div "Due Task PR Created Group Matter Firm 1 Updates Status 1 Assignee Sep 24, 2025 …" at bounding box center [375, 264] width 724 height 288
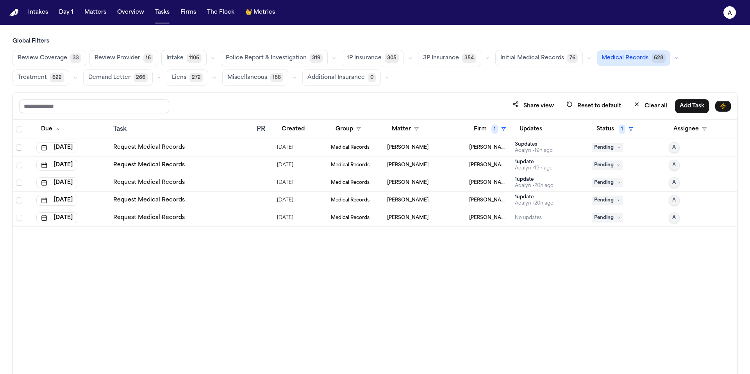
click at [545, 162] on div "1 update" at bounding box center [534, 162] width 38 height 6
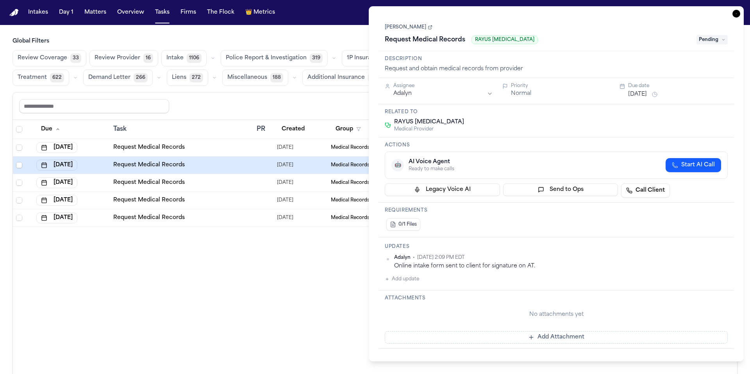
click at [343, 270] on div "Due Task PR Created Group Matter Firm 1 Updates Status 1 Assignee Sep 24, 2025 …" at bounding box center [375, 264] width 724 height 288
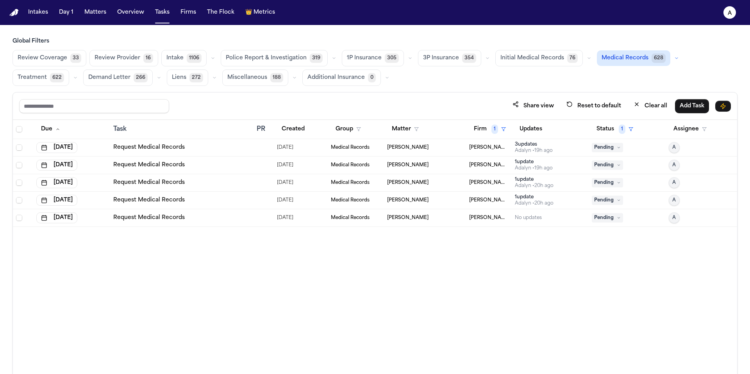
click at [558, 217] on div "No updates" at bounding box center [550, 218] width 71 height 6
click at [312, 32] on main "Global Filters Review Coverage 33 Review Provider 16 Intake 1106 Police Report …" at bounding box center [375, 199] width 750 height 349
click at [89, 12] on button "Matters" at bounding box center [95, 12] width 28 height 14
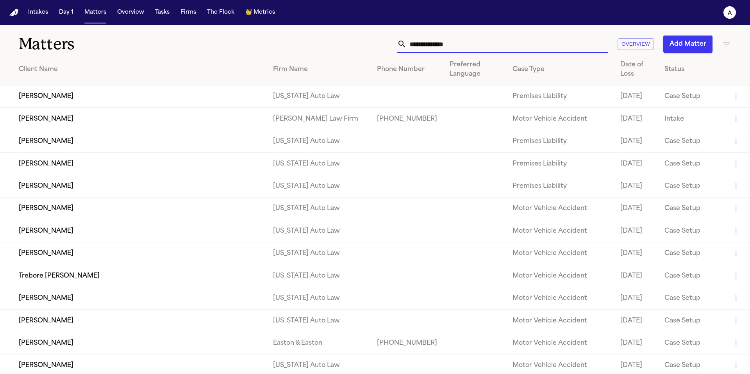
click at [478, 49] on input "text" at bounding box center [506, 44] width 201 height 17
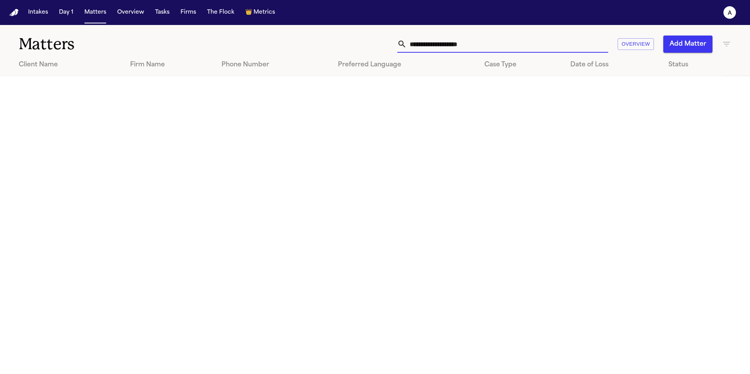
click at [453, 46] on input "**********" at bounding box center [506, 44] width 201 height 17
click at [478, 36] on input "**********" at bounding box center [506, 44] width 201 height 17
click at [475, 45] on input "**********" at bounding box center [506, 44] width 201 height 17
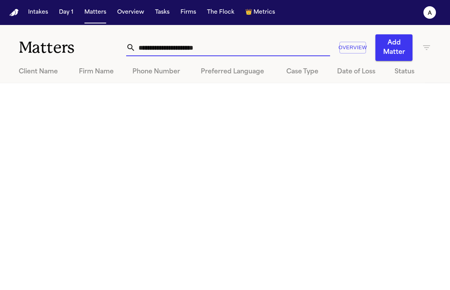
drag, startPoint x: 240, startPoint y: 49, endPoint x: 135, endPoint y: 46, distance: 104.7
click at [135, 46] on input "**********" at bounding box center [232, 47] width 194 height 17
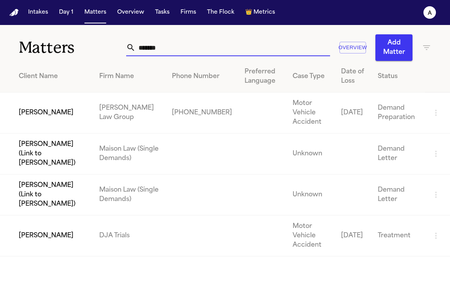
click at [64, 222] on td "[PERSON_NAME]" at bounding box center [46, 236] width 93 height 41
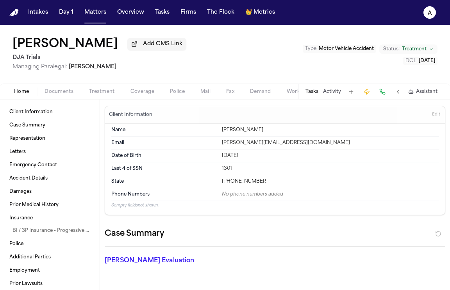
click at [311, 93] on button "Tasks" at bounding box center [311, 92] width 13 height 6
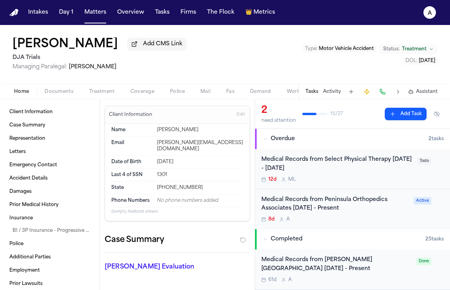
click at [374, 218] on div "8d A" at bounding box center [335, 219] width 148 height 6
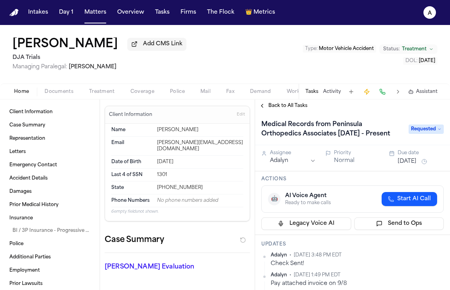
click at [367, 127] on h1 "Medical Records from Peninsula Orthopedics Associates 05/02/25 - Present" at bounding box center [331, 129] width 146 height 22
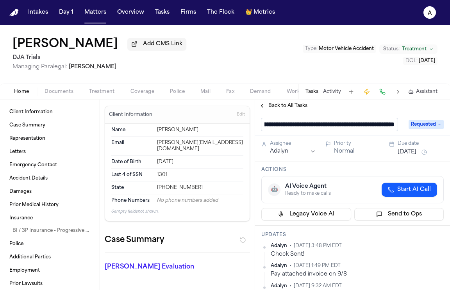
scroll to position [0, 0]
click at [336, 126] on input "**********" at bounding box center [329, 124] width 136 height 12
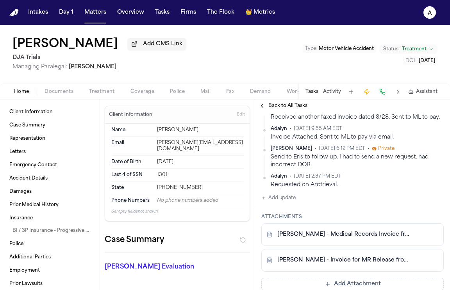
scroll to position [205, 0]
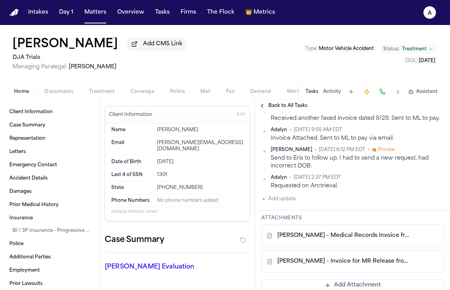
click at [283, 204] on button "Add update" at bounding box center [278, 198] width 34 height 9
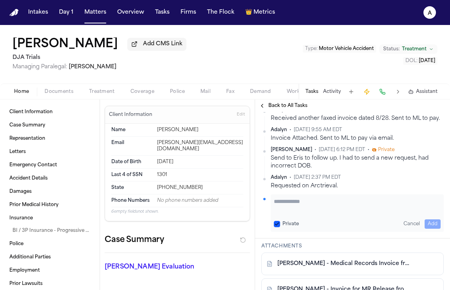
click at [285, 213] on textarea "Add your update" at bounding box center [357, 206] width 167 height 16
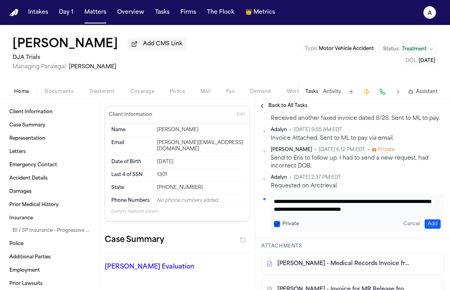
click at [278, 227] on button "Private" at bounding box center [277, 224] width 6 height 6
click at [427, 229] on button "Add" at bounding box center [432, 223] width 16 height 9
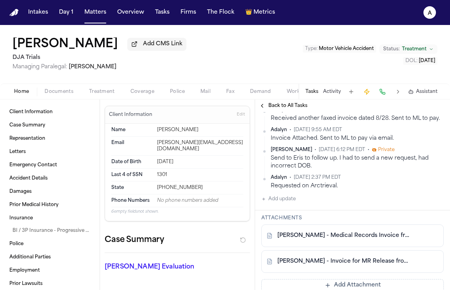
scroll to position [233, 0]
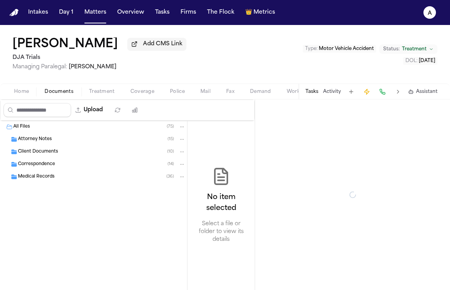
click at [54, 91] on span "Documents" at bounding box center [59, 92] width 29 height 6
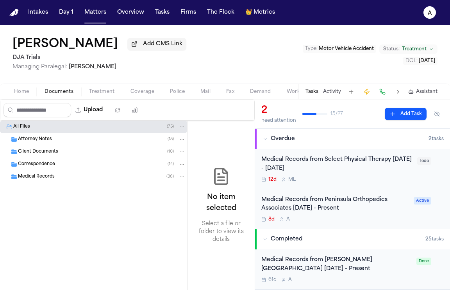
click at [53, 178] on span "Medical Records" at bounding box center [36, 177] width 37 height 7
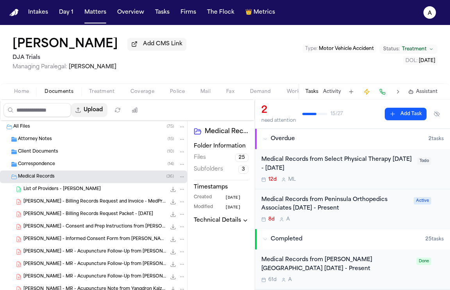
click at [94, 110] on button "Upload" at bounding box center [89, 110] width 36 height 14
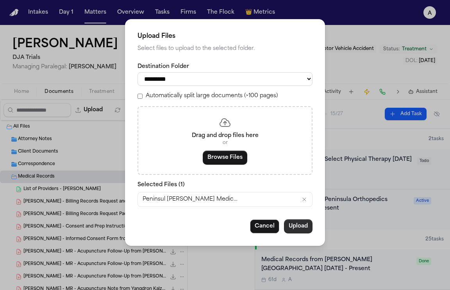
click at [299, 231] on button "Upload" at bounding box center [298, 226] width 29 height 14
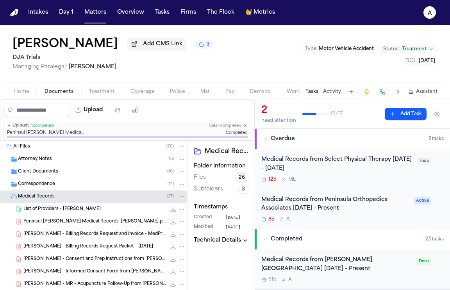
click at [383, 223] on div "8d A" at bounding box center [335, 219] width 148 height 6
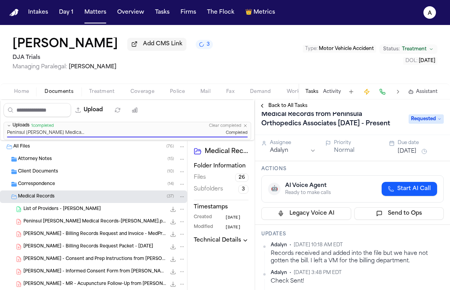
scroll to position [13, 0]
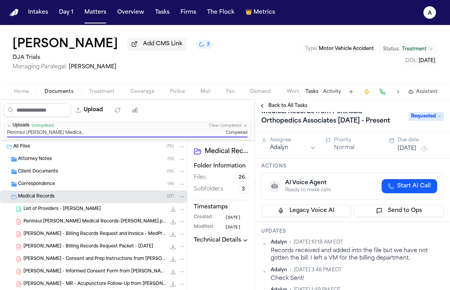
click at [413, 153] on button "Sep 16, 2025" at bounding box center [406, 149] width 19 height 8
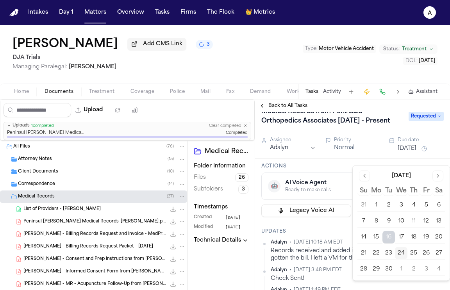
click at [425, 253] on button "26" at bounding box center [426, 253] width 12 height 12
click at [341, 193] on div "🤖 AI Voice Agent Ready to make calls Start AI Call" at bounding box center [352, 186] width 169 height 14
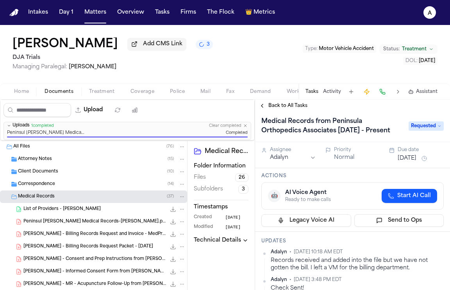
scroll to position [0, 0]
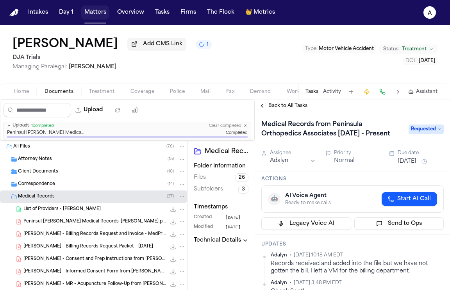
click at [96, 12] on button "Matters" at bounding box center [95, 12] width 28 height 14
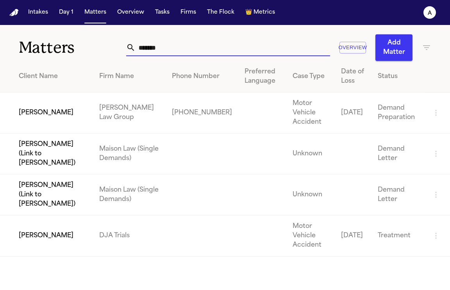
drag, startPoint x: 173, startPoint y: 51, endPoint x: 84, endPoint y: 50, distance: 88.6
click at [84, 50] on div "Matters ******* Overview Add Matter" at bounding box center [225, 43] width 450 height 36
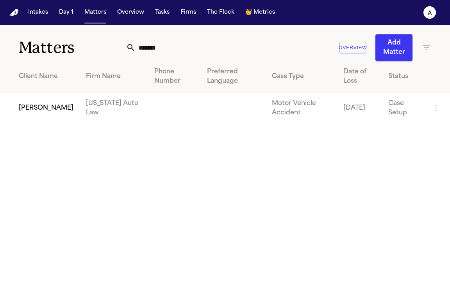
click at [37, 109] on td "Lolita Troxell" at bounding box center [40, 109] width 80 height 32
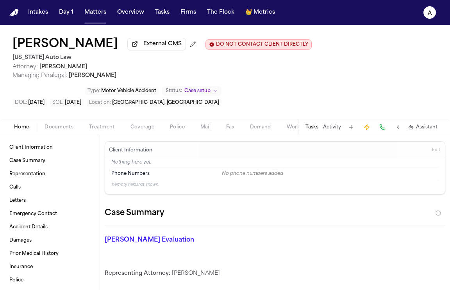
click at [314, 124] on button "Tasks" at bounding box center [311, 127] width 13 height 6
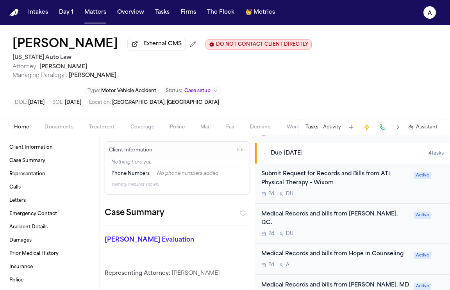
scroll to position [247, 0]
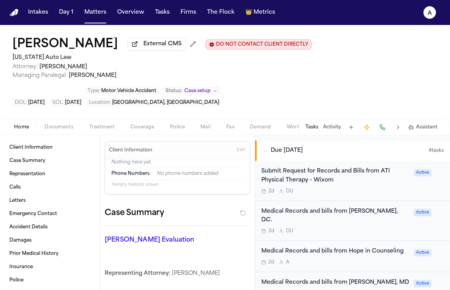
click at [333, 228] on div "2d D U" at bounding box center [335, 231] width 148 height 6
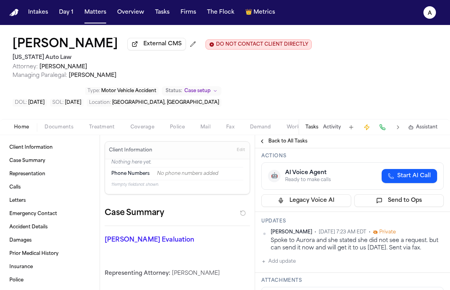
scroll to position [117, 0]
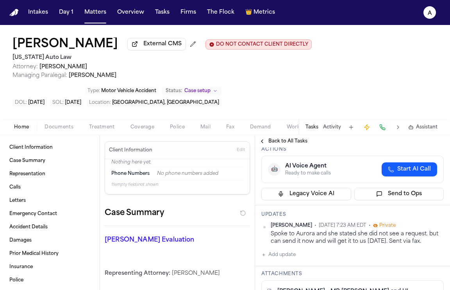
click at [53, 124] on span "Documents" at bounding box center [59, 127] width 29 height 6
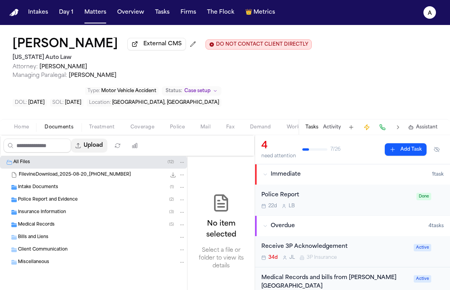
click at [96, 139] on button "Upload" at bounding box center [89, 146] width 36 height 14
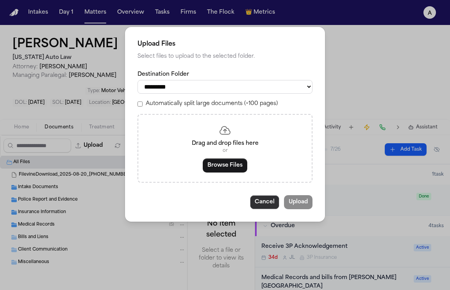
click at [255, 200] on button "Cancel" at bounding box center [264, 202] width 29 height 14
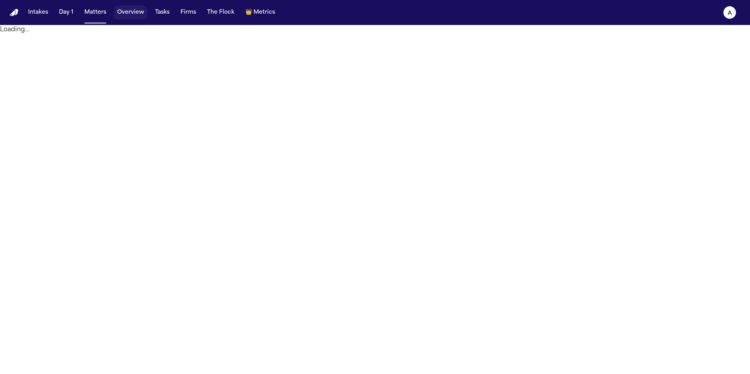
click at [134, 14] on button "Overview" at bounding box center [130, 12] width 33 height 14
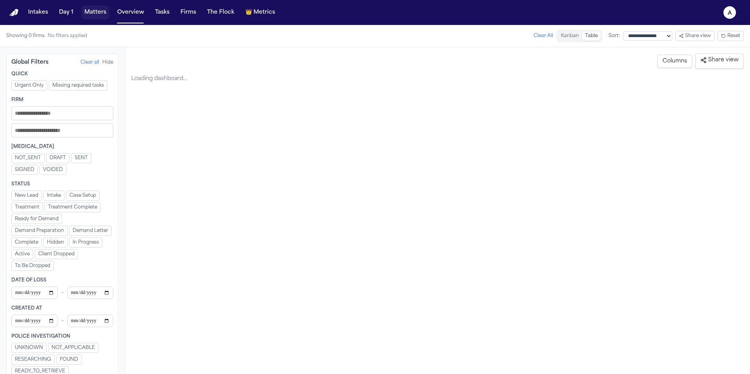
click at [97, 18] on button "Matters" at bounding box center [95, 12] width 28 height 14
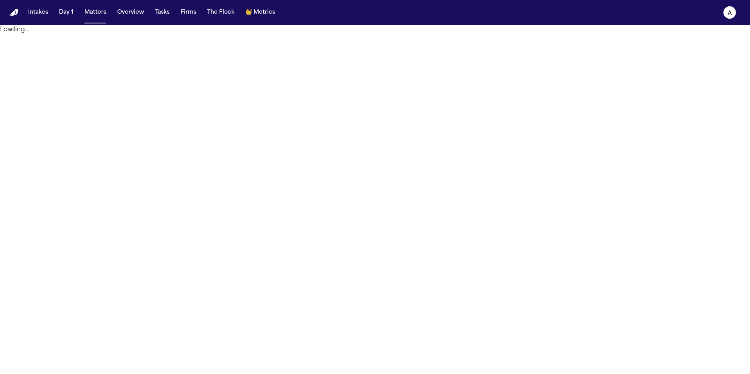
click at [146, 17] on div "Intakes Day 1 Matters Overview Tasks Firms The Flock 👑 Metrics" at bounding box center [151, 12] width 253 height 14
click at [130, 15] on button "Overview" at bounding box center [130, 12] width 33 height 14
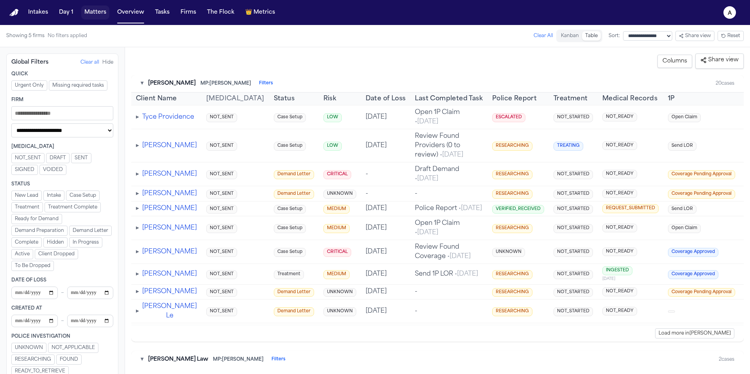
click at [91, 12] on button "Matters" at bounding box center [95, 12] width 28 height 14
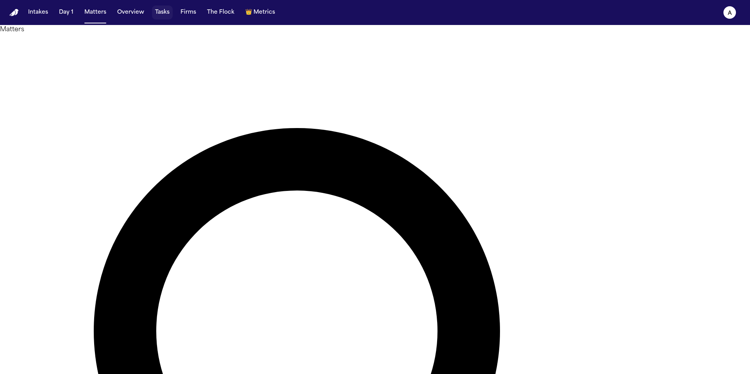
click at [166, 12] on button "Tasks" at bounding box center [162, 12] width 21 height 14
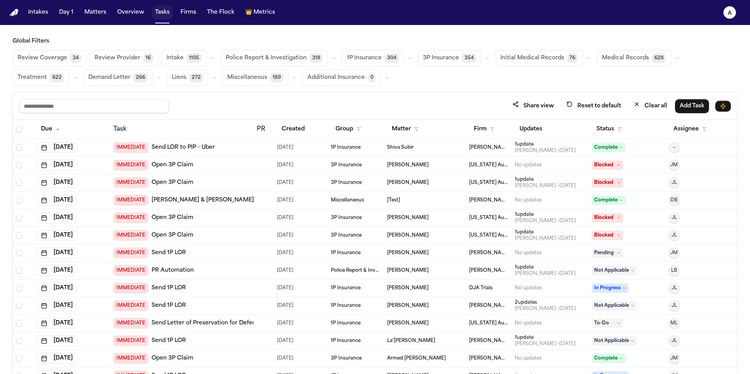
click at [158, 15] on button "Tasks" at bounding box center [162, 12] width 21 height 14
click at [162, 13] on button "Tasks" at bounding box center [162, 12] width 21 height 14
click at [684, 128] on button "Assignee" at bounding box center [689, 129] width 43 height 14
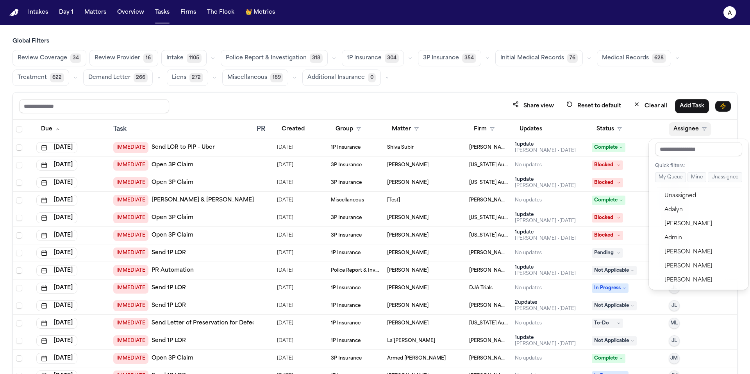
click at [94, 11] on div "Intakes Day 1 Matters Overview Tasks Firms The Flock 👑 Metrics A Global Filters…" at bounding box center [375, 187] width 750 height 374
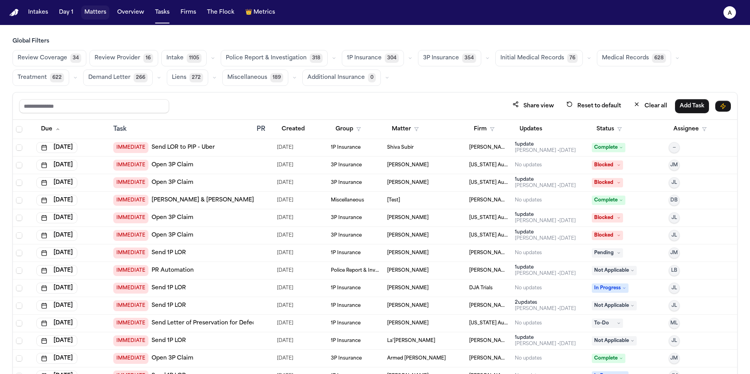
click at [104, 11] on button "Matters" at bounding box center [95, 12] width 28 height 14
click at [98, 14] on button "Matters" at bounding box center [95, 12] width 28 height 14
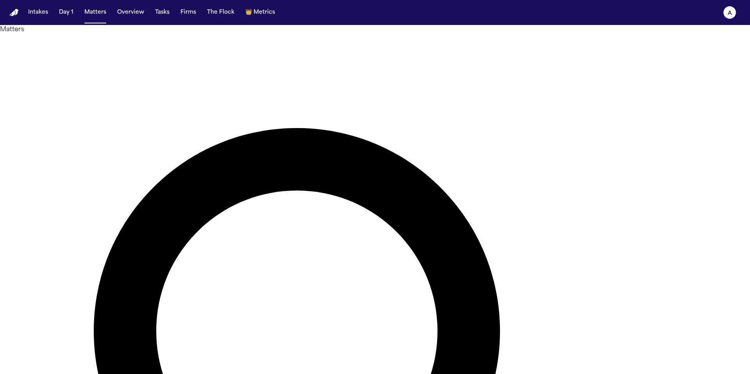
type input "*******"
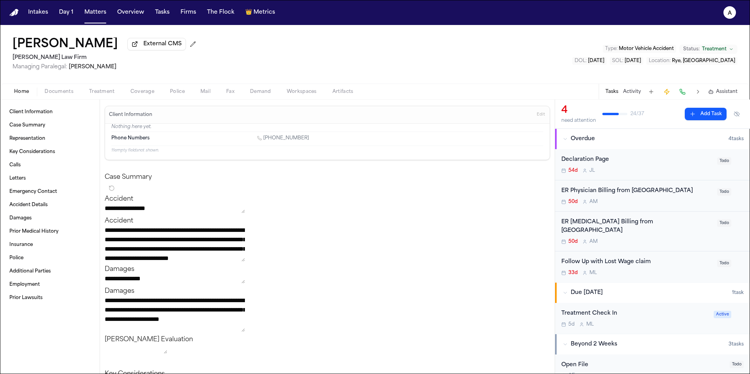
click at [705, 228] on div "ER Radiology Billing from Greenwich Hospital 50d A M" at bounding box center [636, 231] width 151 height 27
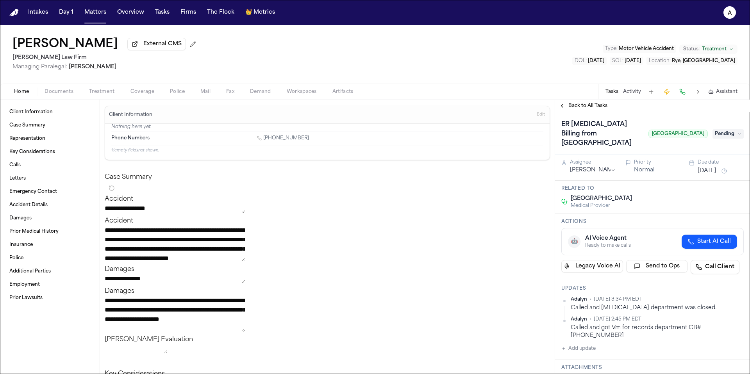
click at [593, 105] on span "Back to All Tasks" at bounding box center [587, 106] width 39 height 6
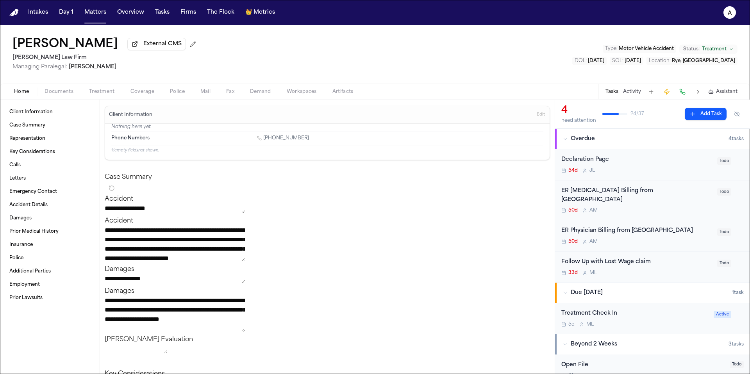
click at [700, 230] on div "ER Physician Billing from Greenwich Hospital 50d A M" at bounding box center [636, 235] width 151 height 18
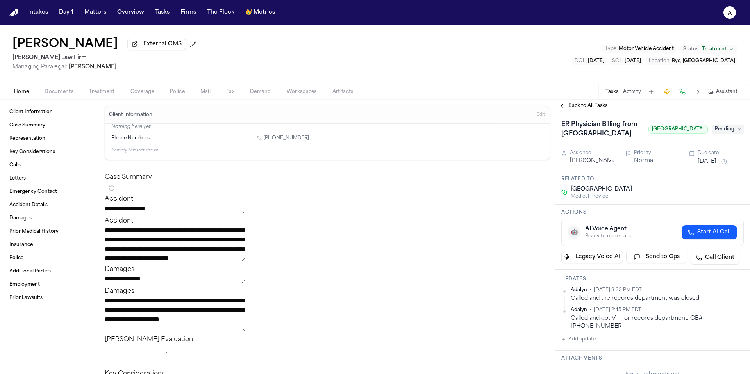
click at [590, 107] on span "Back to All Tasks" at bounding box center [587, 106] width 39 height 6
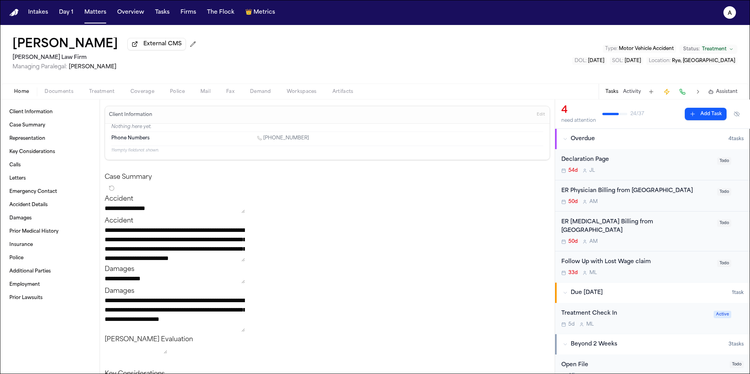
click at [674, 200] on div "50d A M" at bounding box center [636, 202] width 151 height 6
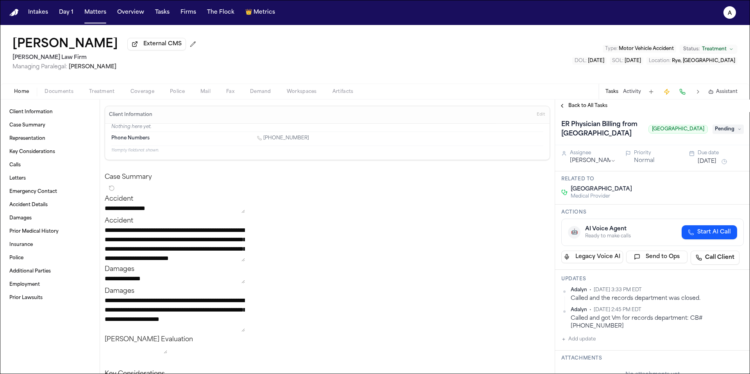
click at [576, 109] on span "Back to All Tasks" at bounding box center [587, 106] width 39 height 6
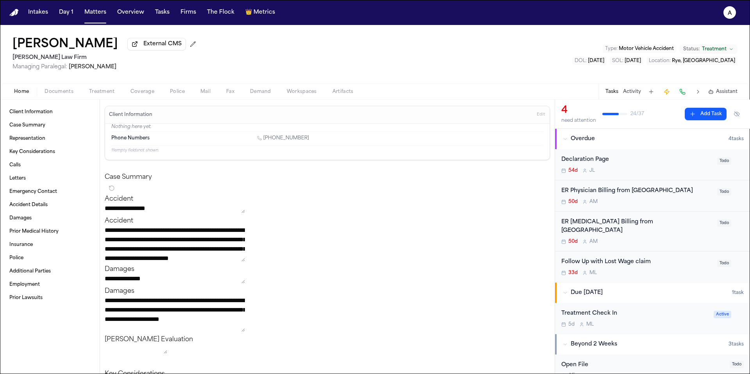
scroll to position [28, 0]
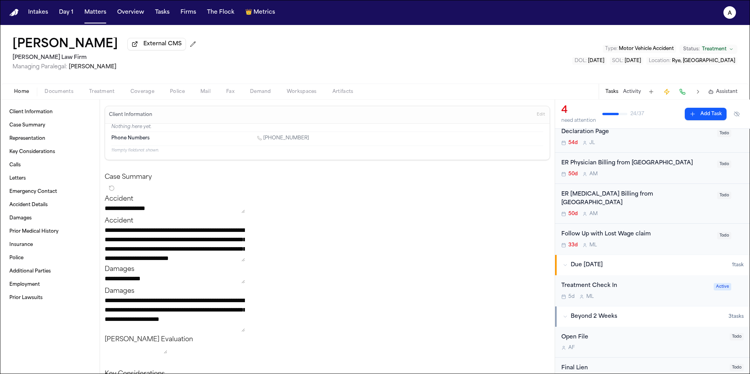
click at [696, 211] on div "50d A M" at bounding box center [636, 214] width 151 height 6
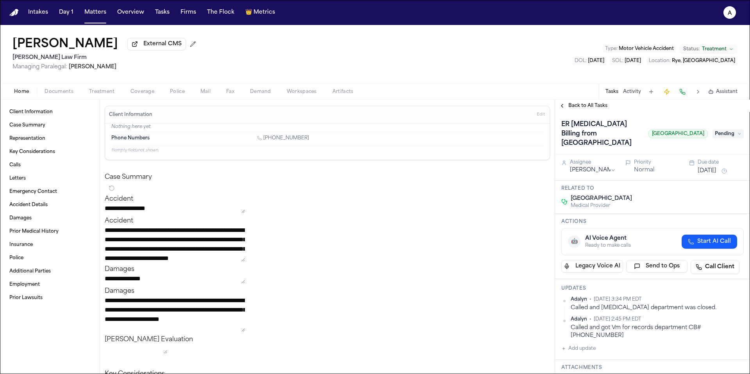
scroll to position [7, 0]
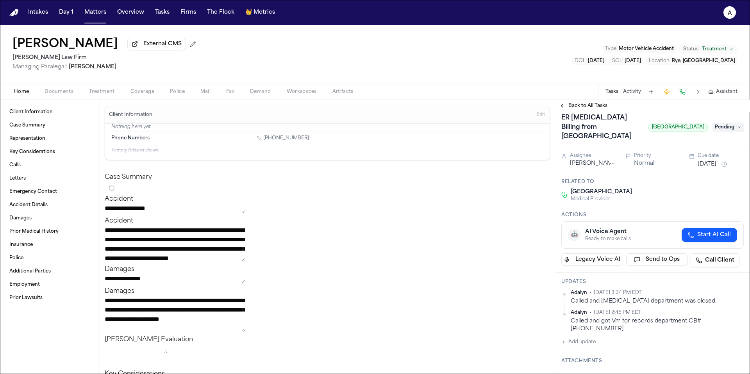
click at [583, 108] on span "Back to All Tasks" at bounding box center [587, 106] width 39 height 6
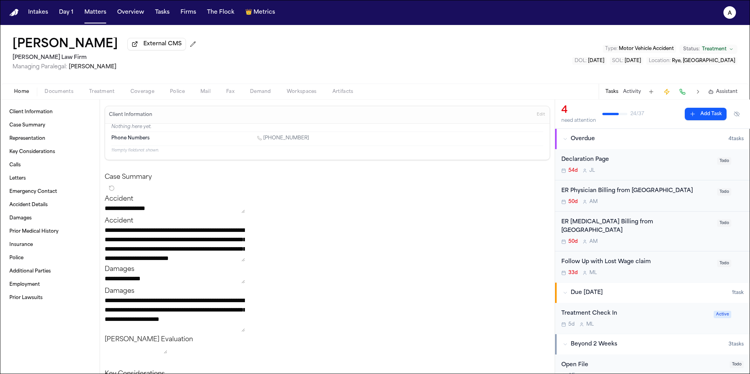
click at [695, 239] on div "50d A M" at bounding box center [636, 242] width 151 height 6
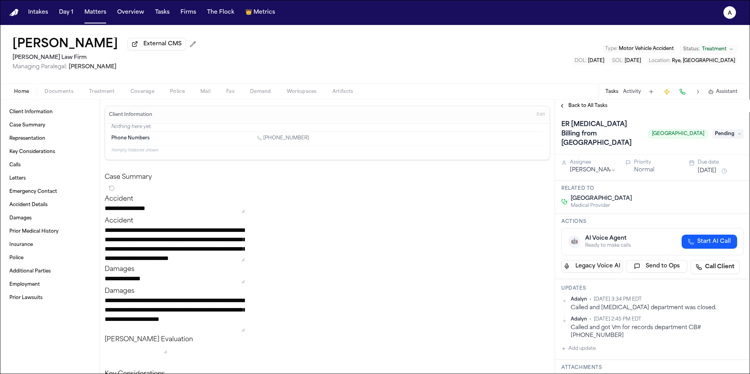
click at [604, 109] on span "Back to All Tasks" at bounding box center [587, 106] width 39 height 6
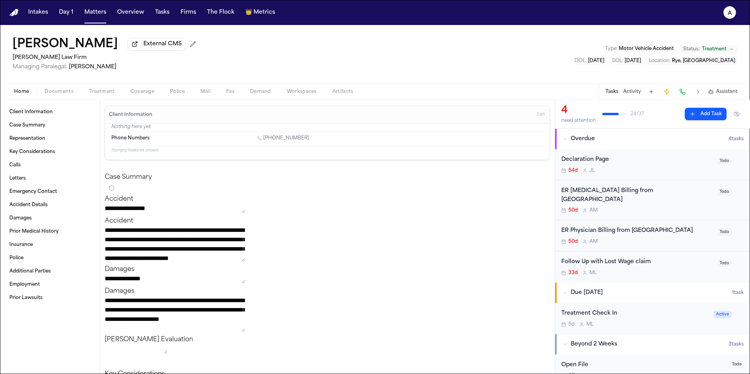
click at [662, 207] on div "50d A M" at bounding box center [636, 210] width 151 height 6
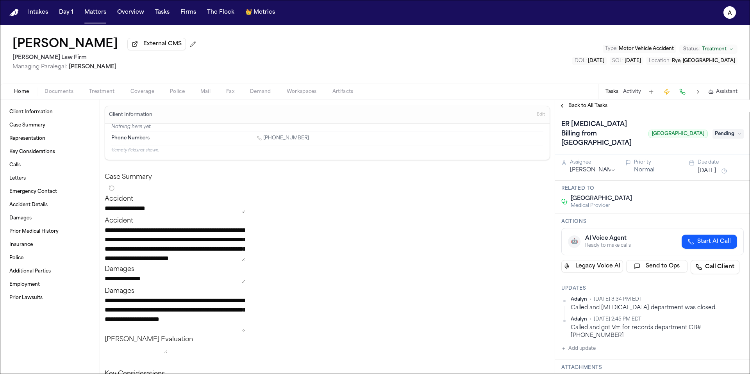
click at [590, 105] on span "Back to All Tasks" at bounding box center [587, 106] width 39 height 6
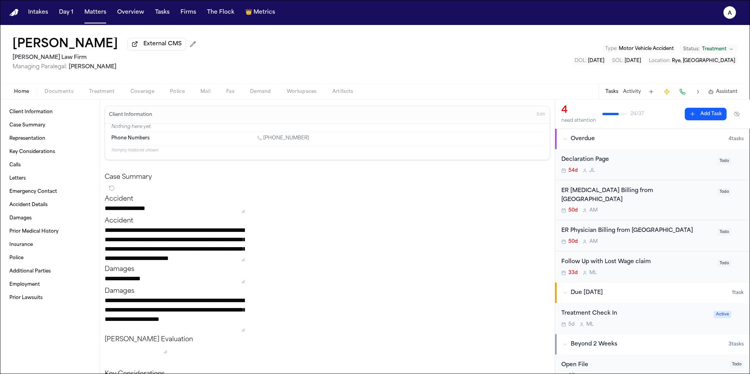
click at [685, 239] on div "50d A M" at bounding box center [636, 242] width 151 height 6
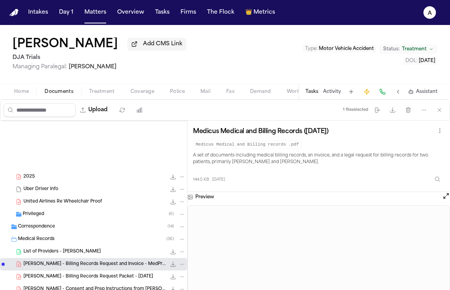
scroll to position [122, 0]
